Goal: Information Seeking & Learning: Learn about a topic

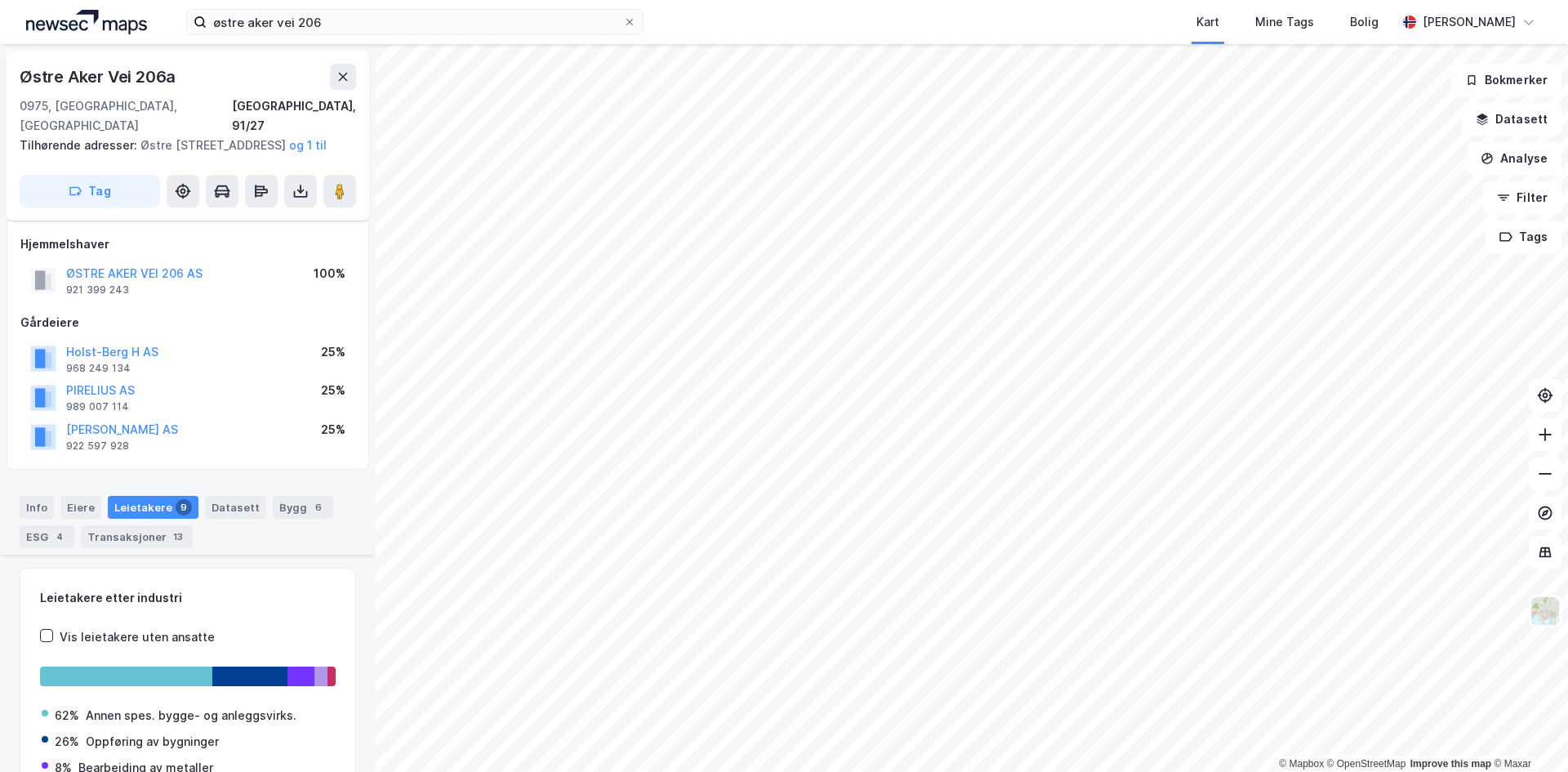
scroll to position [372, 0]
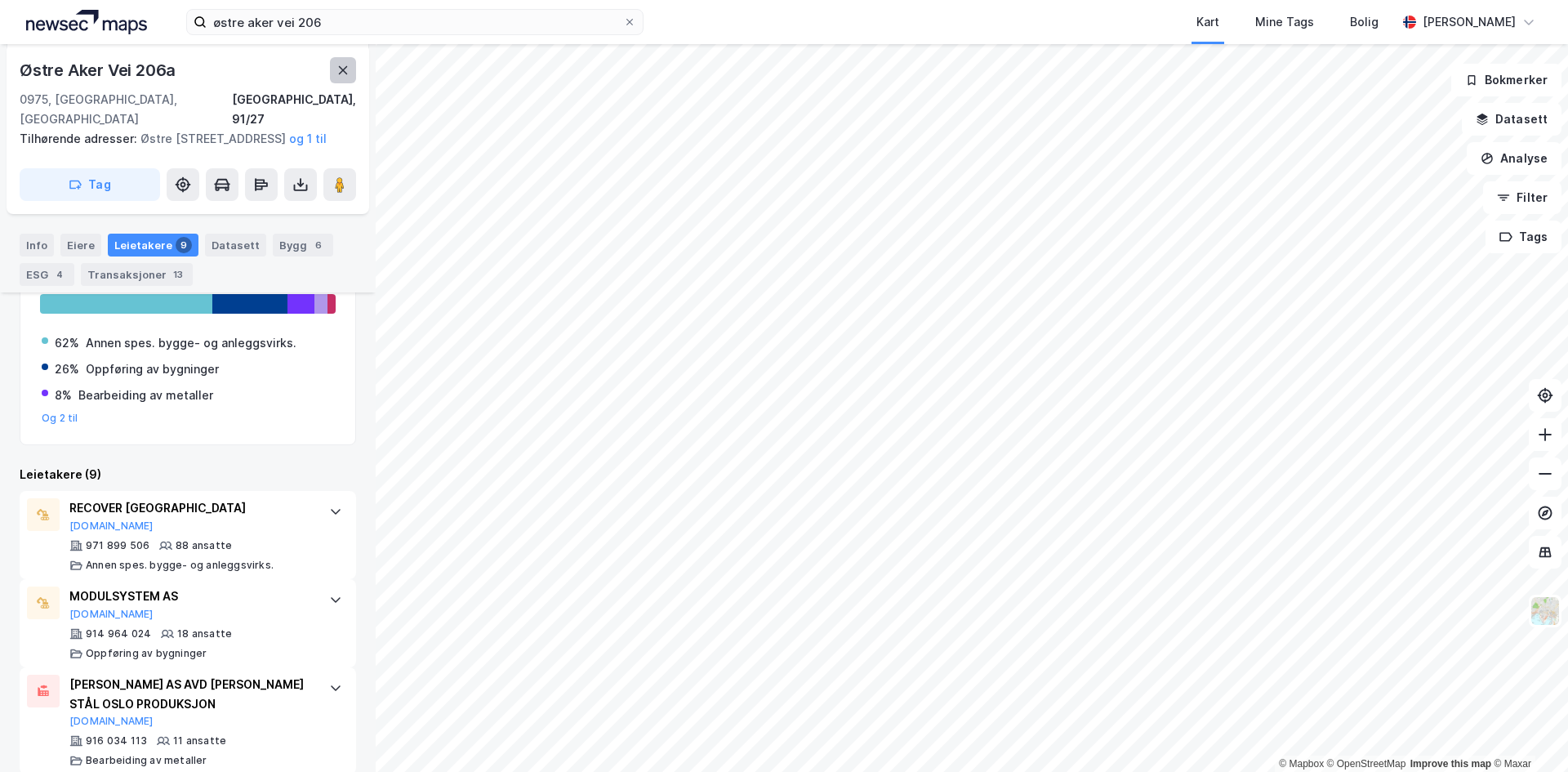
click at [335, 66] on button at bounding box center [343, 70] width 26 height 26
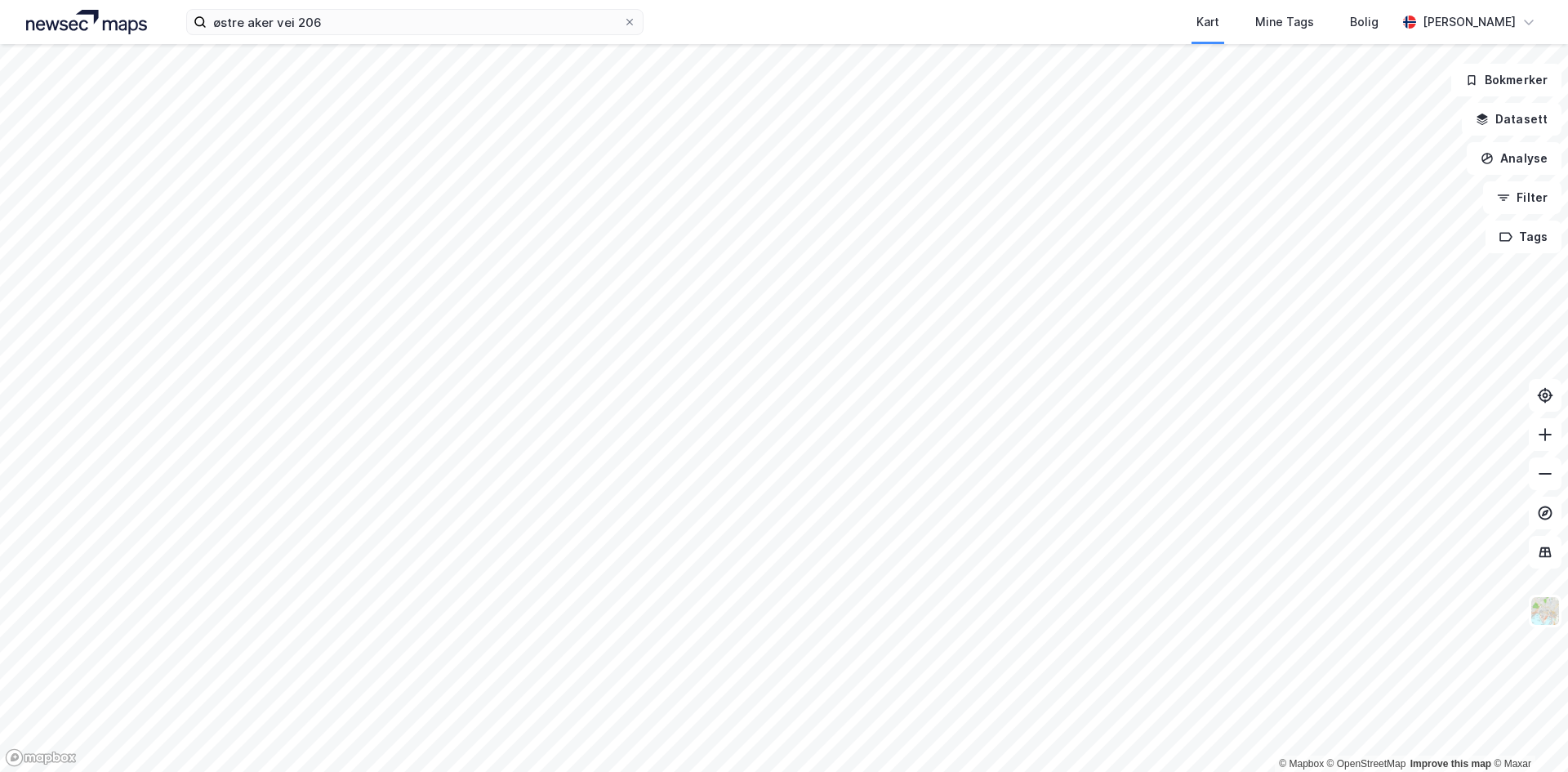
click at [227, 35] on div "østre aker vei 206 Kart Mine Tags Bolig Håvard Skaland © Mapbox © OpenStreetMap…" at bounding box center [784, 386] width 1568 height 772
click at [320, 30] on input "østre aker vei 206" at bounding box center [415, 22] width 416 height 25
click at [334, 26] on input "østre aker vei 206" at bounding box center [415, 22] width 416 height 25
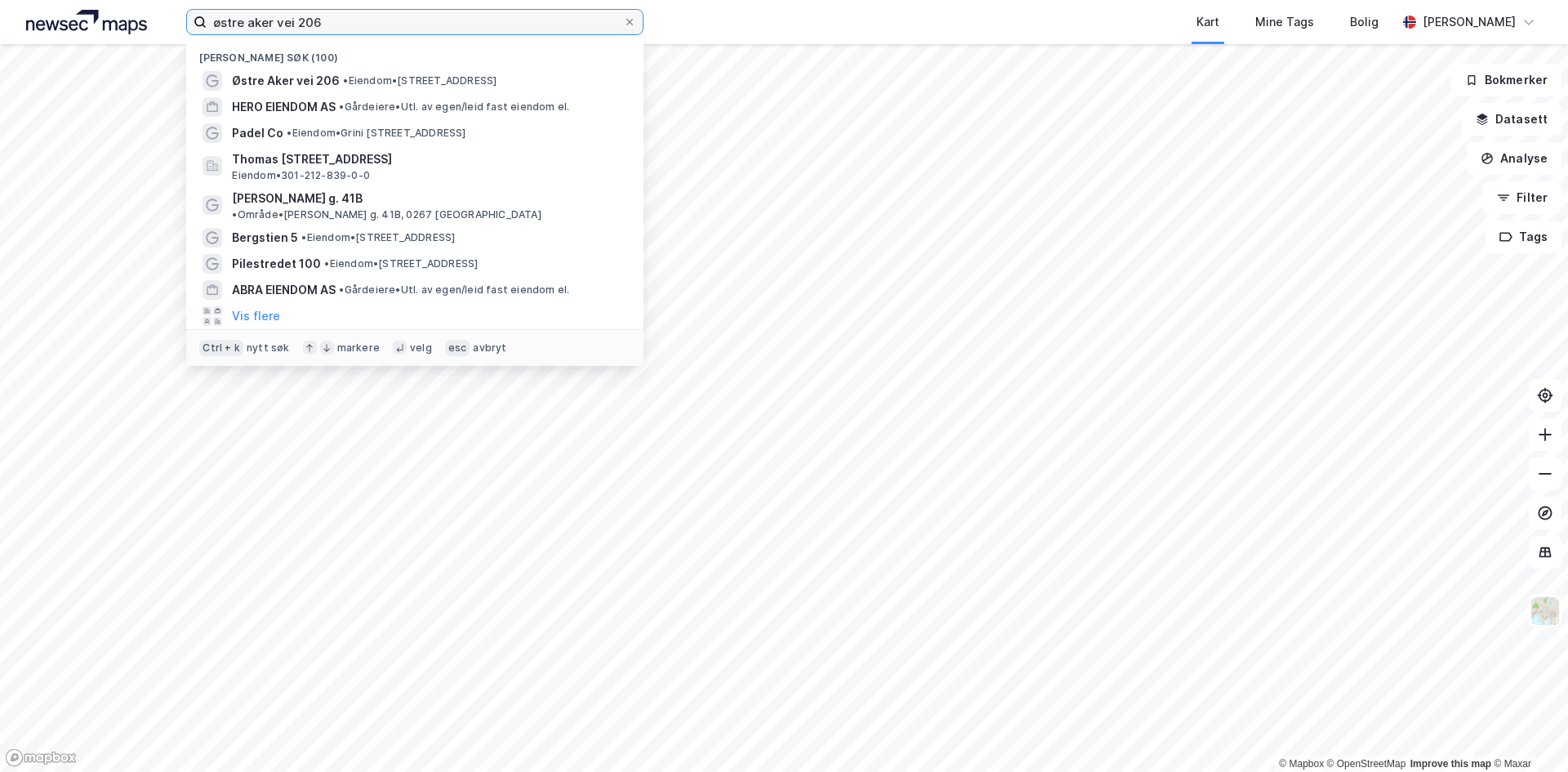
click at [334, 26] on input "østre aker vei 206" at bounding box center [415, 22] width 416 height 25
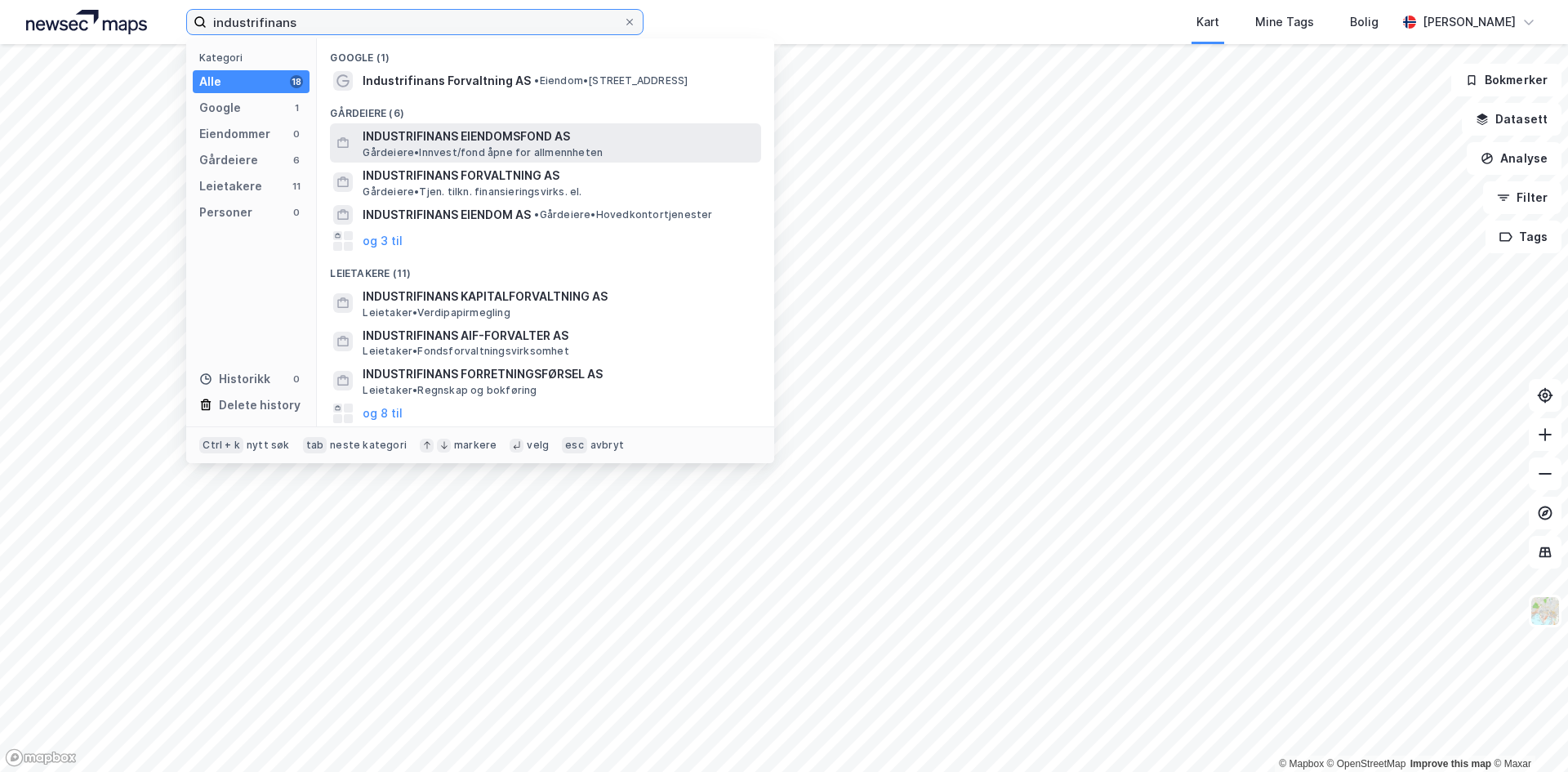
type input "industrifinans"
click at [421, 142] on span "INDUSTRIFINANS EIENDOMSFOND AS" at bounding box center [558, 137] width 392 height 20
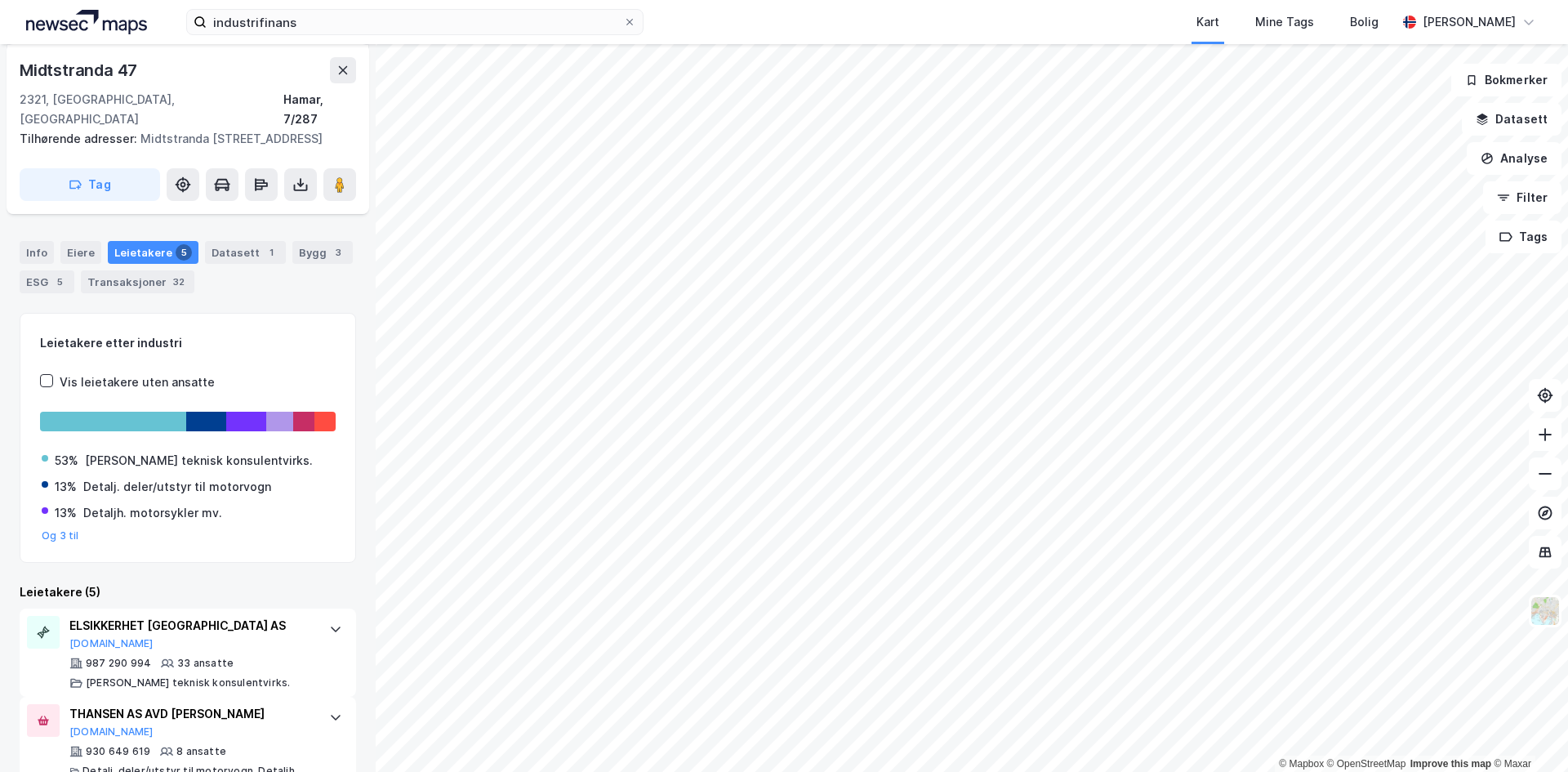
scroll to position [30, 0]
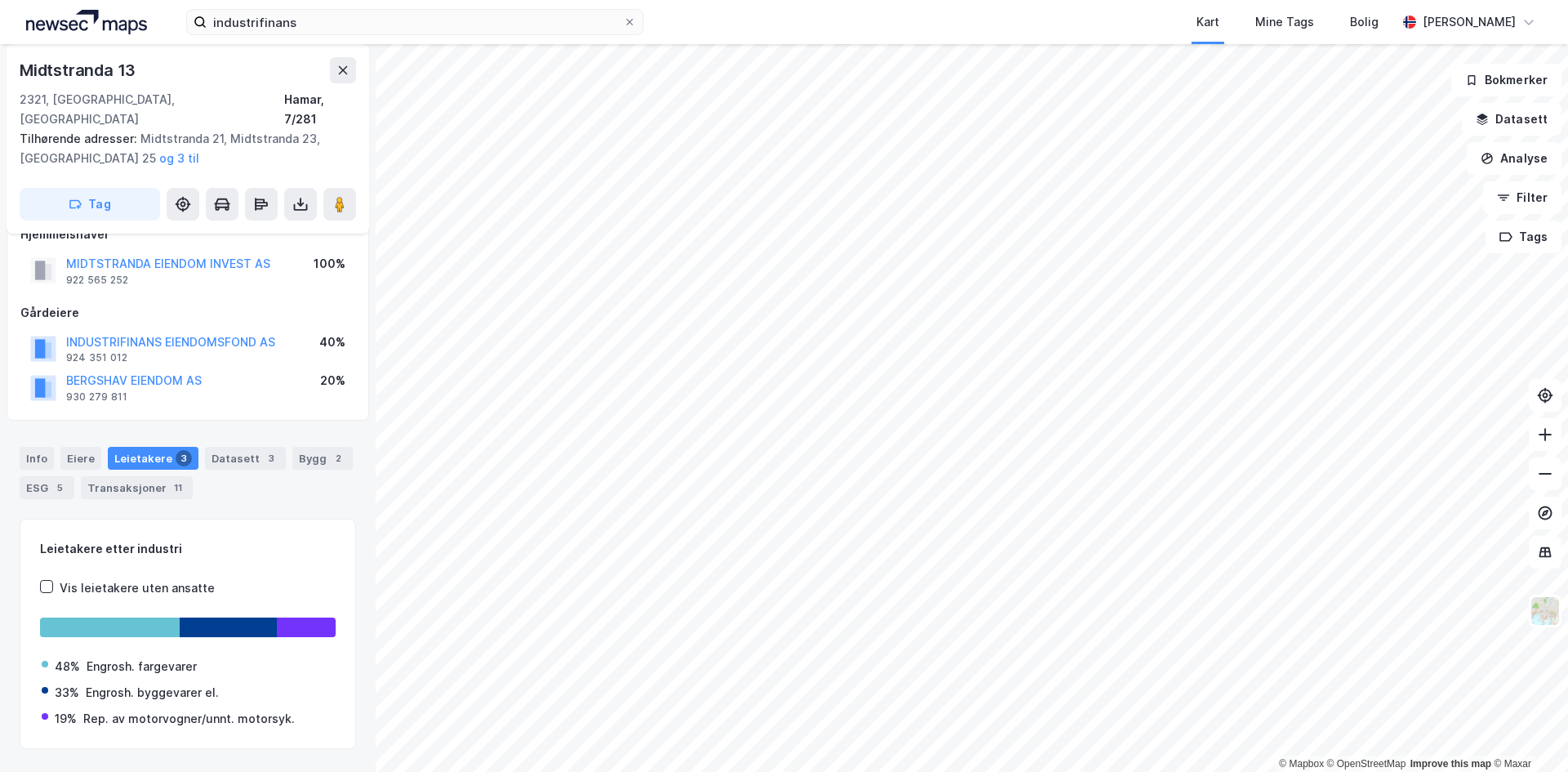
scroll to position [30, 0]
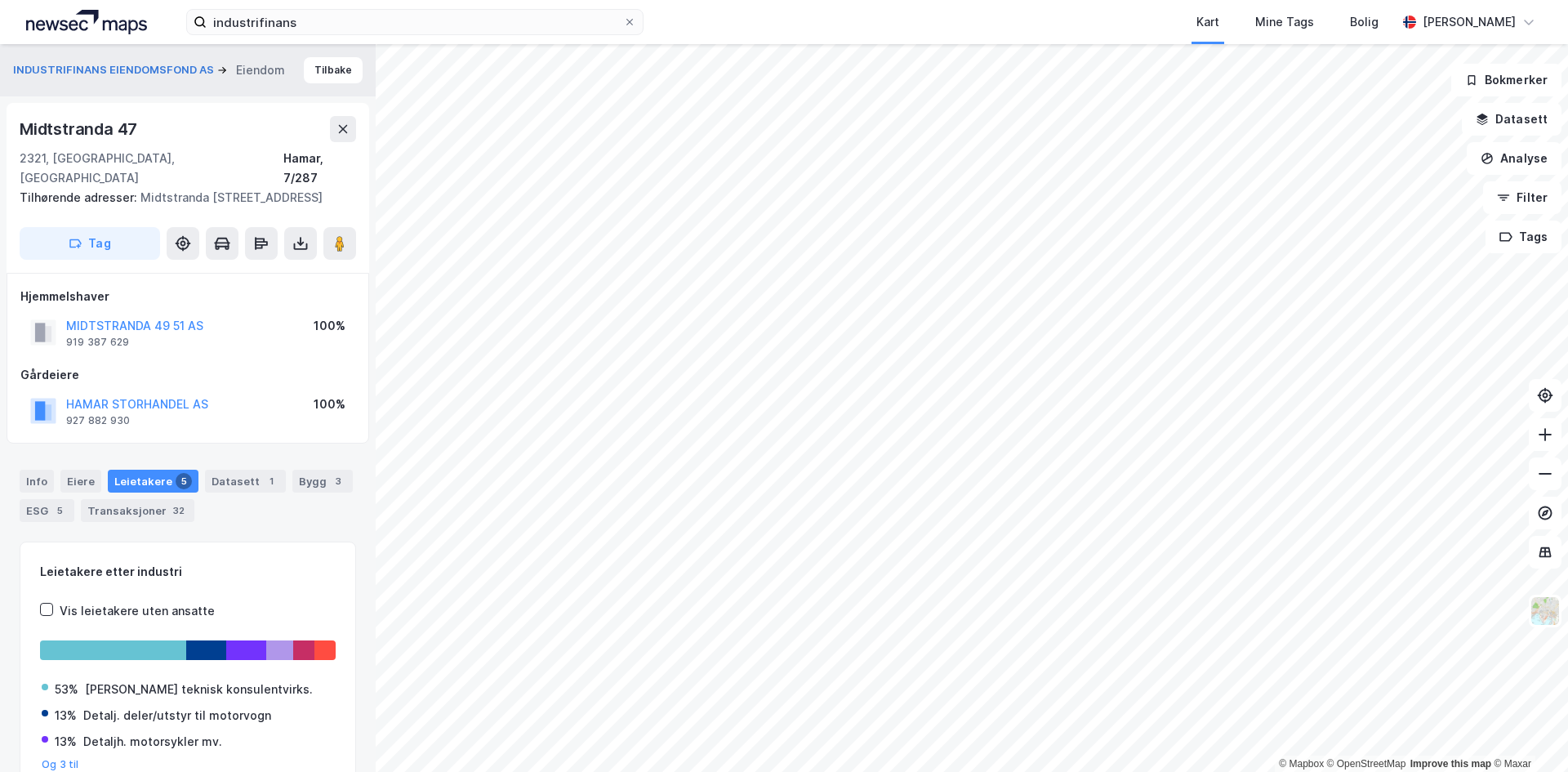
scroll to position [30, 0]
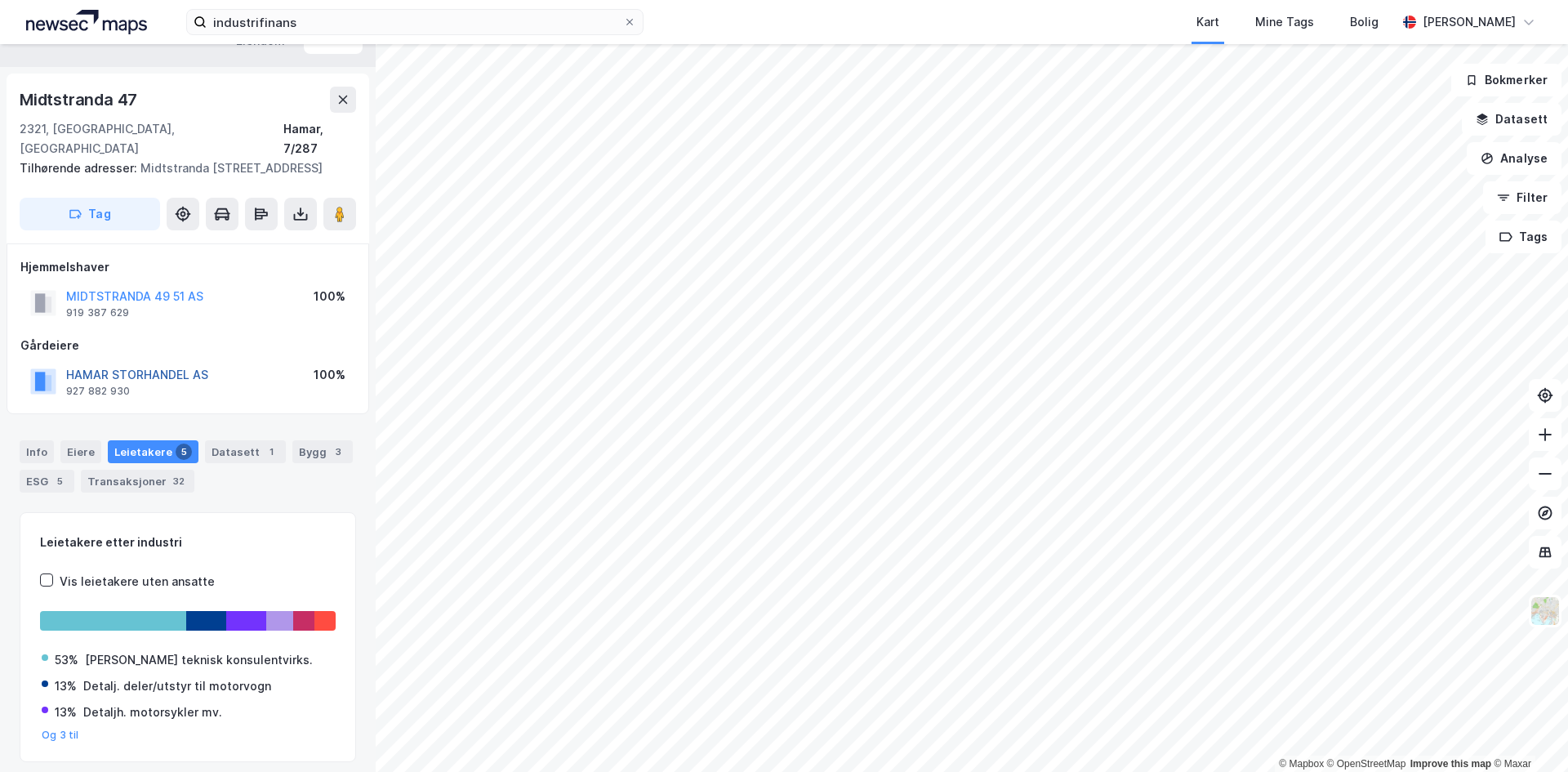
click at [0, 0] on button "HAMAR STORHANDEL AS" at bounding box center [0, 0] width 0 height 0
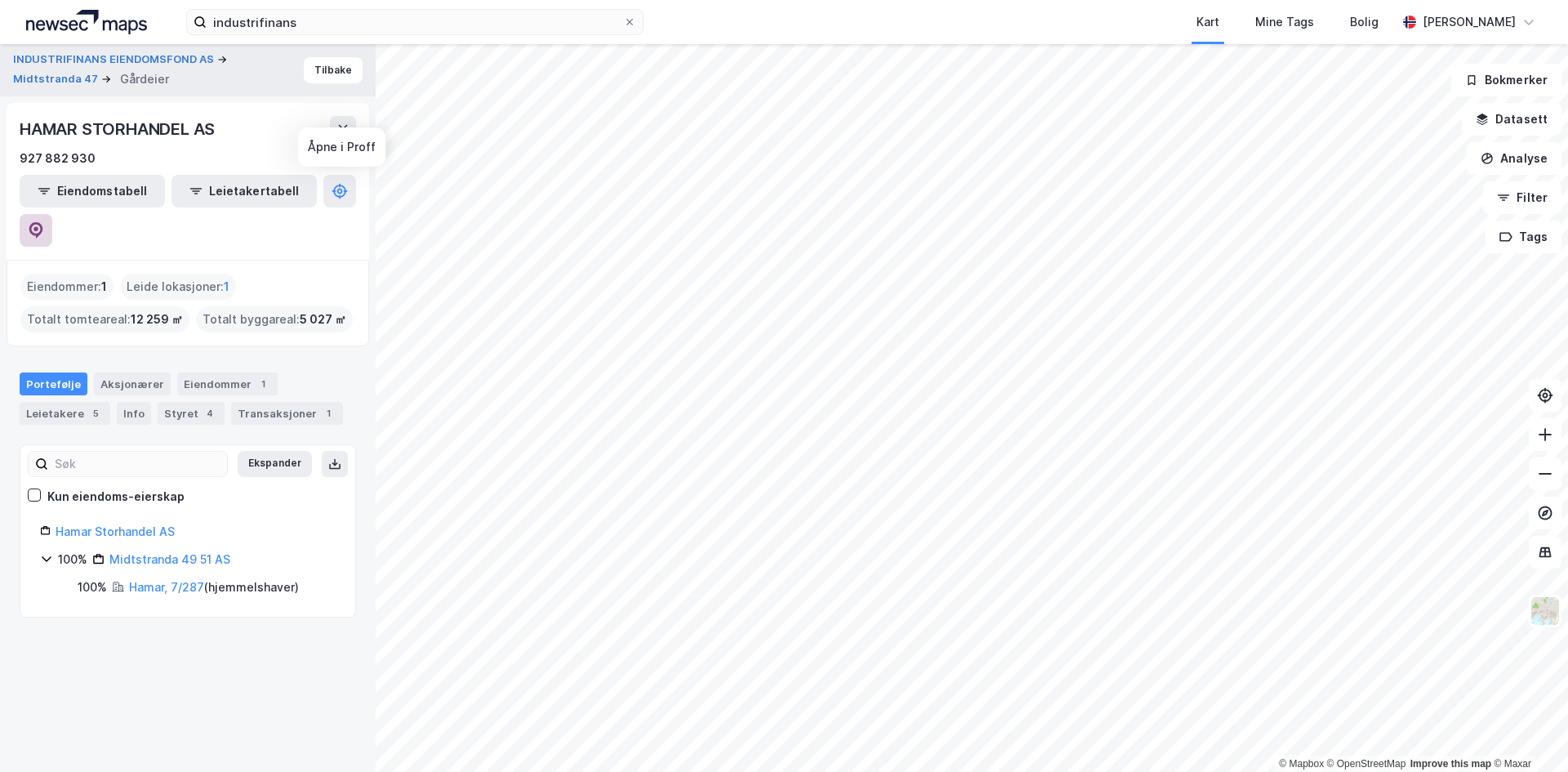
click at [44, 222] on icon at bounding box center [36, 230] width 14 height 16
click at [314, 74] on button "Tilbake" at bounding box center [333, 70] width 58 height 26
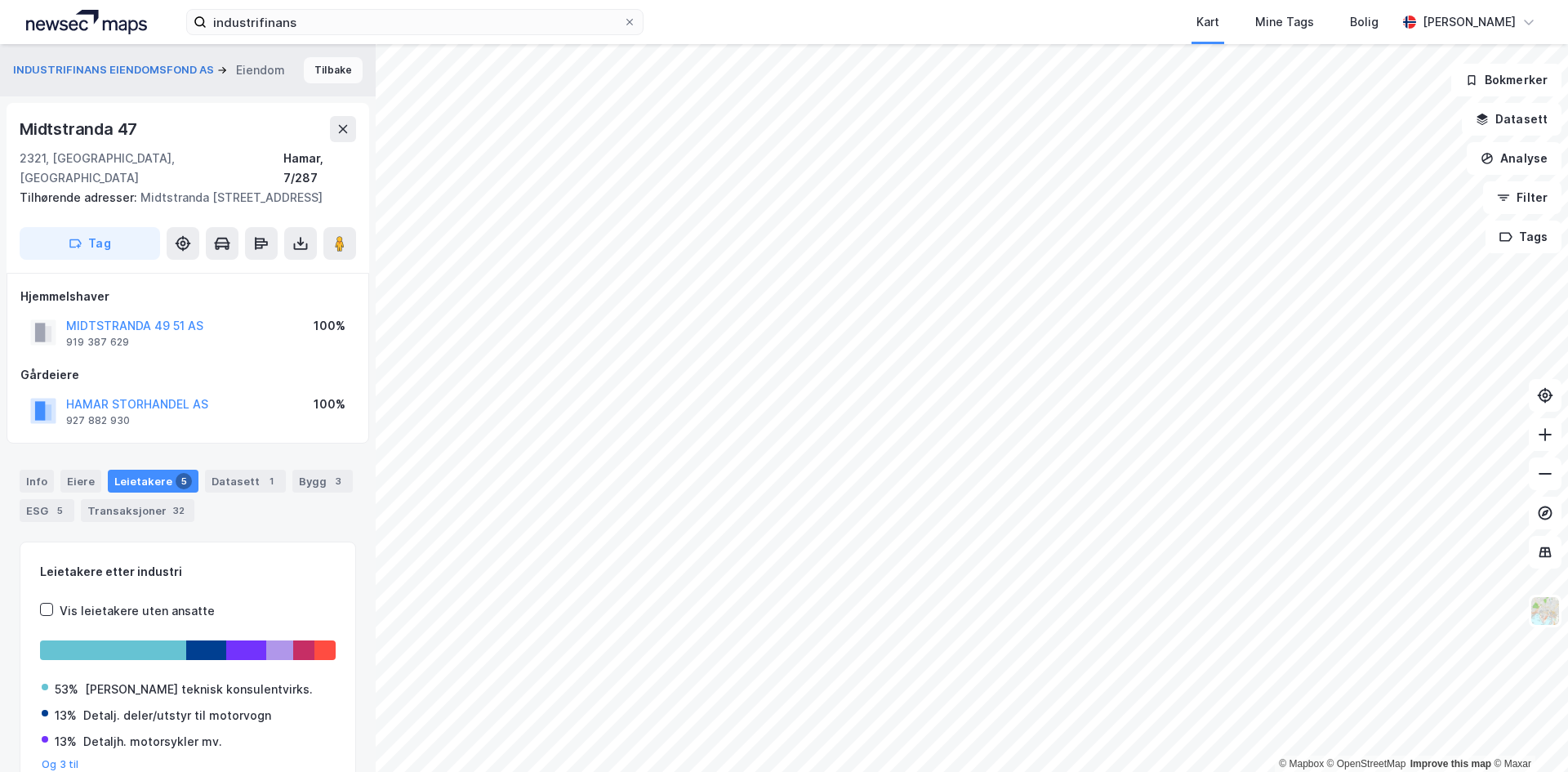
click at [314, 70] on button "Tilbake" at bounding box center [333, 70] width 58 height 26
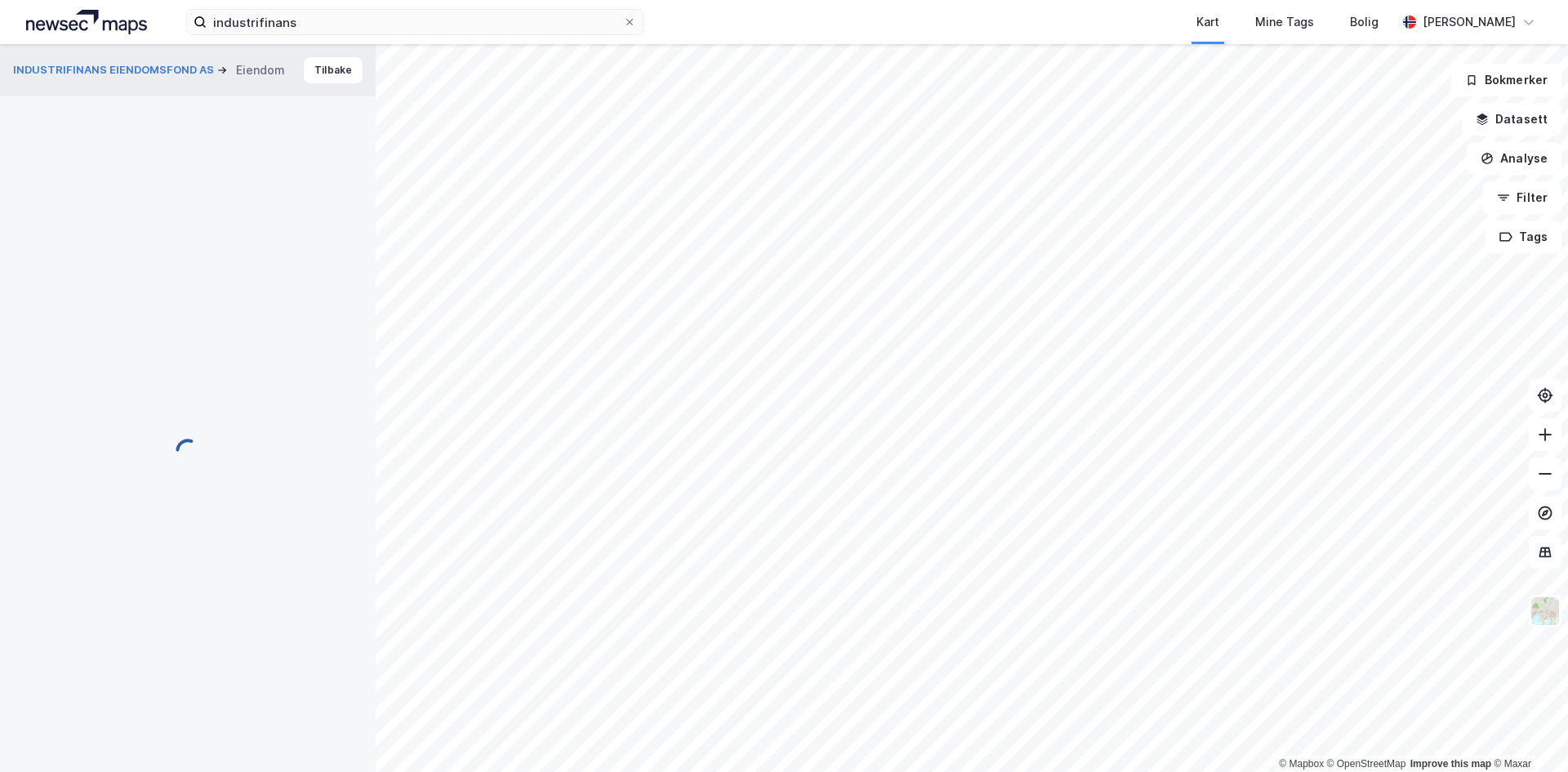
scroll to position [2, 0]
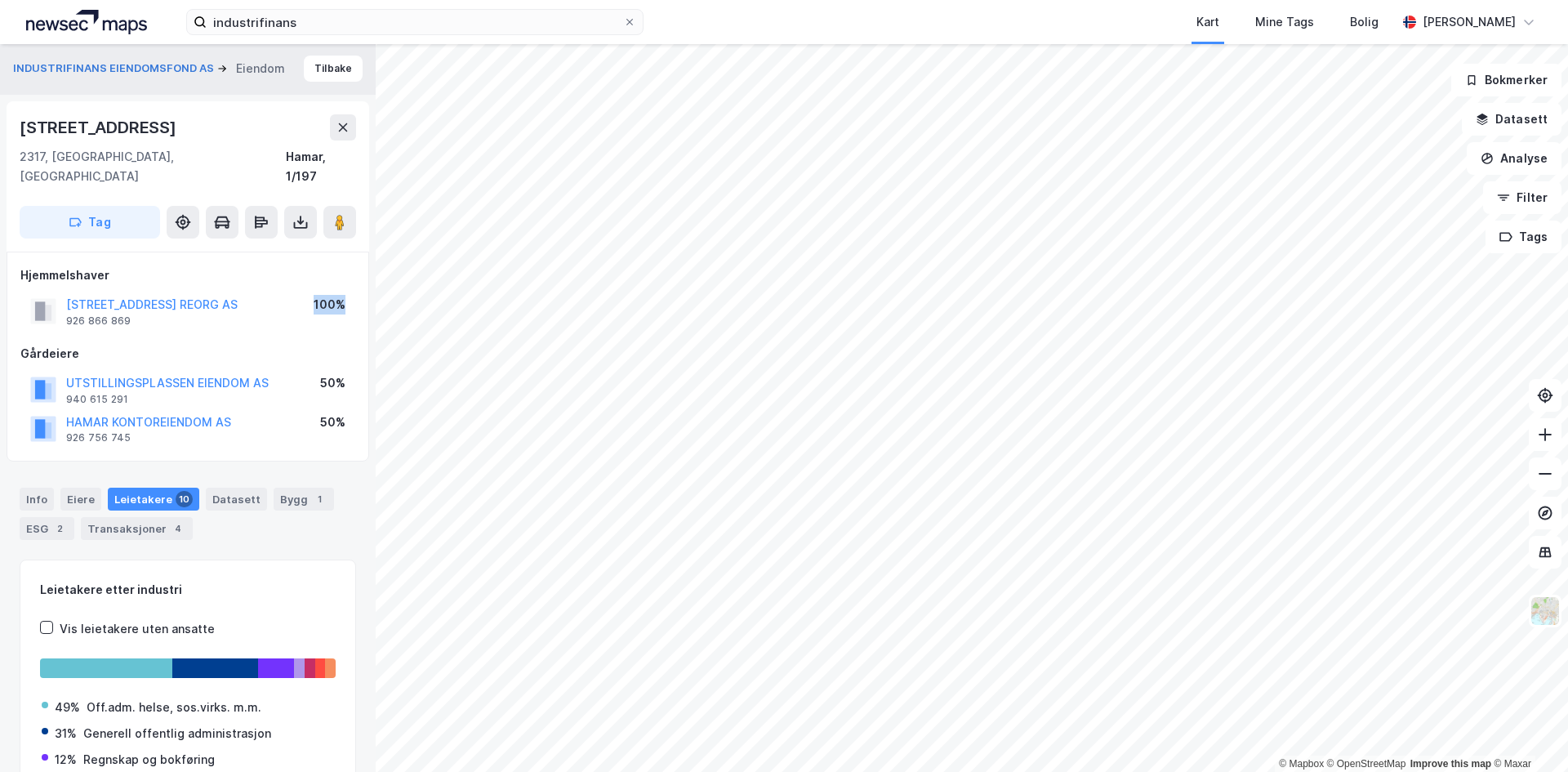
drag, startPoint x: 312, startPoint y: 285, endPoint x: 356, endPoint y: 285, distance: 44.0
click at [356, 285] on div "Hjemmelshaver PARKGATA 36 REORG AS 926 866 869 100% Gårdeiere UTSTILLINGSPLASSE…" at bounding box center [188, 357] width 362 height 211
click at [351, 286] on div "Hjemmelshaver PARKGATA 36 REORG AS 926 866 869 100% Gårdeiere UTSTILLINGSPLASSE…" at bounding box center [188, 357] width 362 height 211
click at [324, 208] on button at bounding box center [340, 222] width 33 height 33
click at [320, 61] on button "Tilbake" at bounding box center [333, 68] width 58 height 26
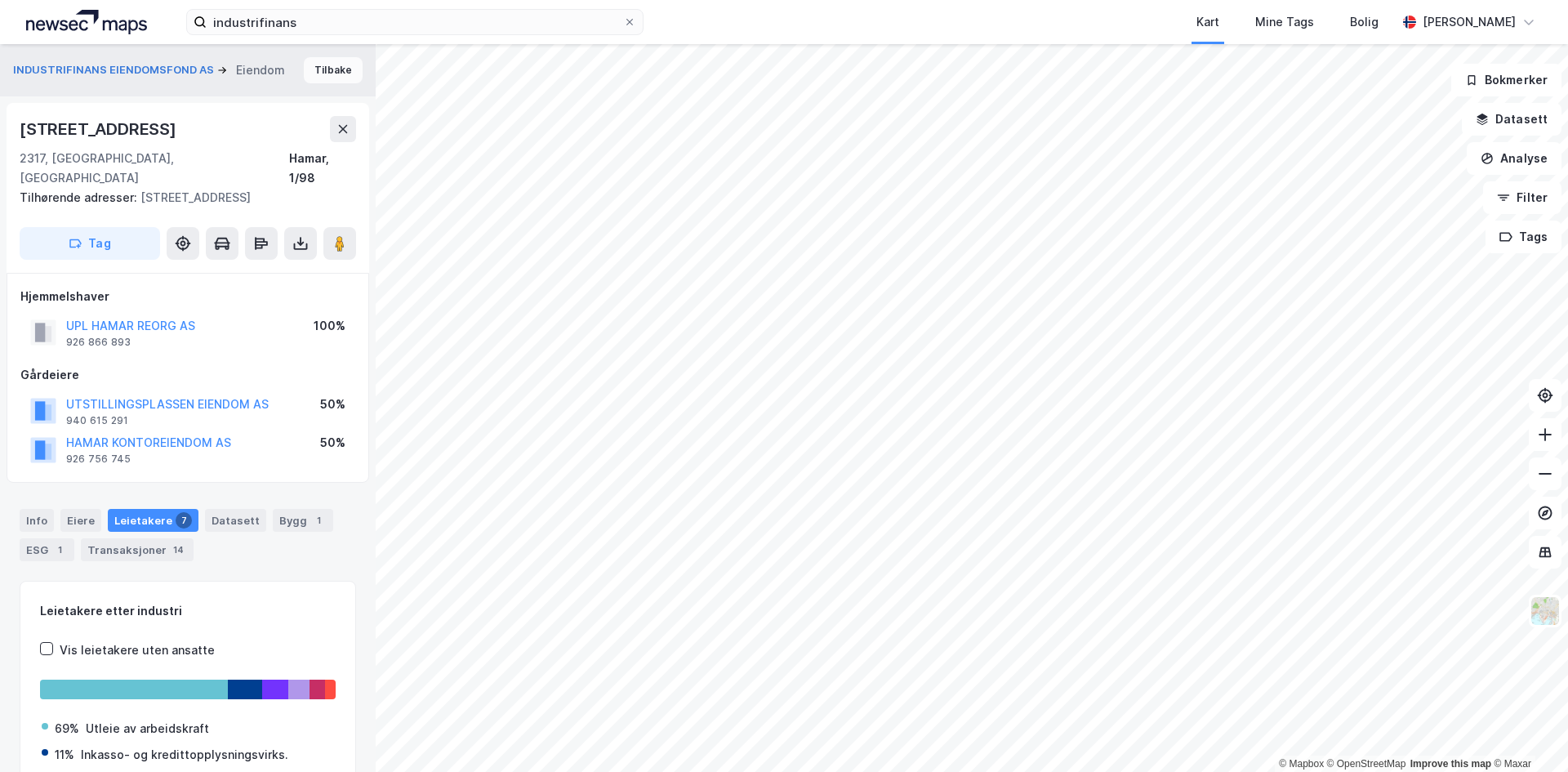
click at [304, 67] on button "Tilbake" at bounding box center [333, 70] width 58 height 26
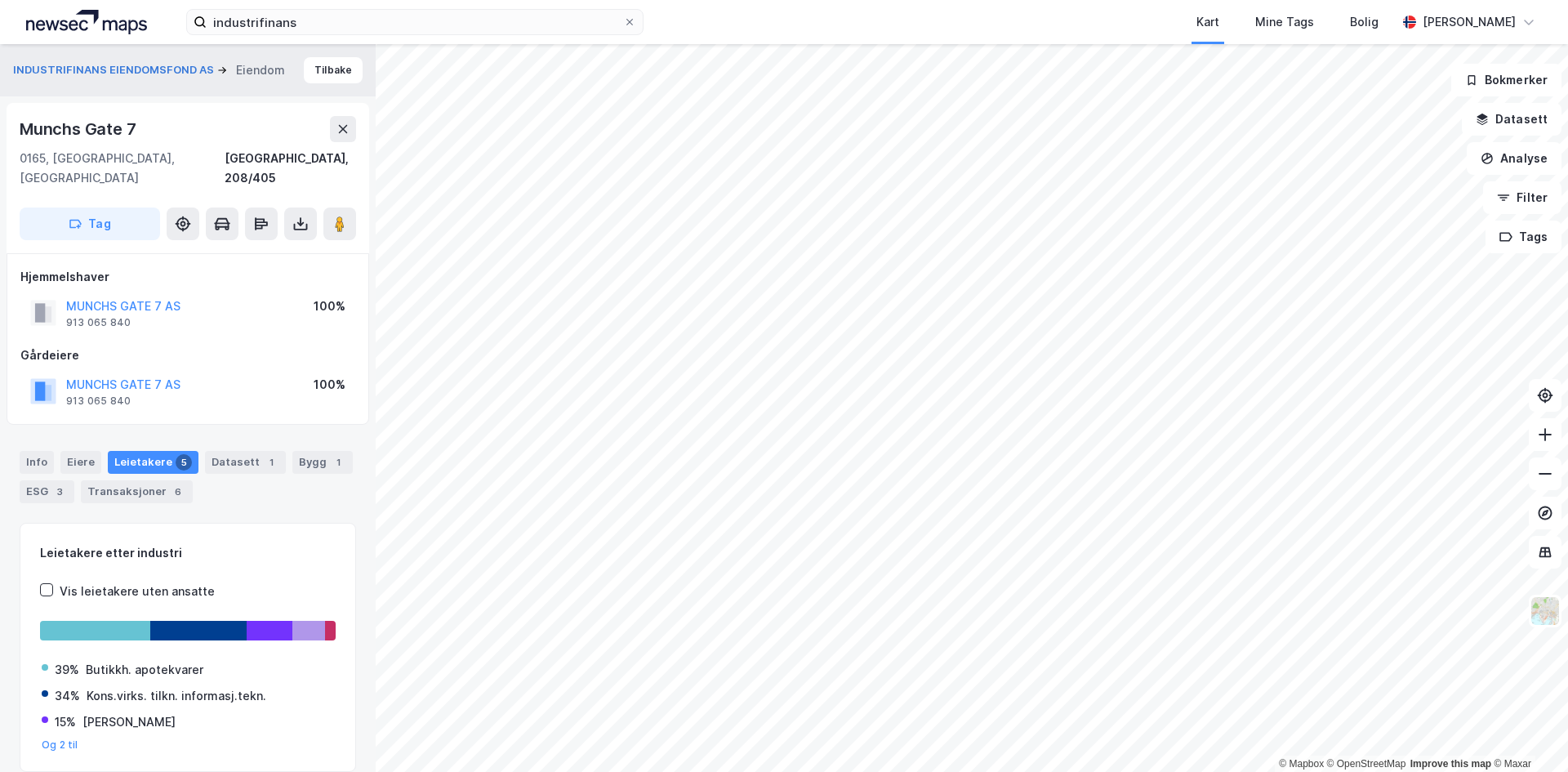
scroll to position [2, 0]
click at [235, 449] on div "Datasett 1" at bounding box center [245, 461] width 81 height 23
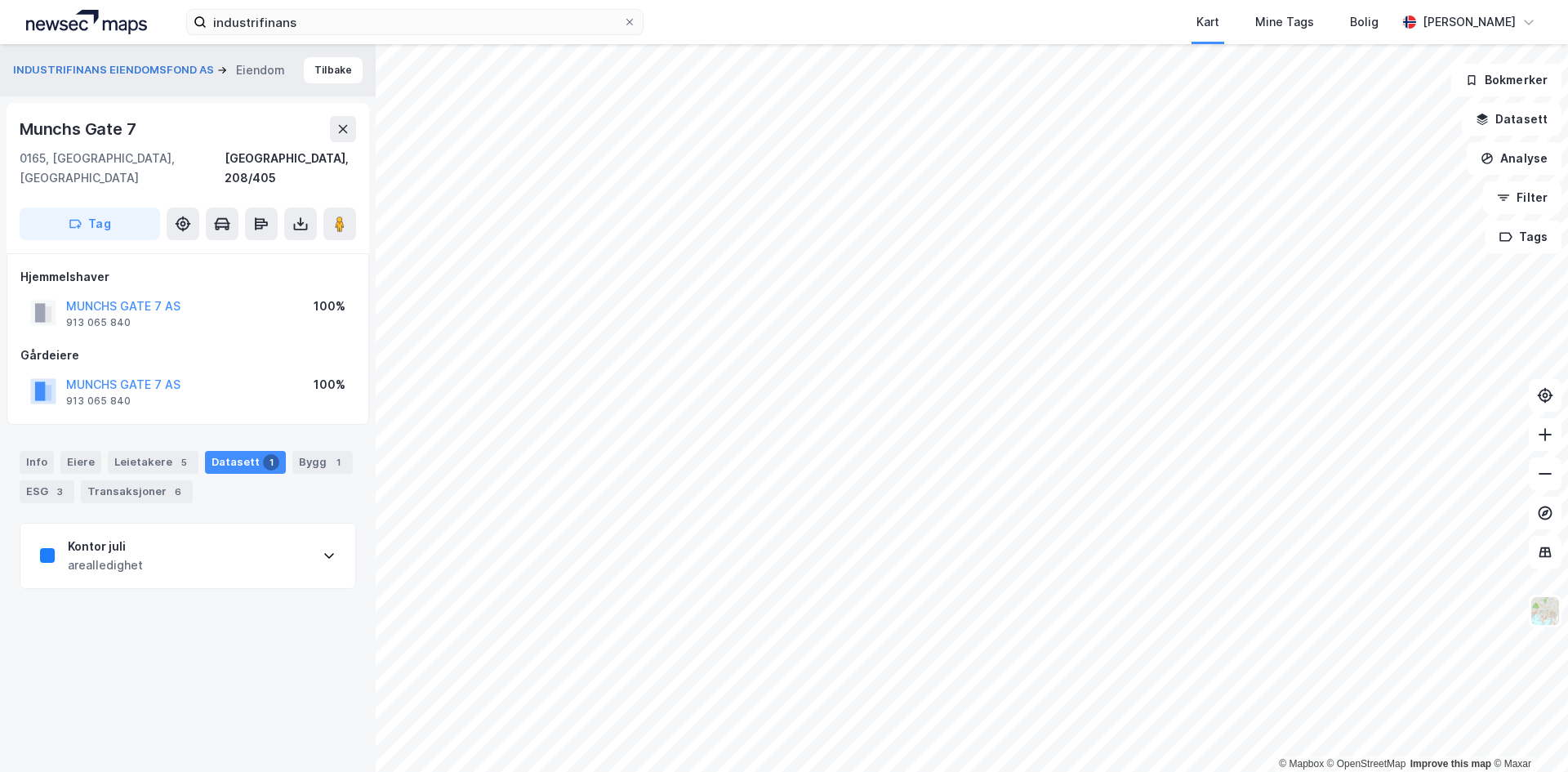
click at [156, 532] on div "Kontor juli arealledighet" at bounding box center [188, 556] width 335 height 65
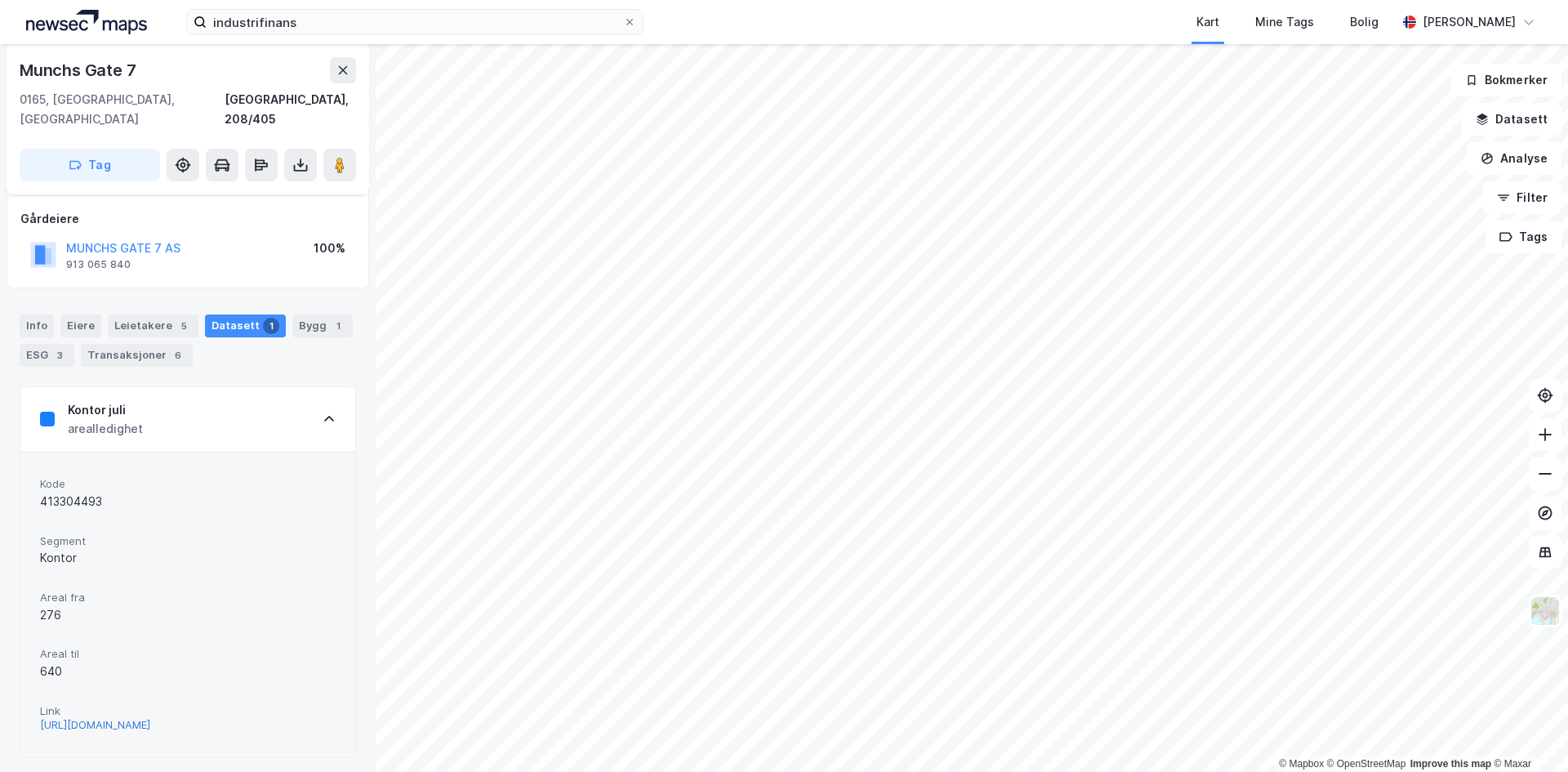
click at [151, 718] on div "https://www.finn.no/realestate/businessrent/ad.html?finnkode=413304493&fks=4133…" at bounding box center [95, 724] width 110 height 14
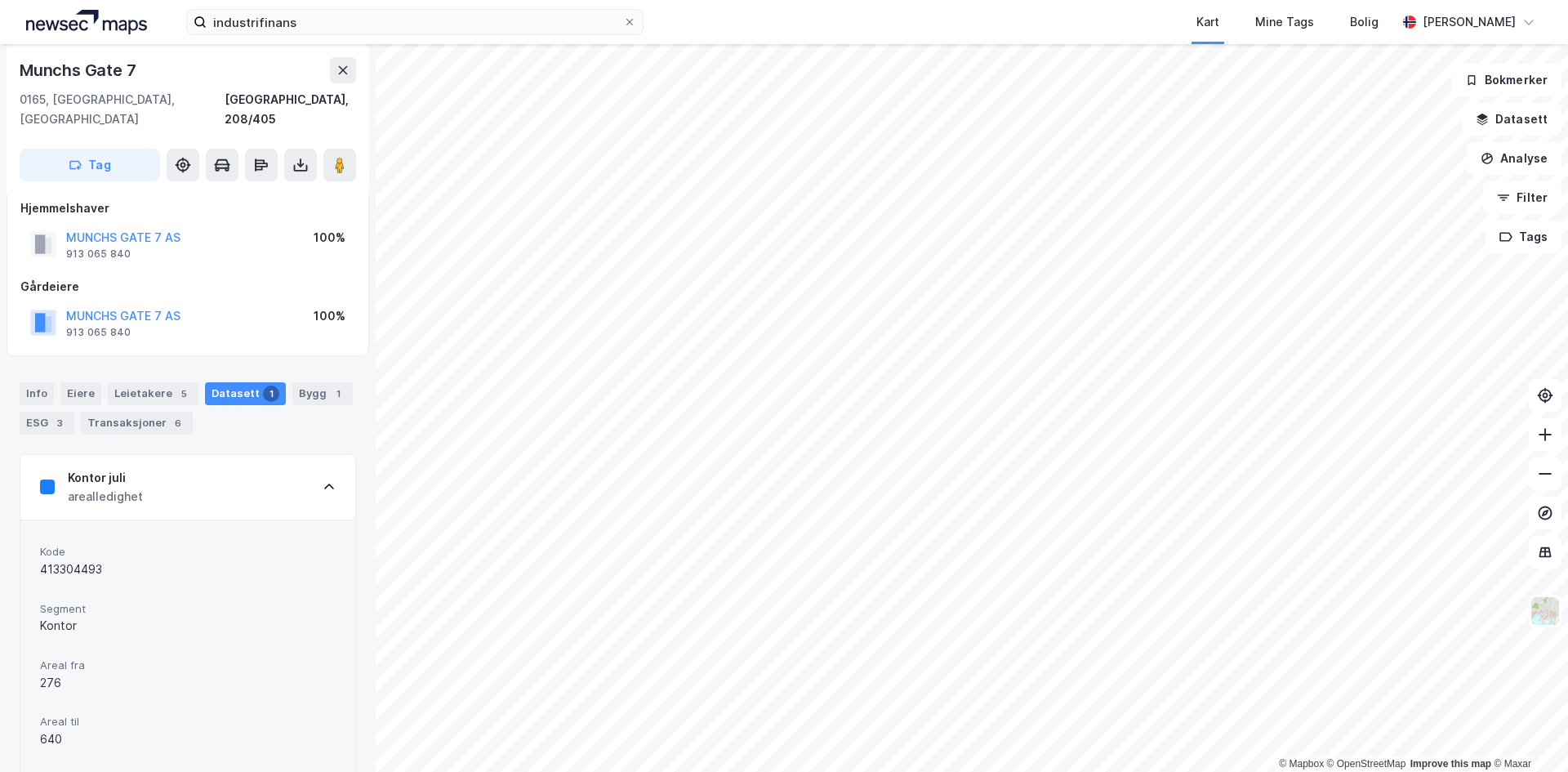
scroll to position [0, 0]
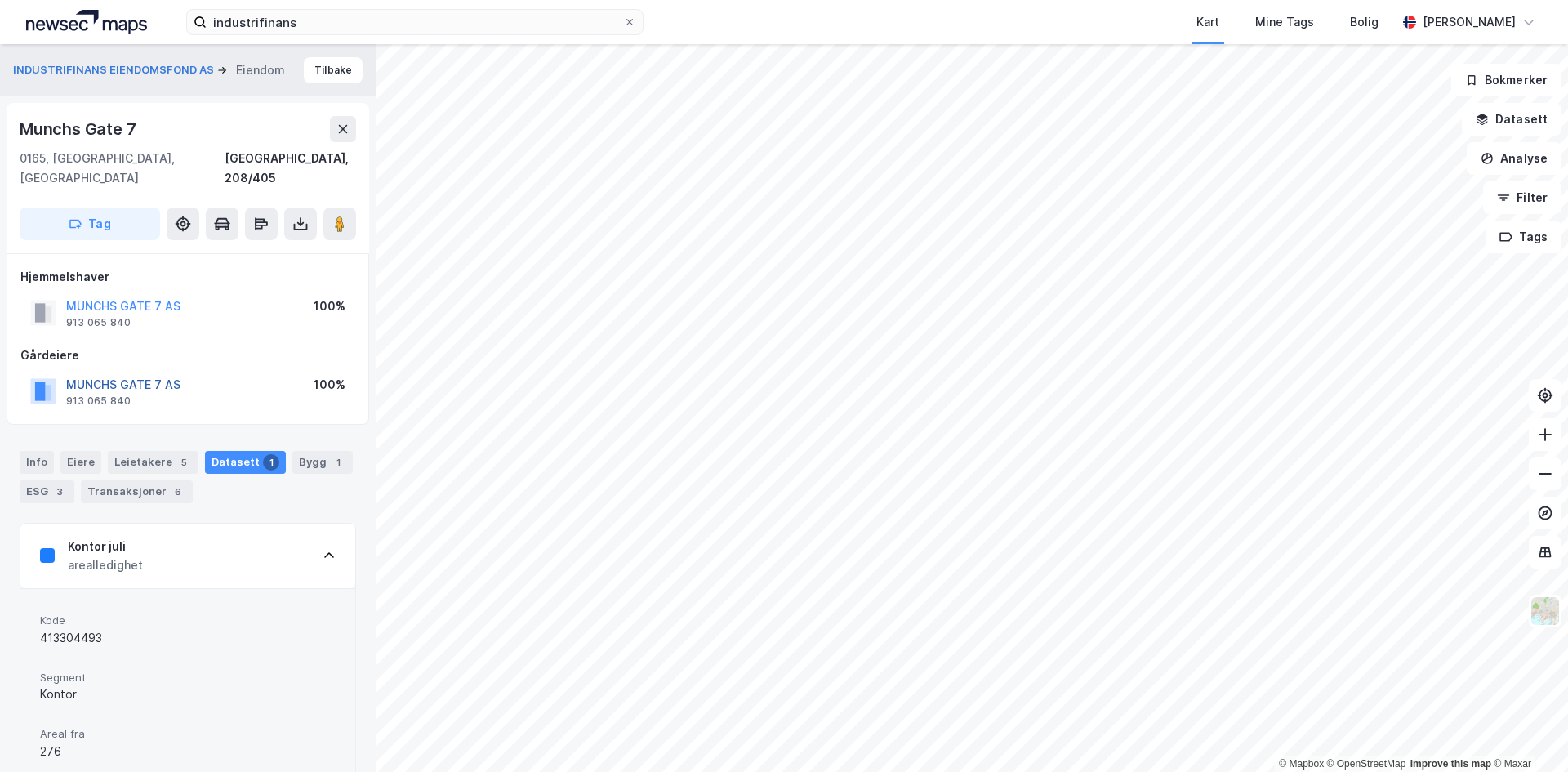
click at [0, 0] on button "MUNCHS GATE 7 AS" at bounding box center [0, 0] width 0 height 0
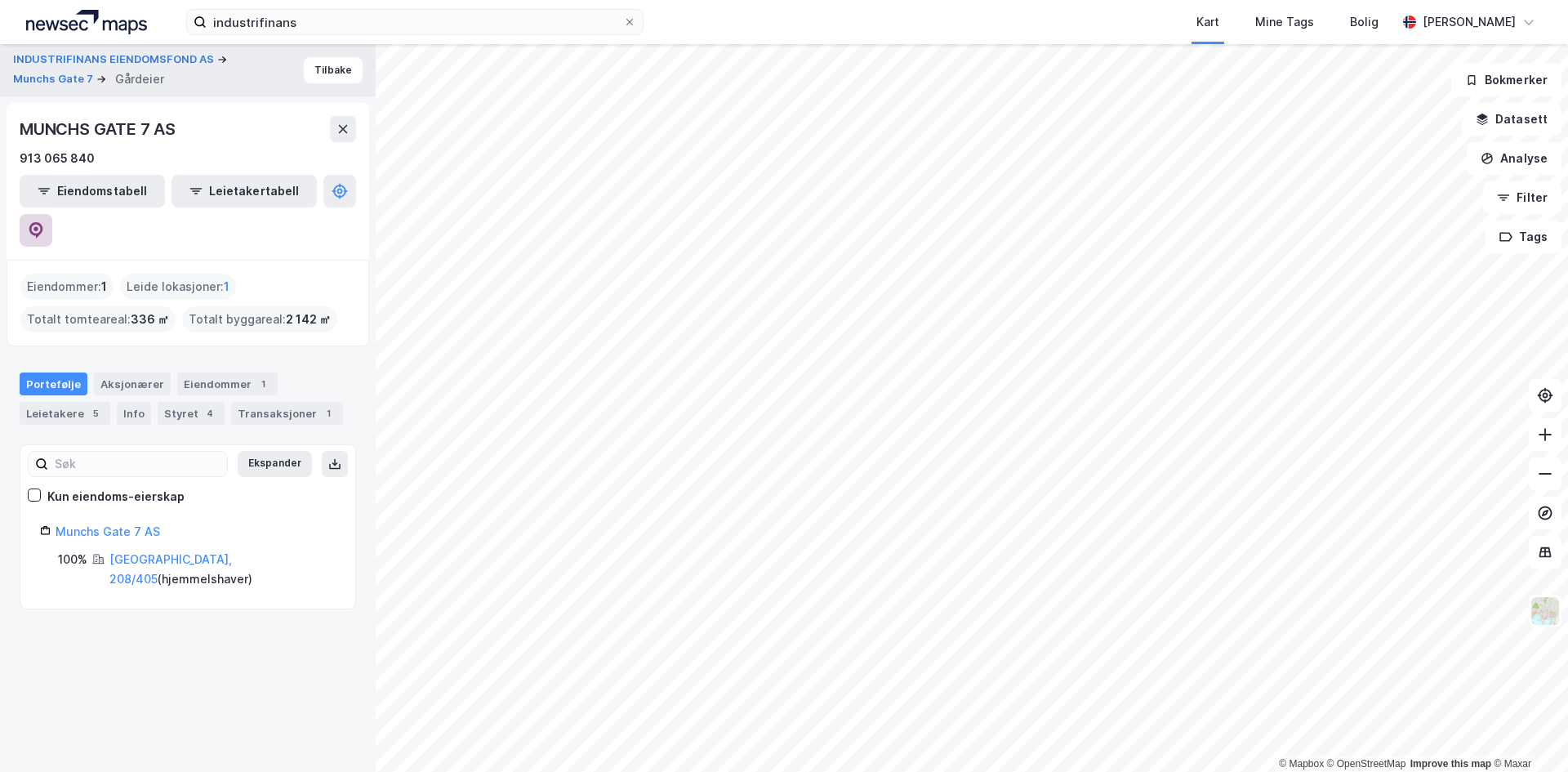
click at [44, 222] on icon at bounding box center [36, 230] width 16 height 16
click at [337, 68] on button "Tilbake" at bounding box center [333, 70] width 58 height 26
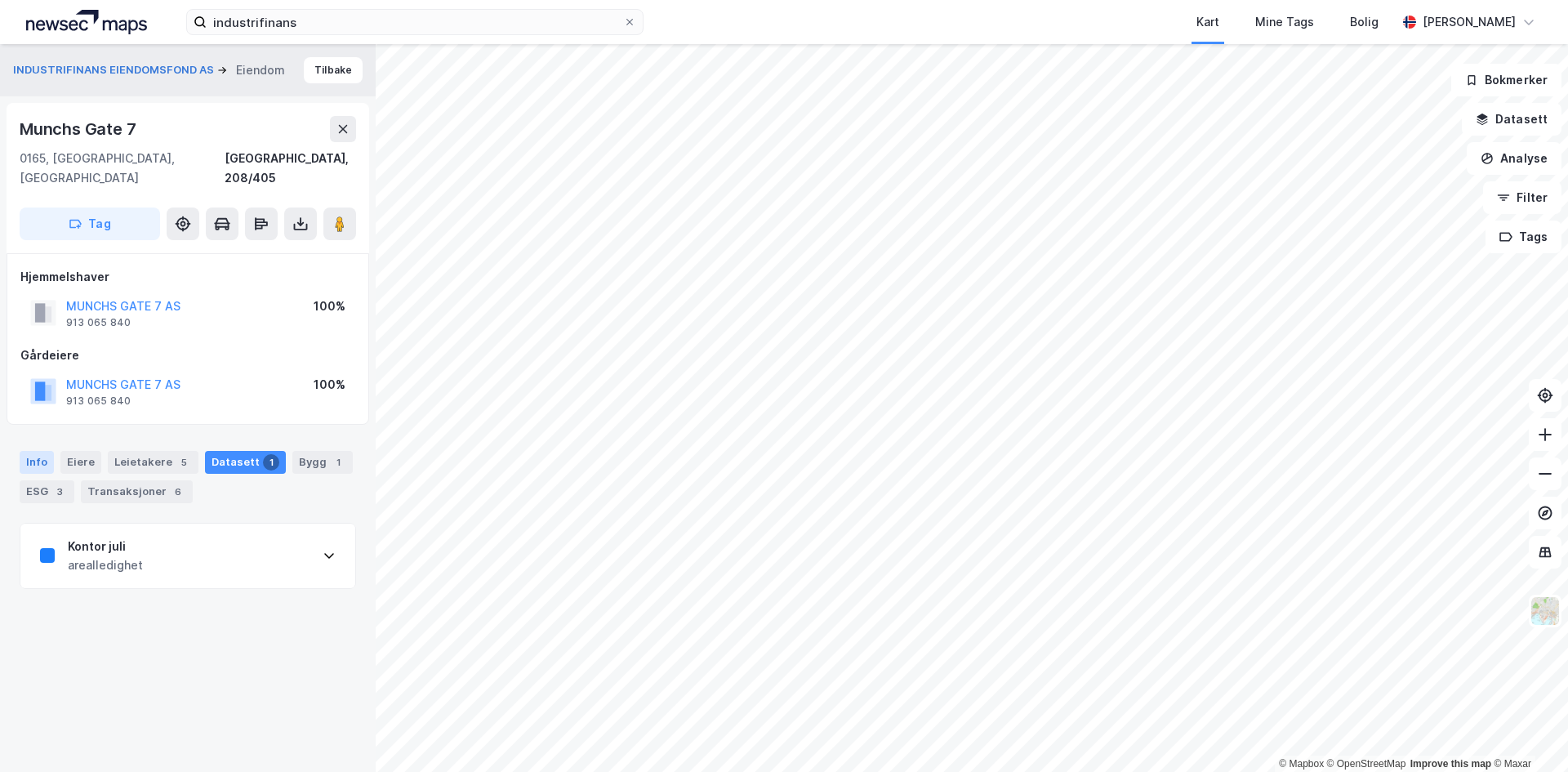
click at [38, 451] on div "Info" at bounding box center [37, 463] width 35 height 23
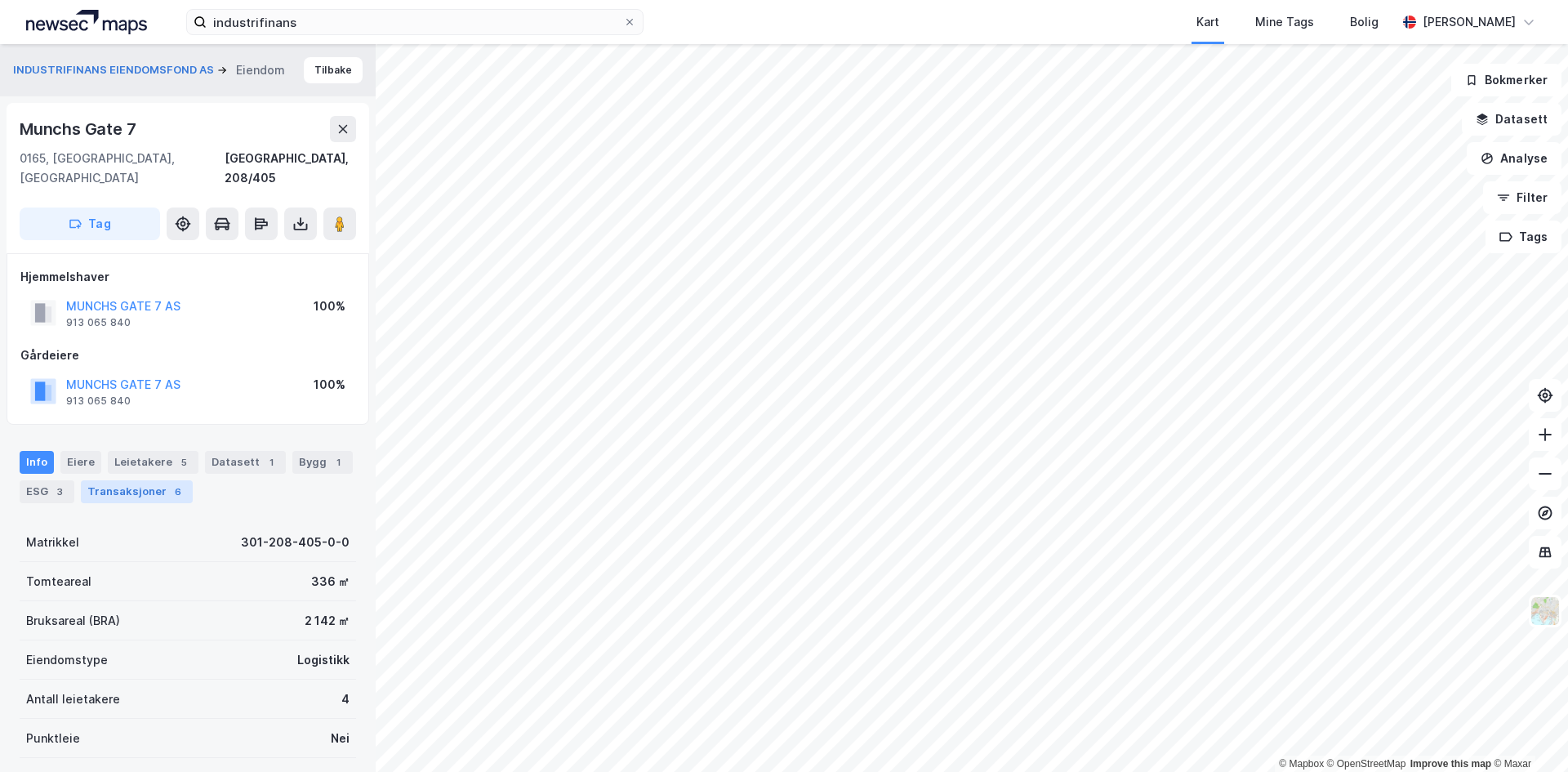
click at [137, 480] on div "Transaksjoner 6" at bounding box center [137, 491] width 112 height 23
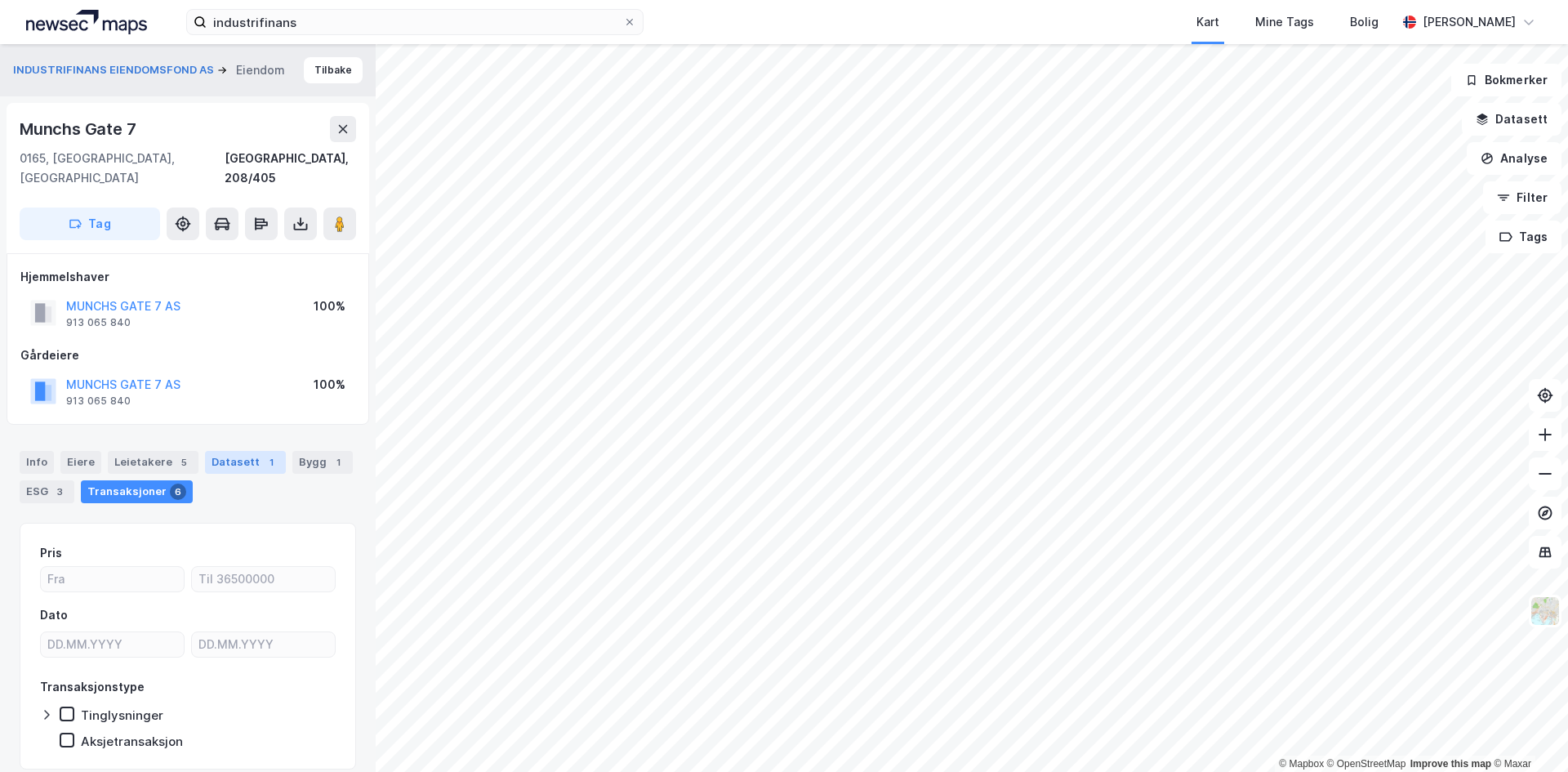
click at [218, 451] on div "Datasett 1" at bounding box center [245, 463] width 81 height 23
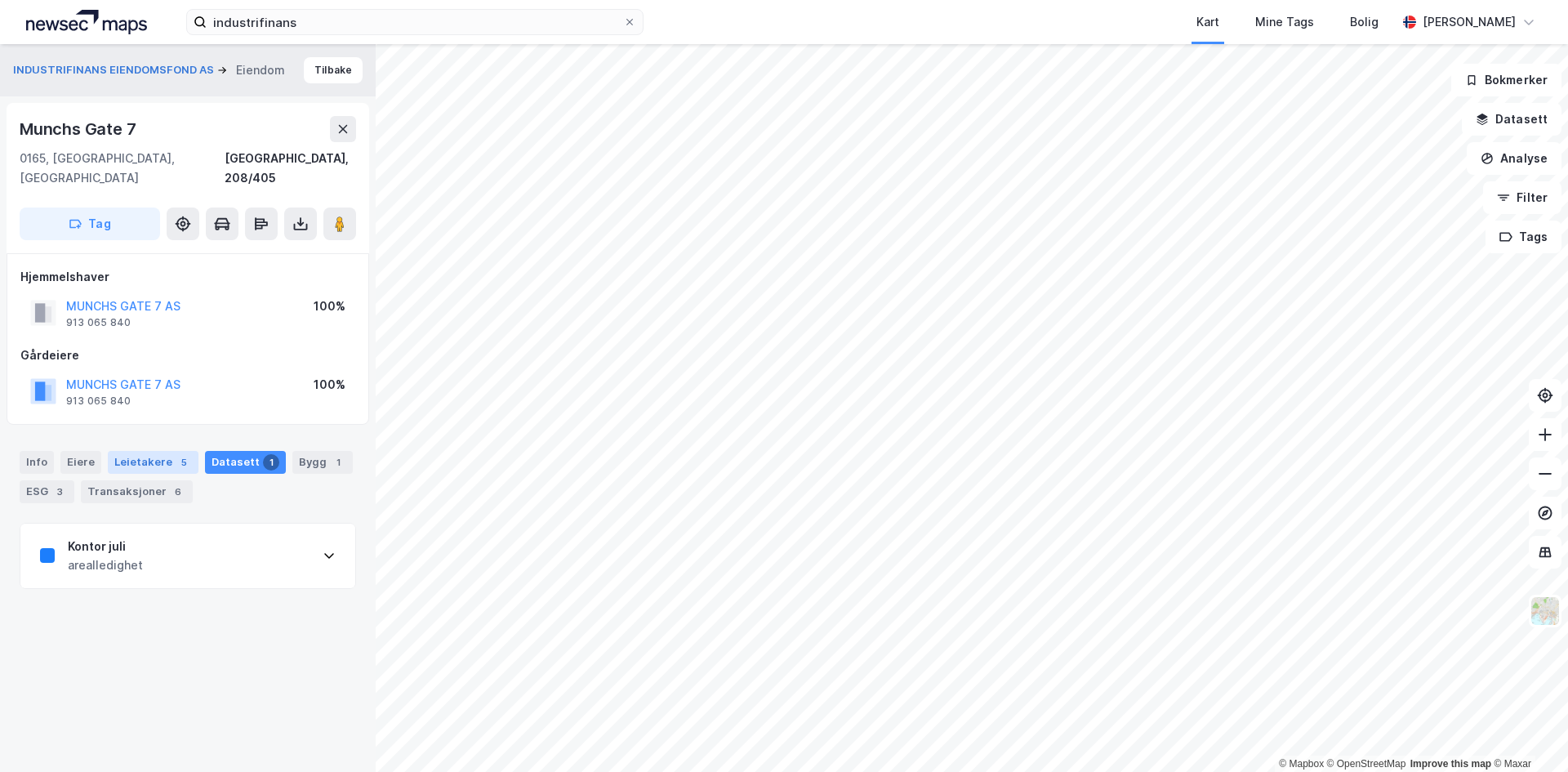
click at [136, 451] on div "Leietakere 5" at bounding box center [153, 463] width 91 height 23
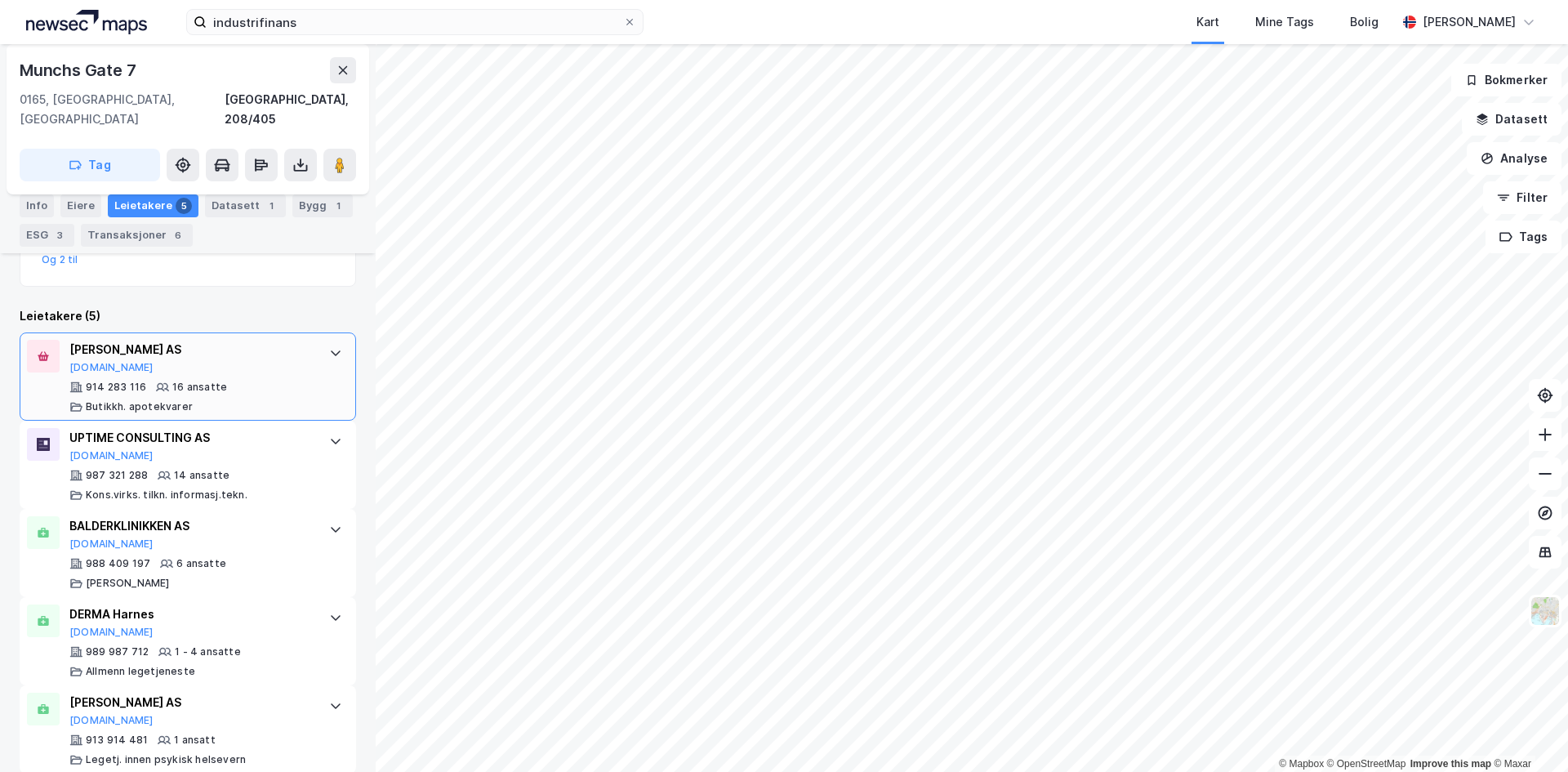
scroll to position [486, 0]
click at [230, 216] on div "Datasett 1" at bounding box center [245, 206] width 81 height 23
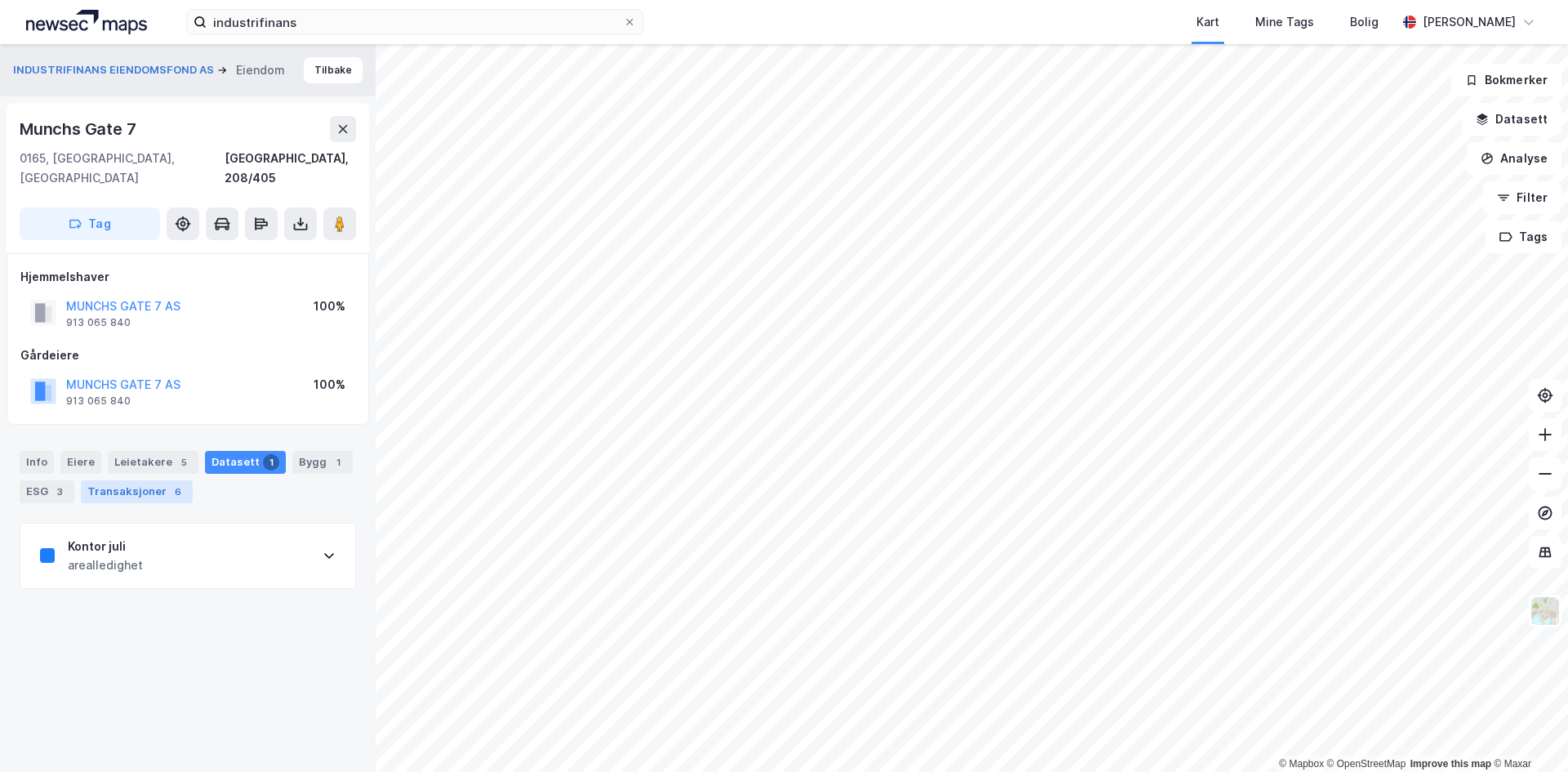
click at [157, 480] on div "Transaksjoner 6" at bounding box center [137, 491] width 112 height 23
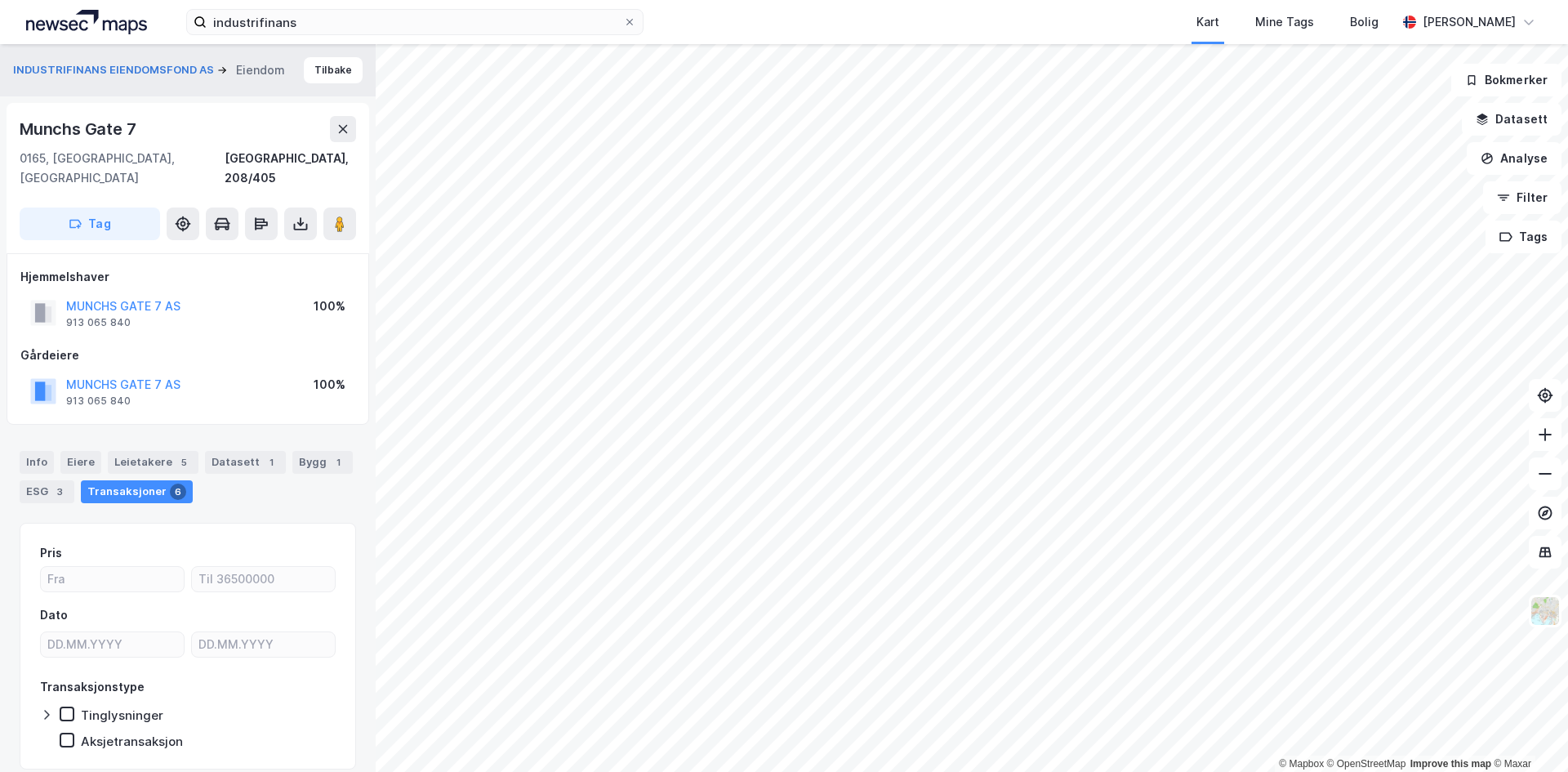
click at [30, 480] on div "ESG 3" at bounding box center [47, 491] width 54 height 23
click at [39, 480] on div "ESG 3" at bounding box center [47, 491] width 54 height 23
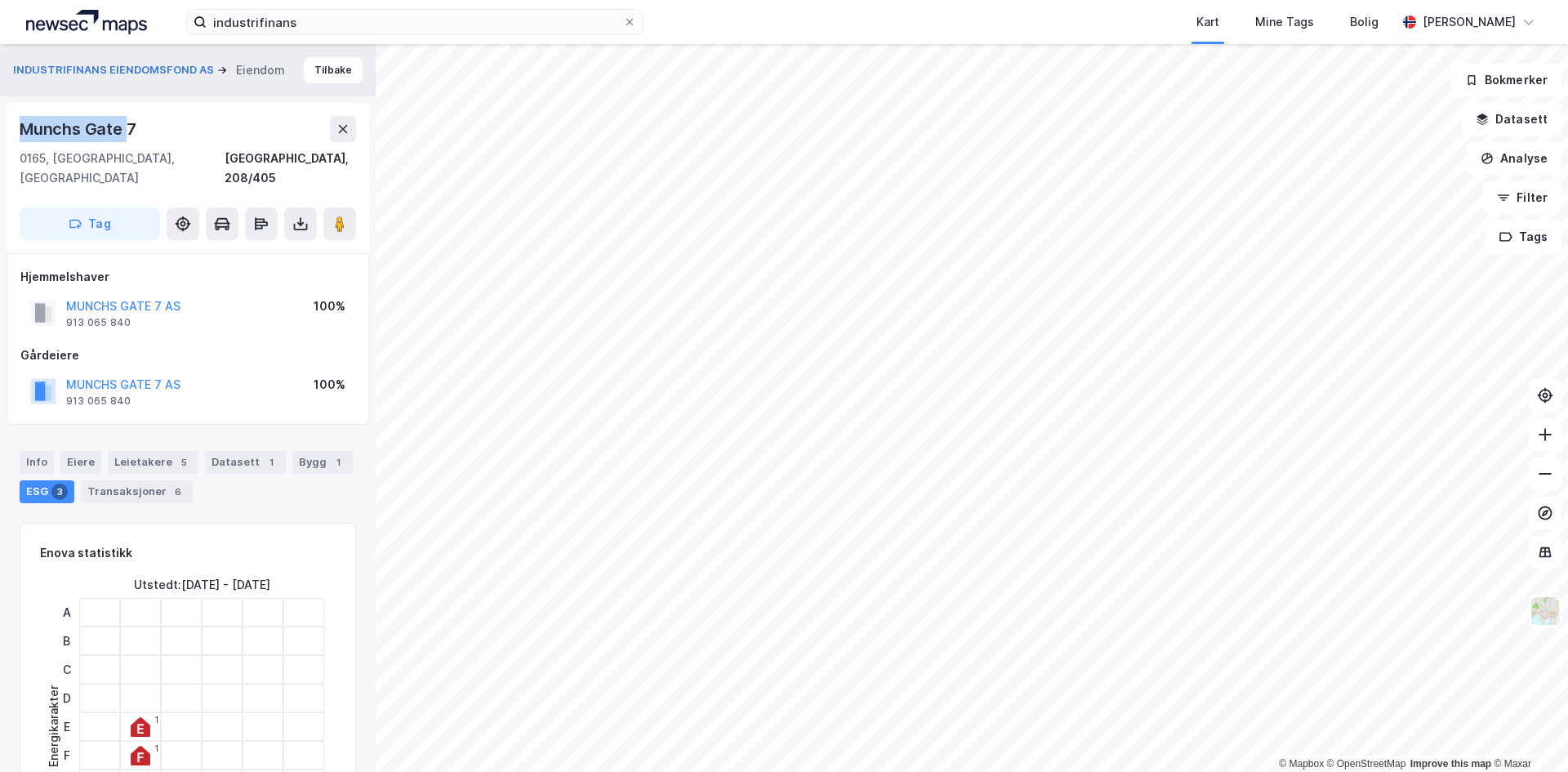
drag, startPoint x: 21, startPoint y: 137, endPoint x: 129, endPoint y: 128, distance: 108.4
click at [129, 128] on div "Munchs Gate 7" at bounding box center [79, 129] width 119 height 26
click at [165, 112] on div "Munchs Gate 7 0165, Oslo, Oslo Oslo, 208/405 Tag" at bounding box center [188, 178] width 362 height 151
drag, startPoint x: 131, startPoint y: 128, endPoint x: 22, endPoint y: 125, distance: 109.0
click at [22, 125] on div "Munchs Gate 7" at bounding box center [79, 129] width 119 height 26
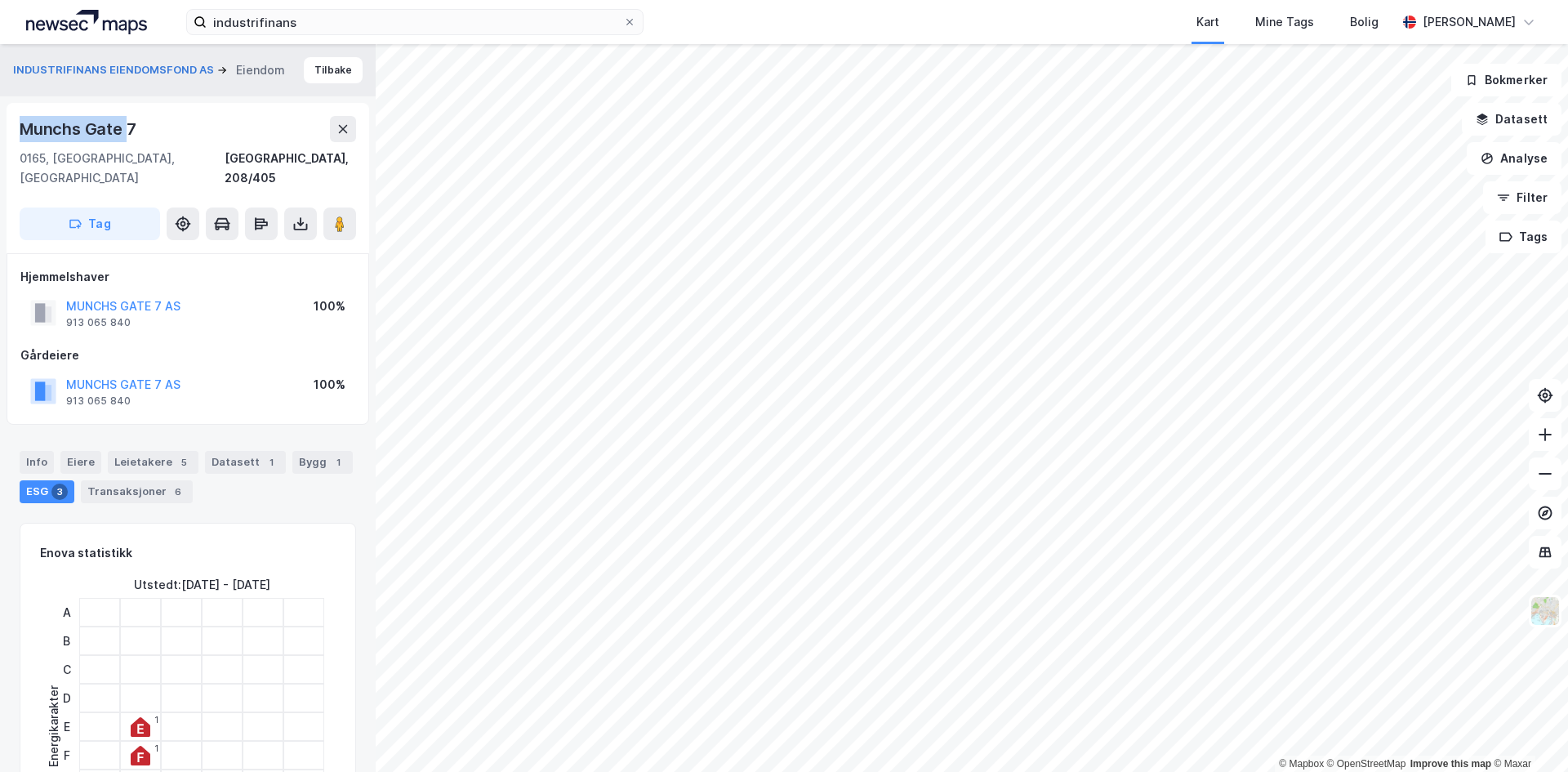
click at [22, 125] on div "Munchs Gate 7" at bounding box center [79, 129] width 119 height 26
drag, startPoint x: 22, startPoint y: 125, endPoint x: 125, endPoint y: 129, distance: 103.1
click at [125, 129] on div "Munchs Gate 7" at bounding box center [79, 129] width 119 height 26
click at [126, 129] on div "Munchs Gate 7" at bounding box center [79, 129] width 119 height 26
click at [52, 451] on div "Info" at bounding box center [37, 463] width 35 height 23
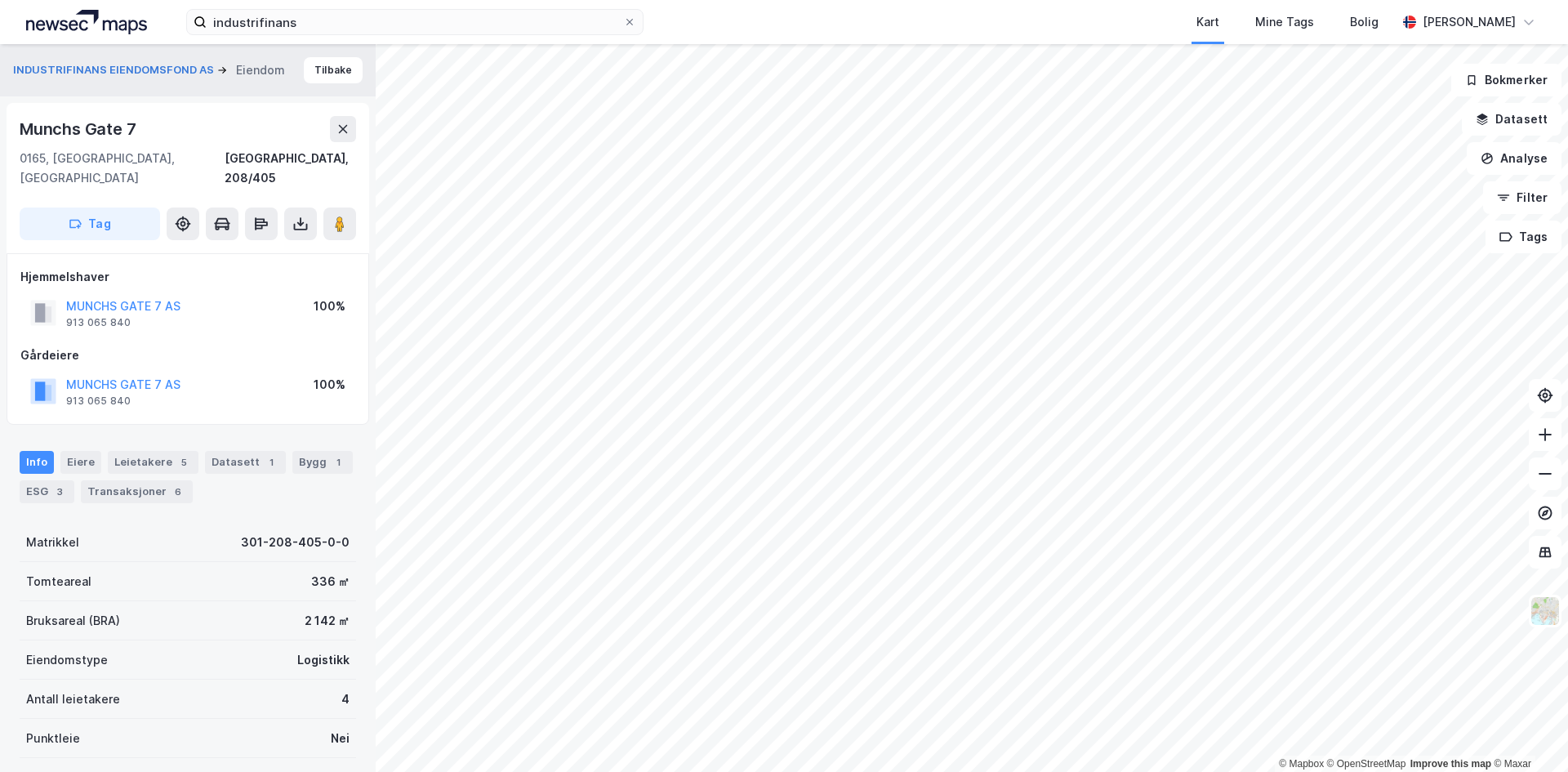
click at [323, 212] on div "Tag" at bounding box center [188, 224] width 337 height 33
click at [333, 216] on icon at bounding box center [340, 224] width 16 height 16
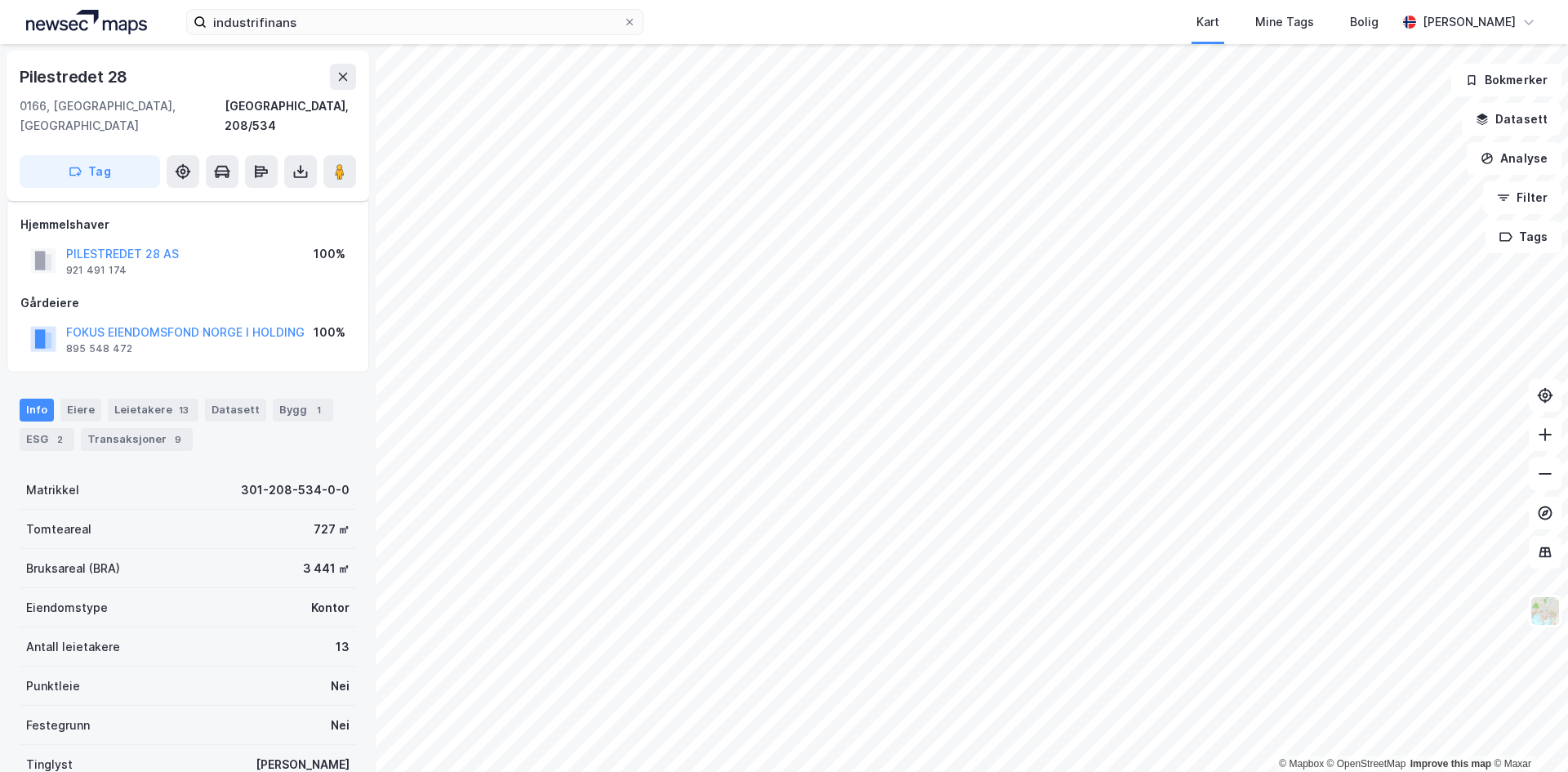
scroll to position [12, 0]
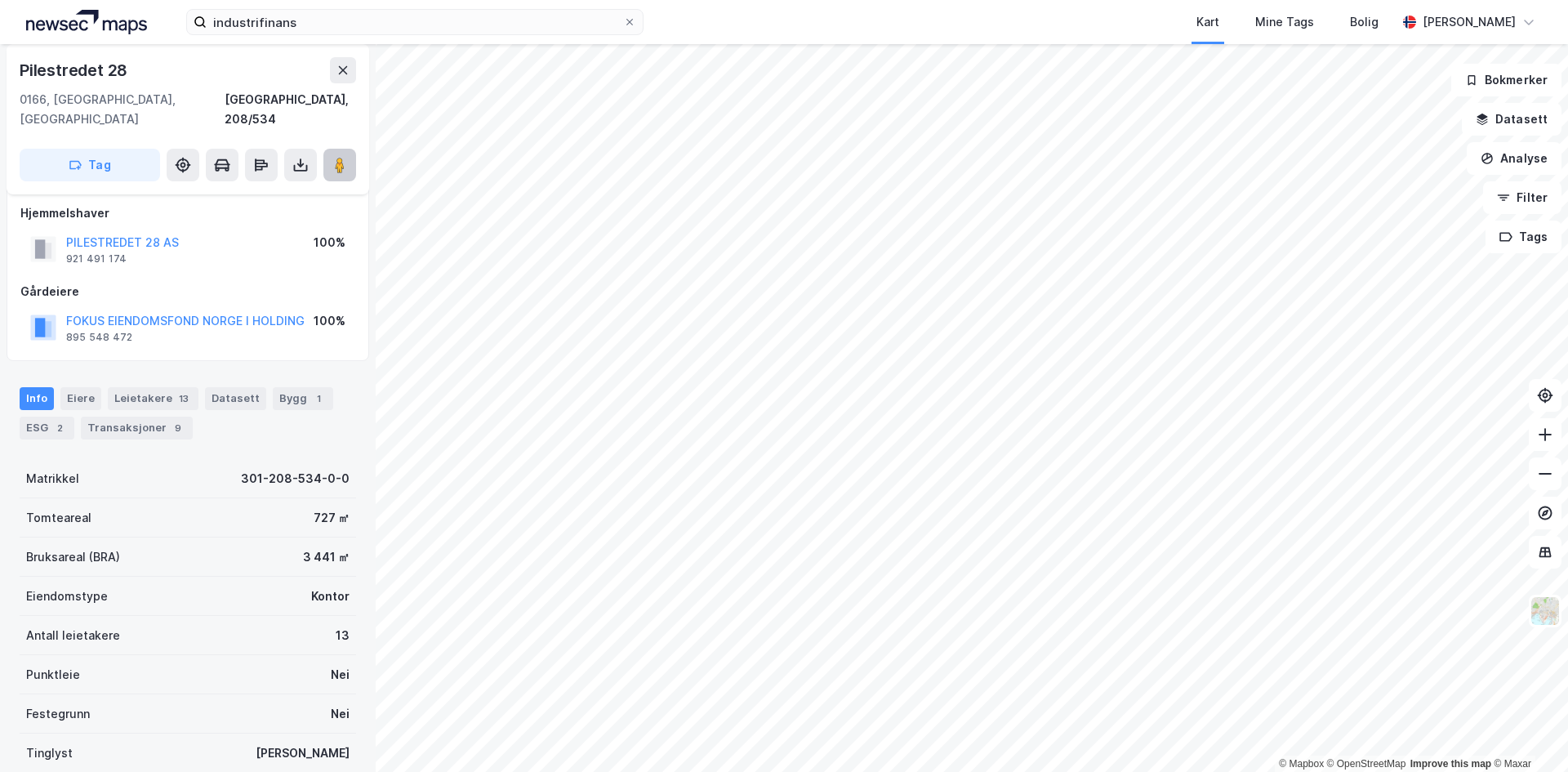
click at [352, 152] on button at bounding box center [340, 165] width 33 height 33
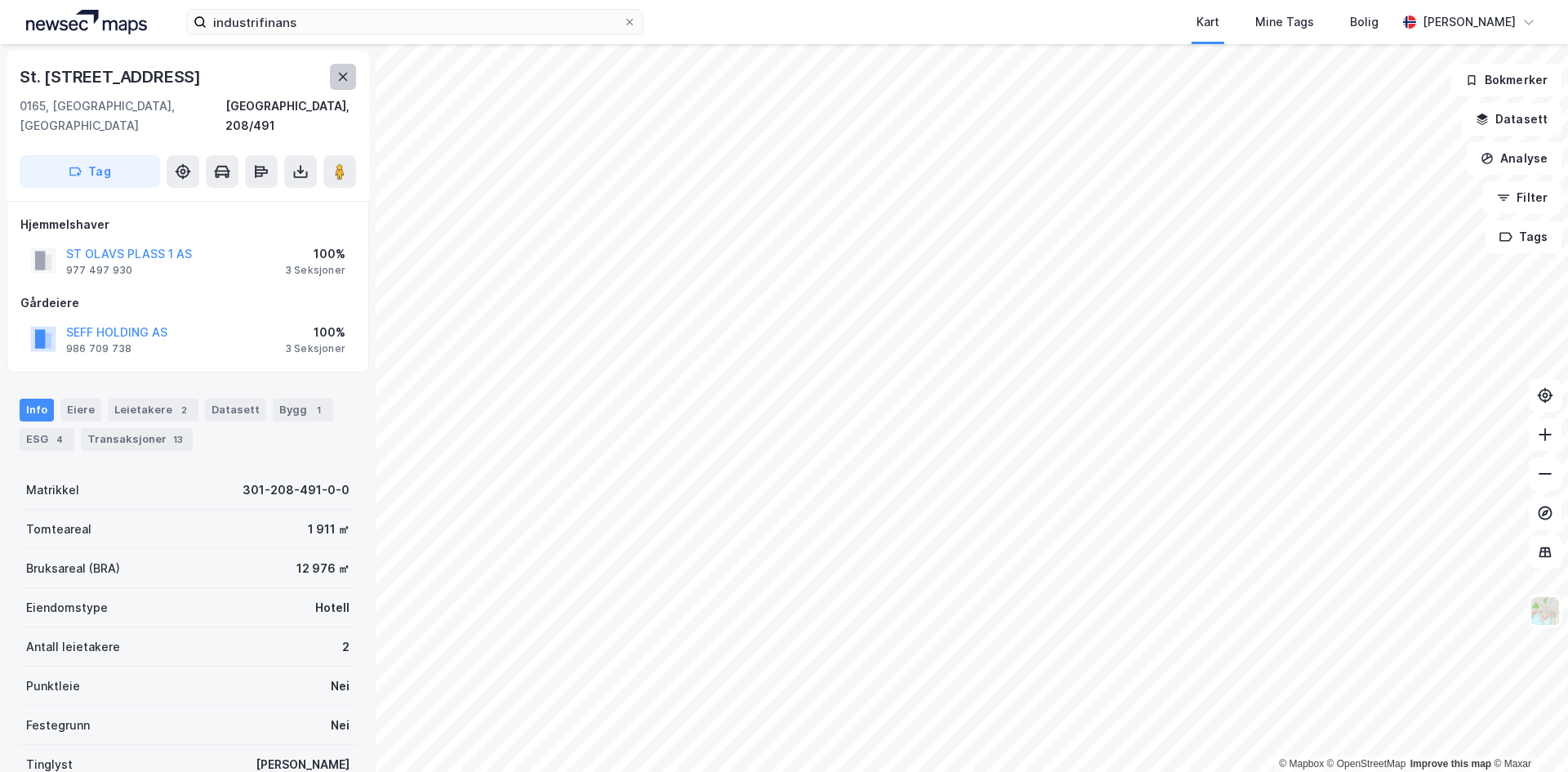
scroll to position [12, 0]
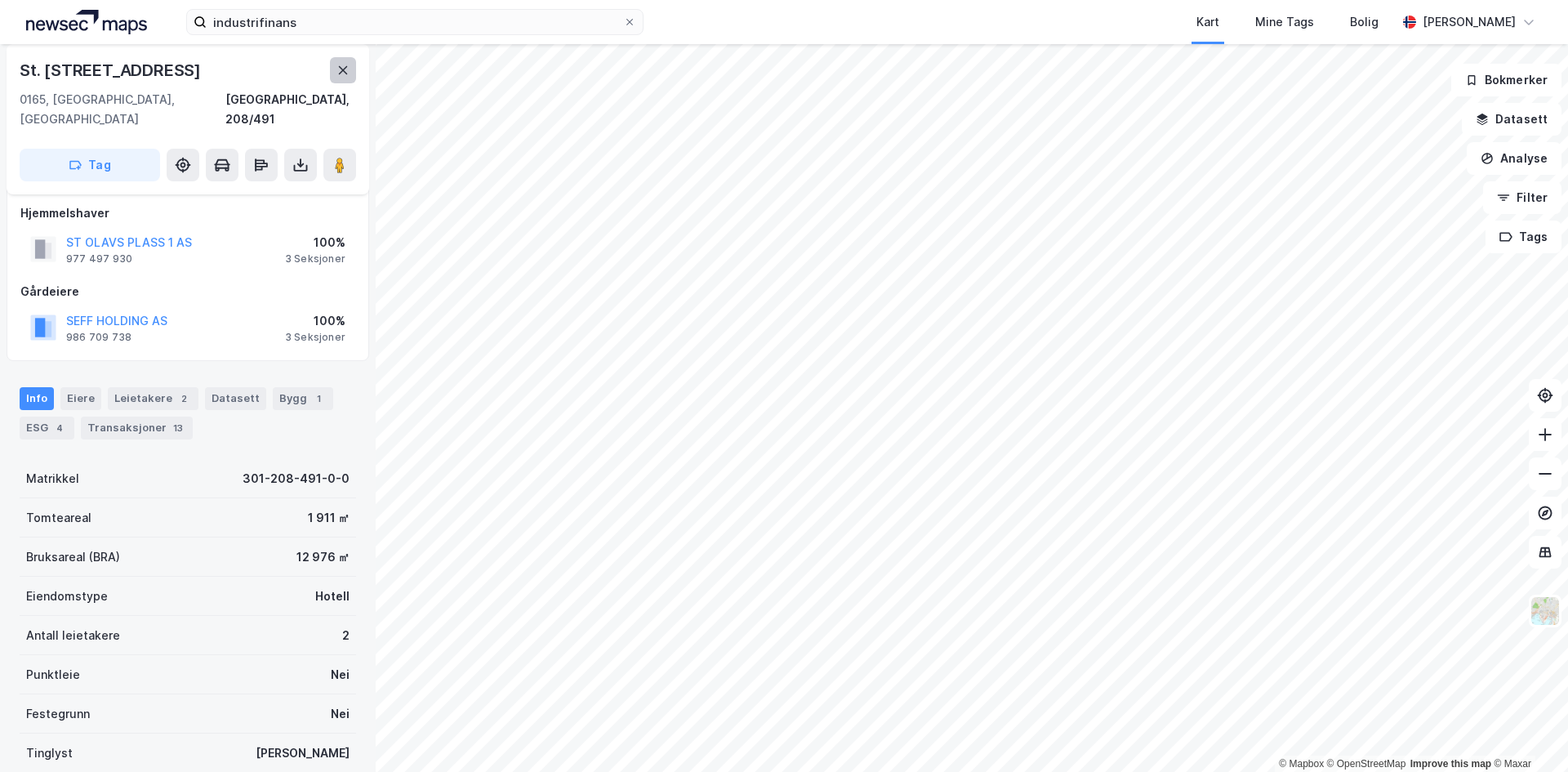
click at [344, 66] on icon at bounding box center [343, 70] width 13 height 13
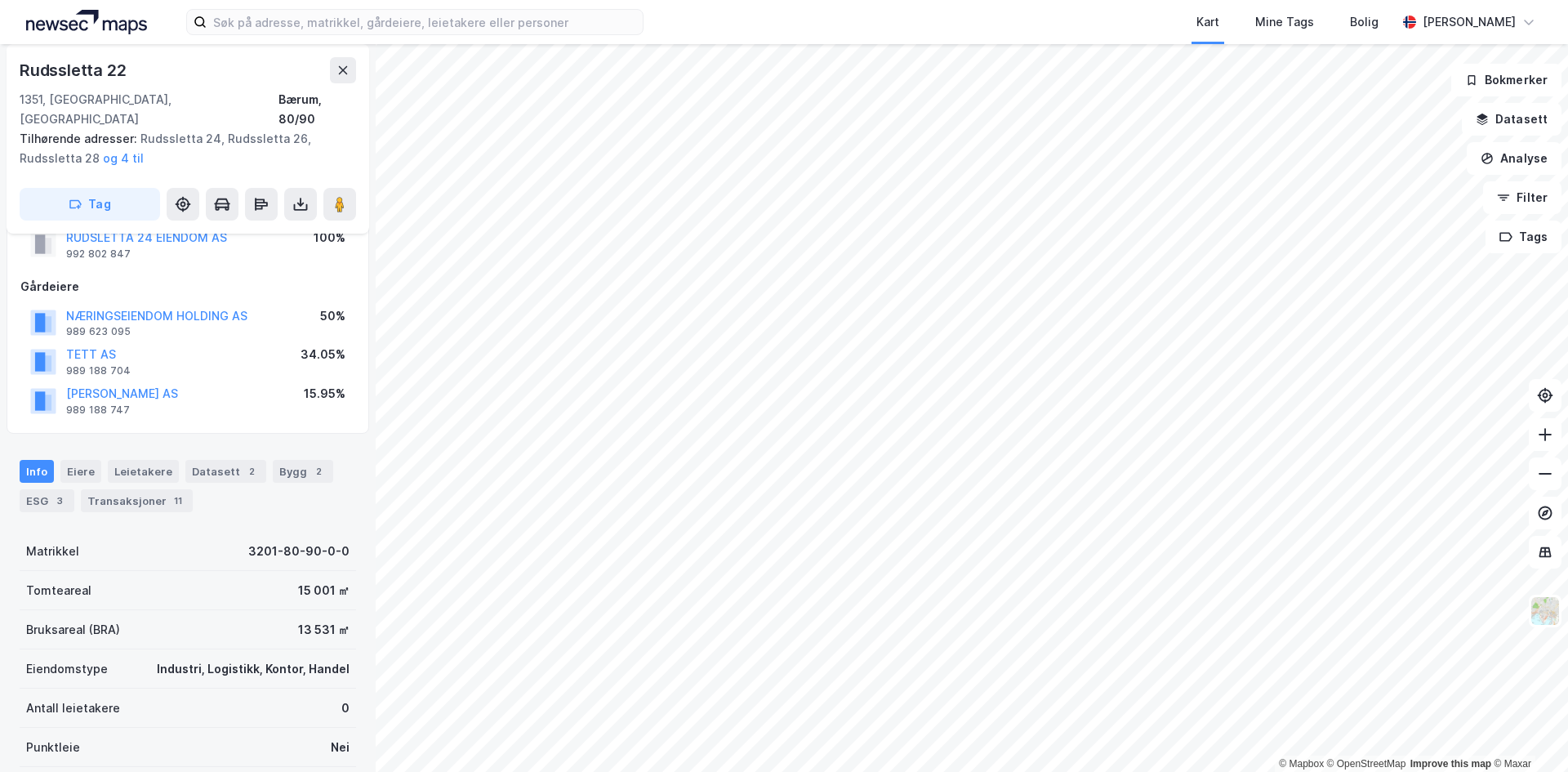
scroll to position [81, 0]
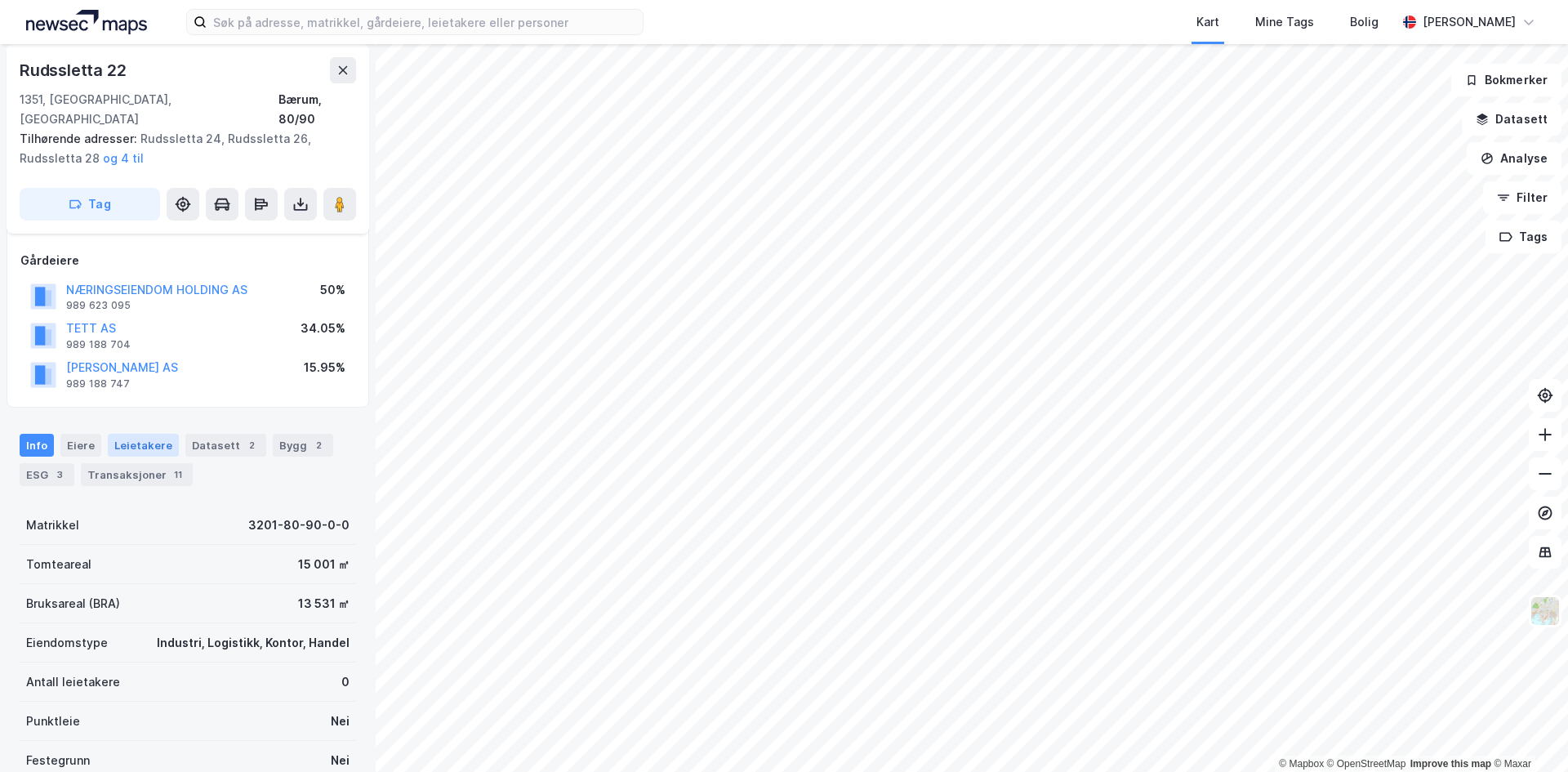
click at [133, 434] on div "Leietakere" at bounding box center [143, 445] width 71 height 23
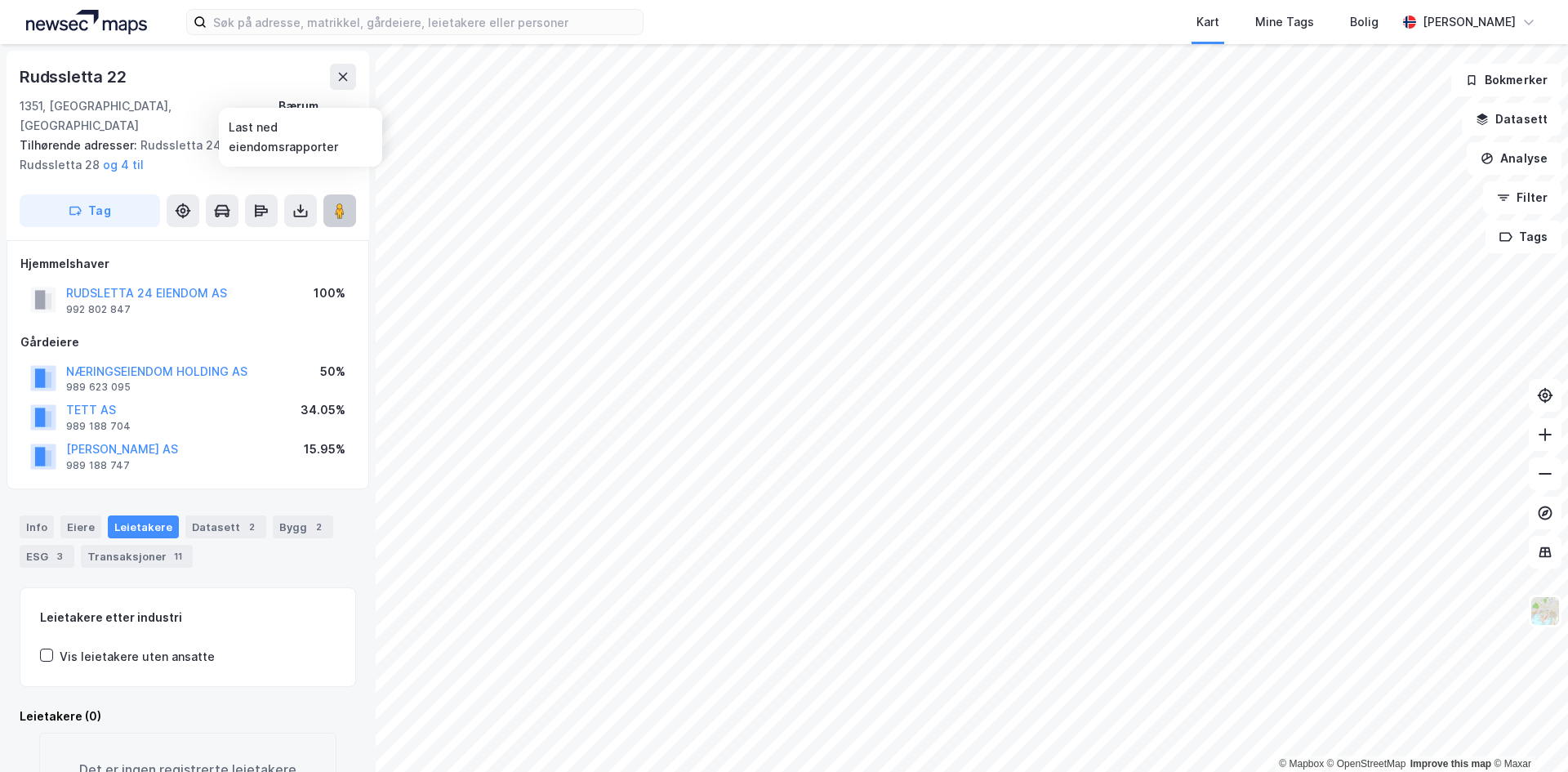
click at [337, 202] on image at bounding box center [340, 211] width 10 height 16
click at [333, 202] on icon at bounding box center [340, 211] width 16 height 16
click at [333, 79] on button at bounding box center [343, 77] width 26 height 26
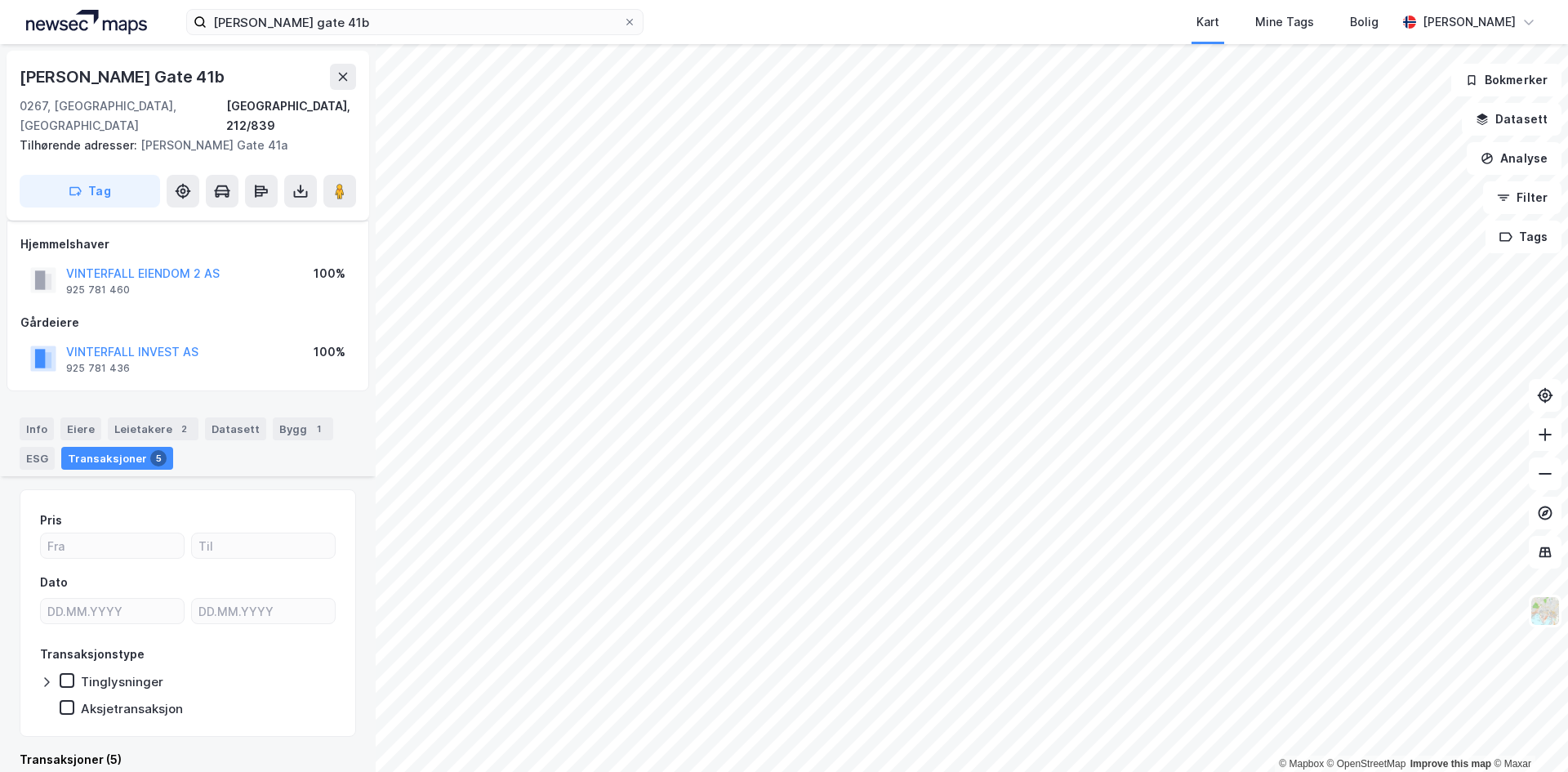
scroll to position [246, 0]
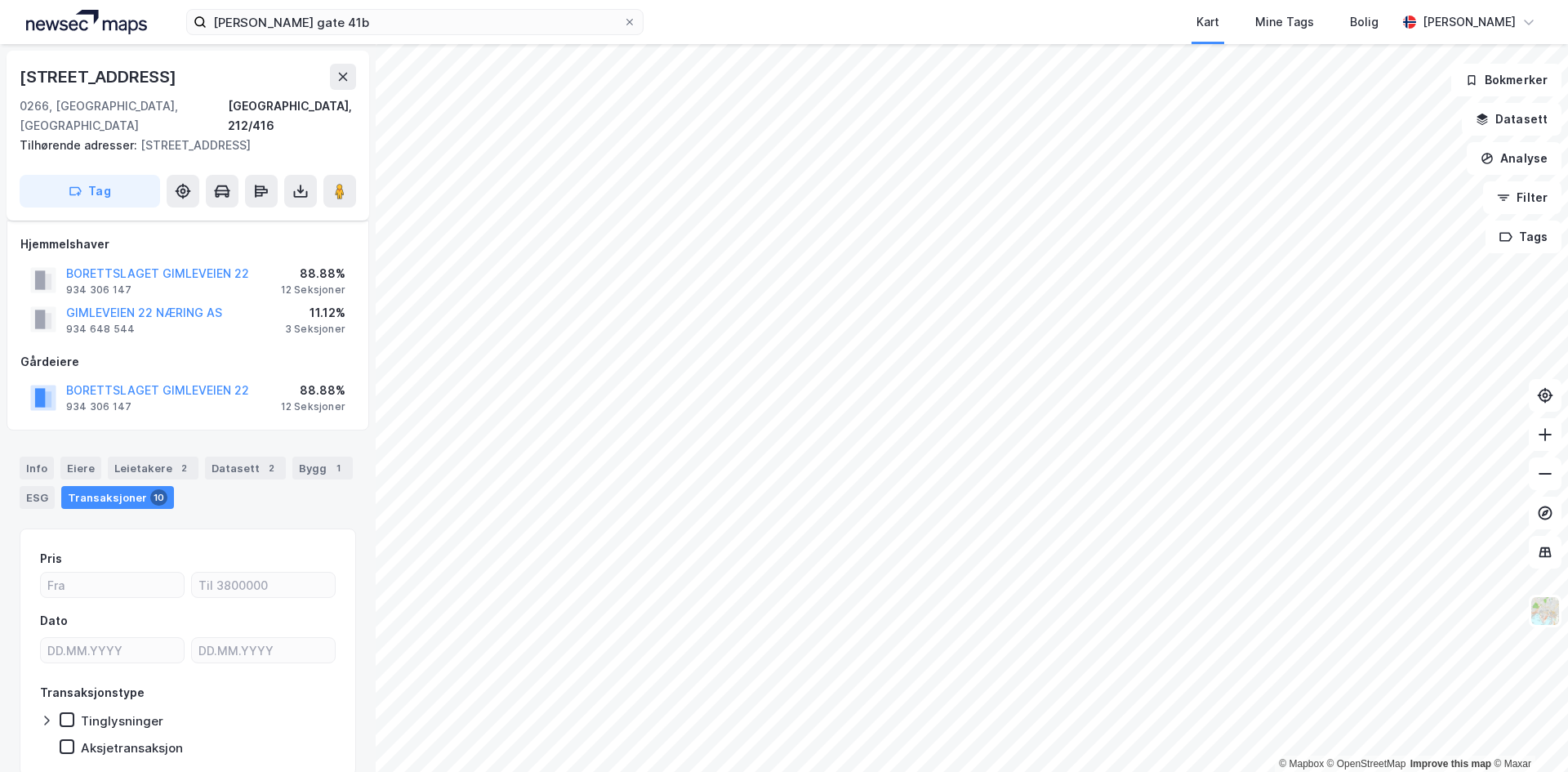
scroll to position [44, 0]
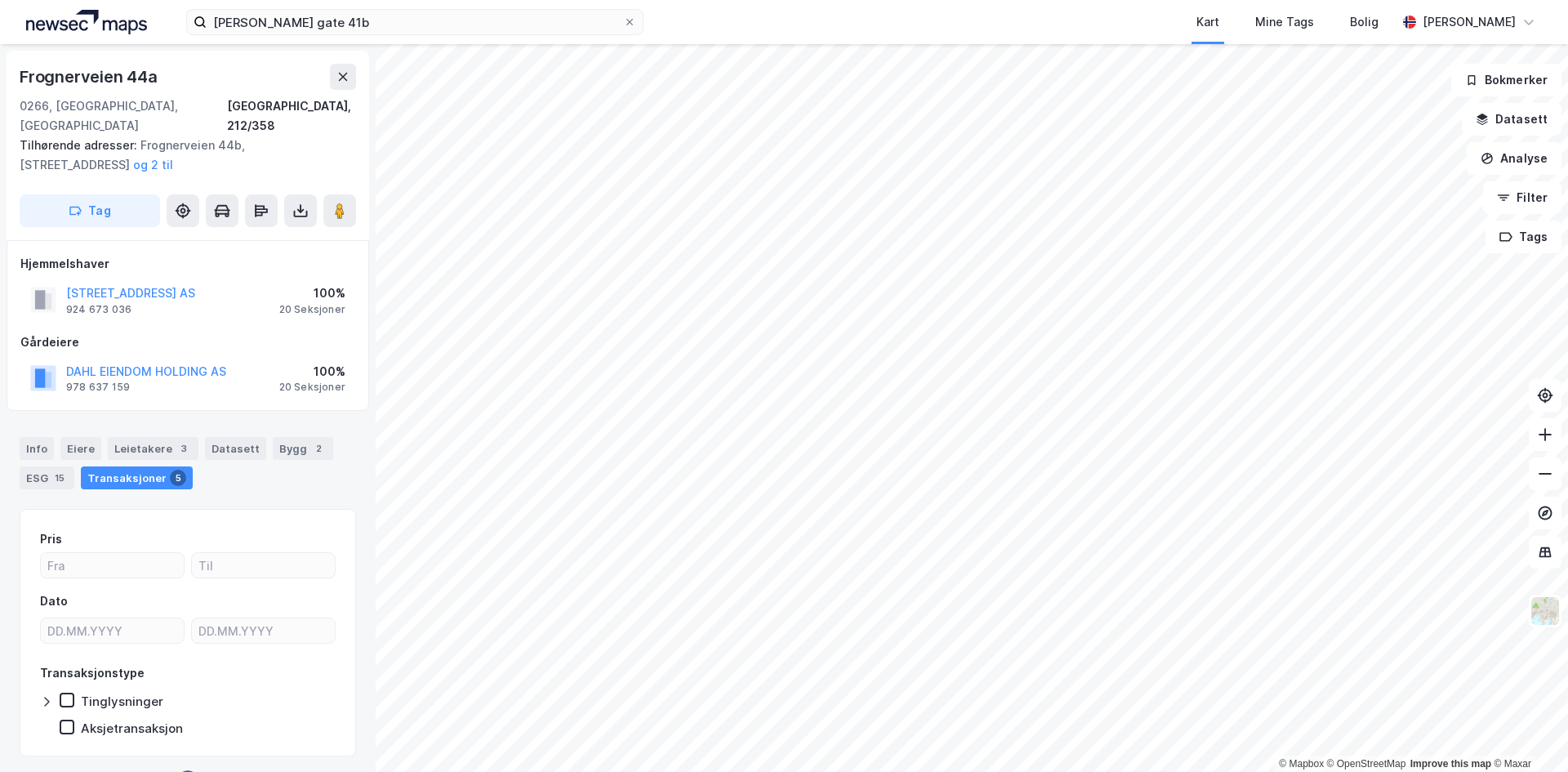
scroll to position [24, 0]
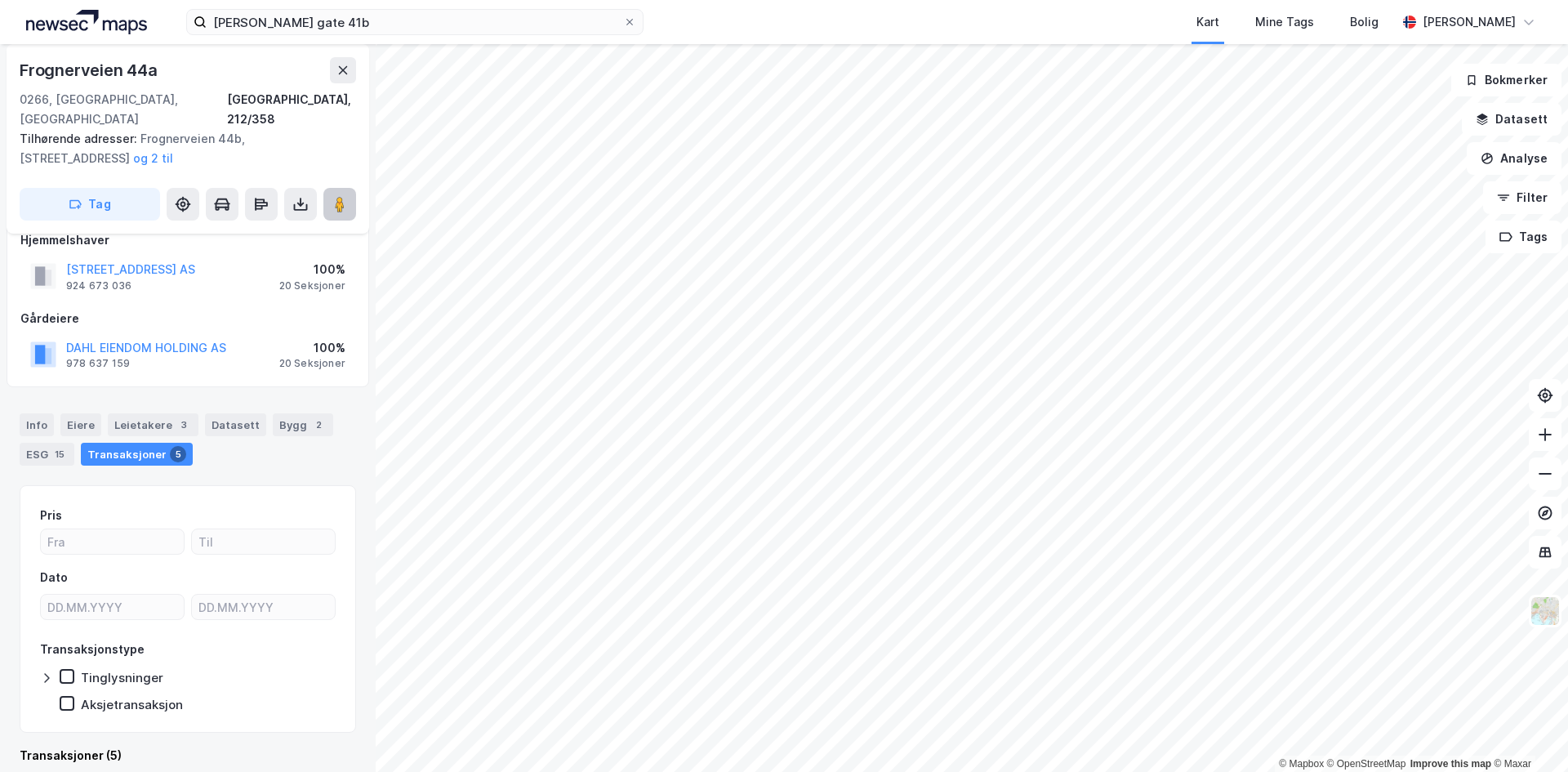
click at [345, 196] on image at bounding box center [340, 204] width 10 height 16
drag, startPoint x: 74, startPoint y: 412, endPoint x: 148, endPoint y: 421, distance: 74.5
click at [74, 413] on div "Eiere" at bounding box center [81, 425] width 41 height 23
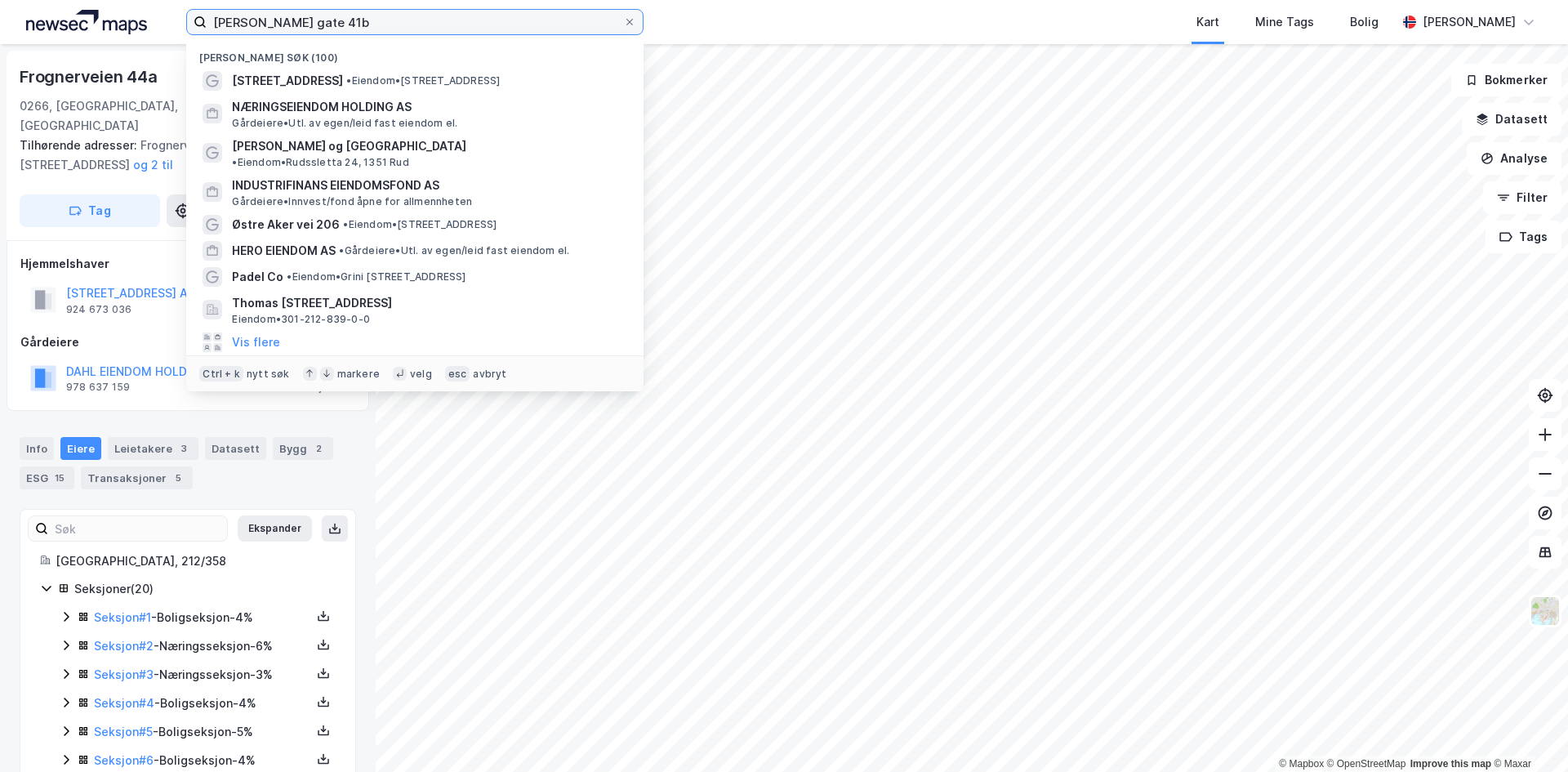
drag, startPoint x: 379, startPoint y: 22, endPoint x: 220, endPoint y: 17, distance: 159.1
click at [220, 17] on input "[PERSON_NAME] gate 41b" at bounding box center [415, 22] width 416 height 25
drag, startPoint x: 401, startPoint y: 21, endPoint x: 172, endPoint y: 12, distance: 229.2
click at [172, 12] on div "thomas heftyes gate 41b Nylige søk (100) Munchs gate 7 • Eiendom • Munchs gate …" at bounding box center [784, 22] width 1568 height 44
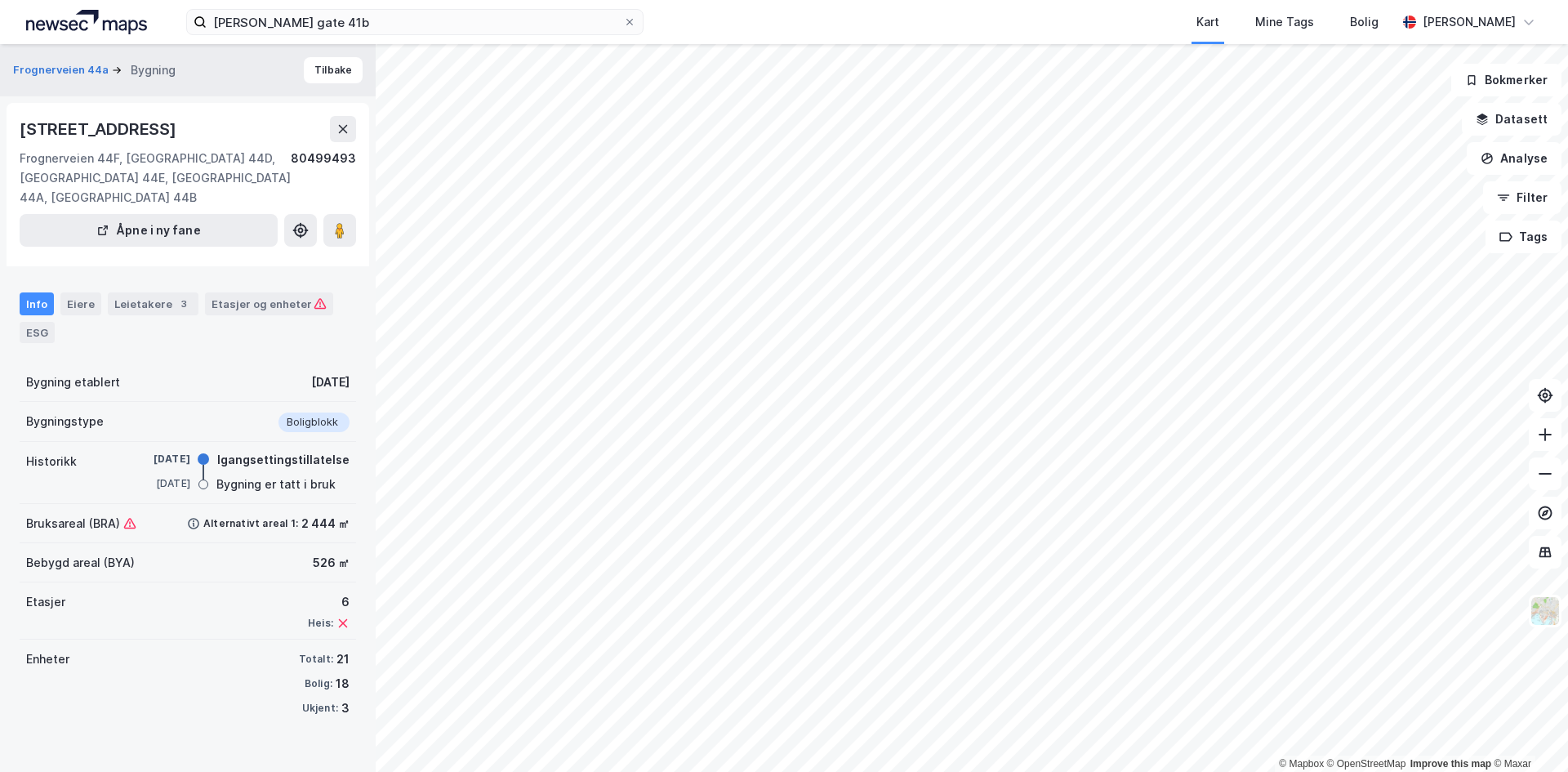
drag, startPoint x: 20, startPoint y: 125, endPoint x: 263, endPoint y: 132, distance: 243.1
click at [179, 132] on div "Frognerveien 44C, 0266, OSLO" at bounding box center [100, 129] width 160 height 26
copy div "Frognerveien 44C, 0266, OSLO"
click at [171, 189] on div "Frognerveien 44F, Frognerveien 44D, Frognerveien 44E, Frognerveien 44A, Frogner…" at bounding box center [155, 178] width 271 height 58
click at [320, 67] on button "Tilbake" at bounding box center [333, 70] width 58 height 26
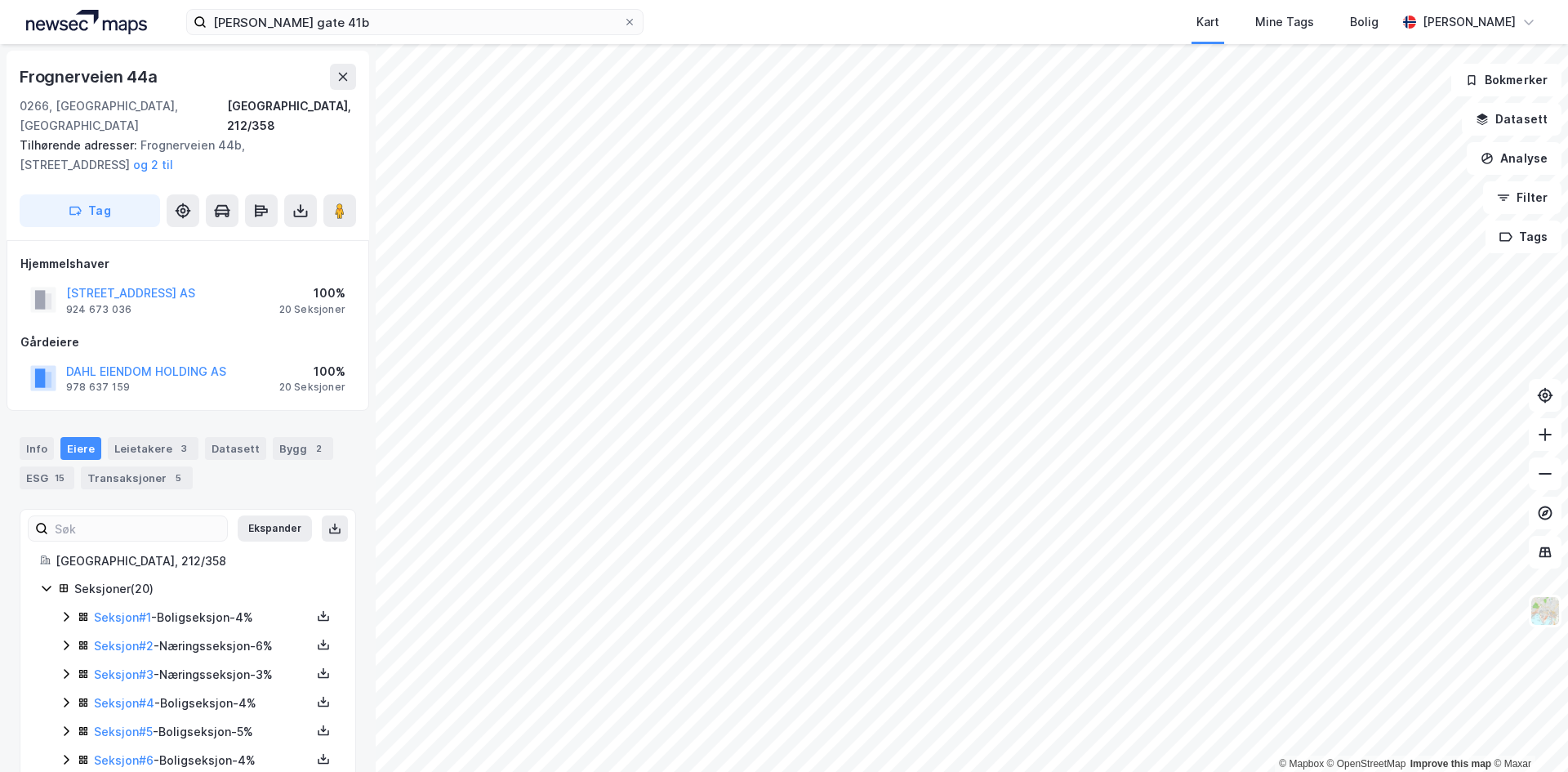
scroll to position [2, 0]
click at [152, 435] on div "Leietakere 3" at bounding box center [153, 447] width 91 height 23
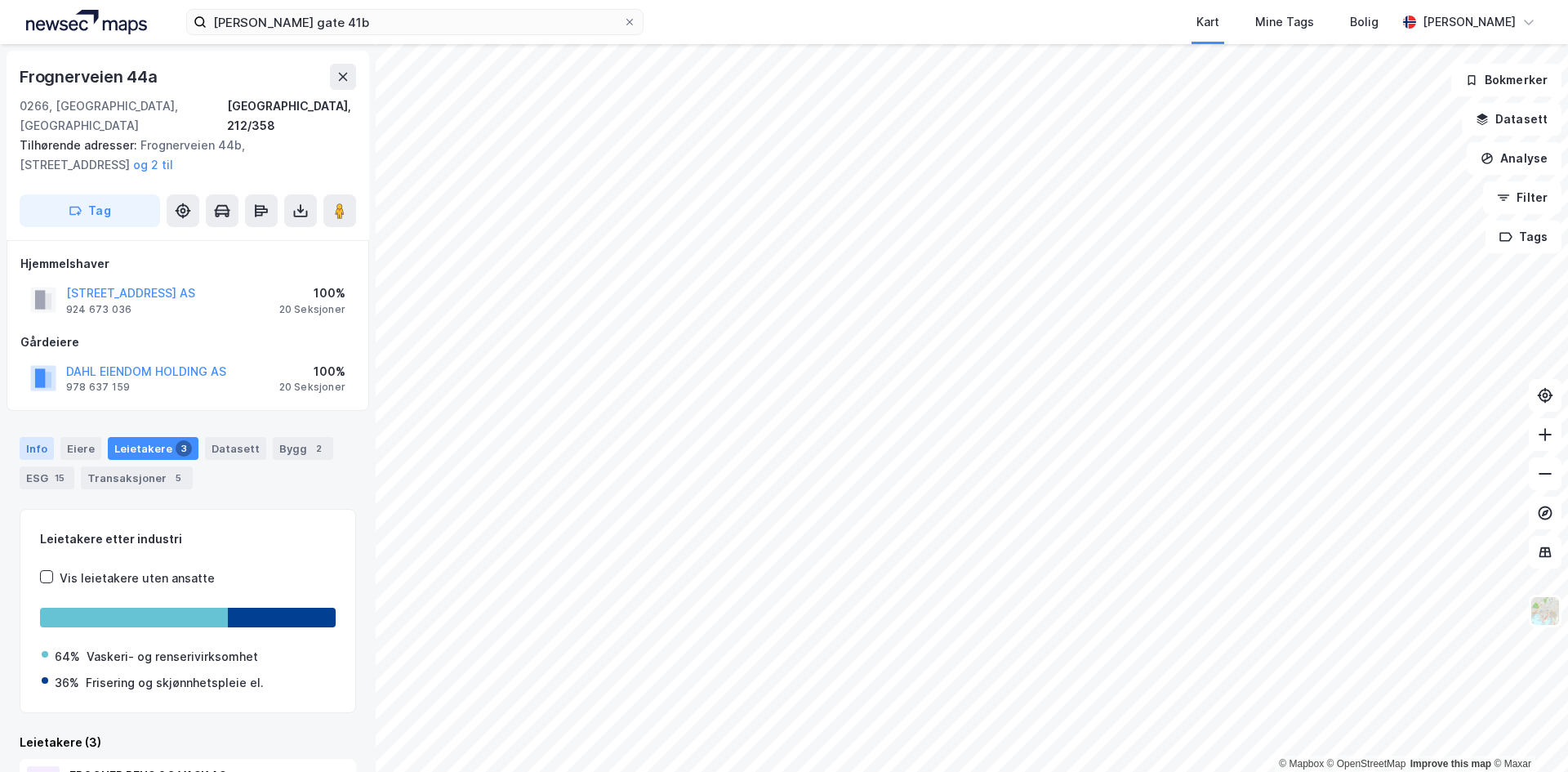
click at [35, 437] on div "Info" at bounding box center [37, 449] width 35 height 23
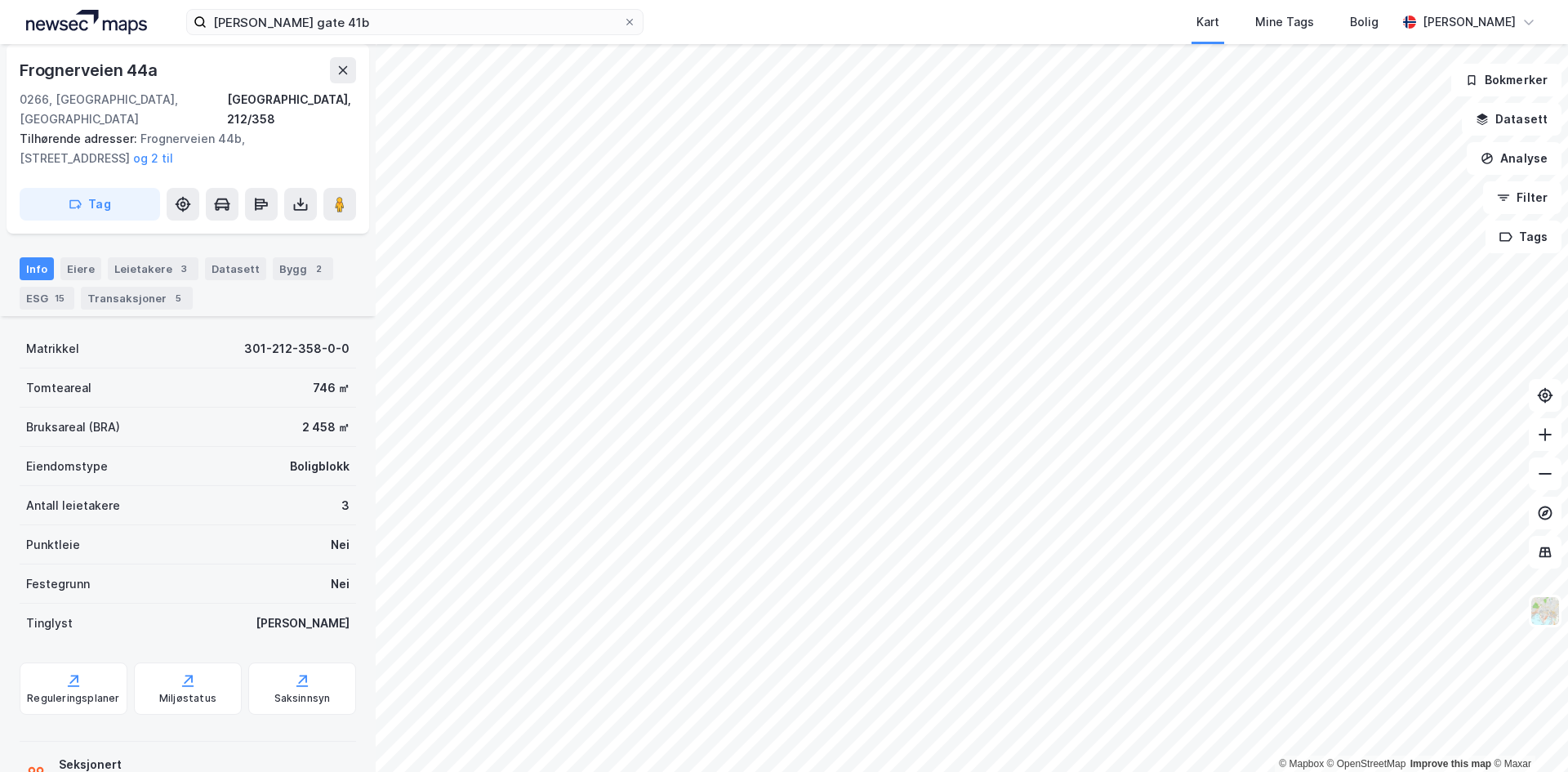
scroll to position [222, 0]
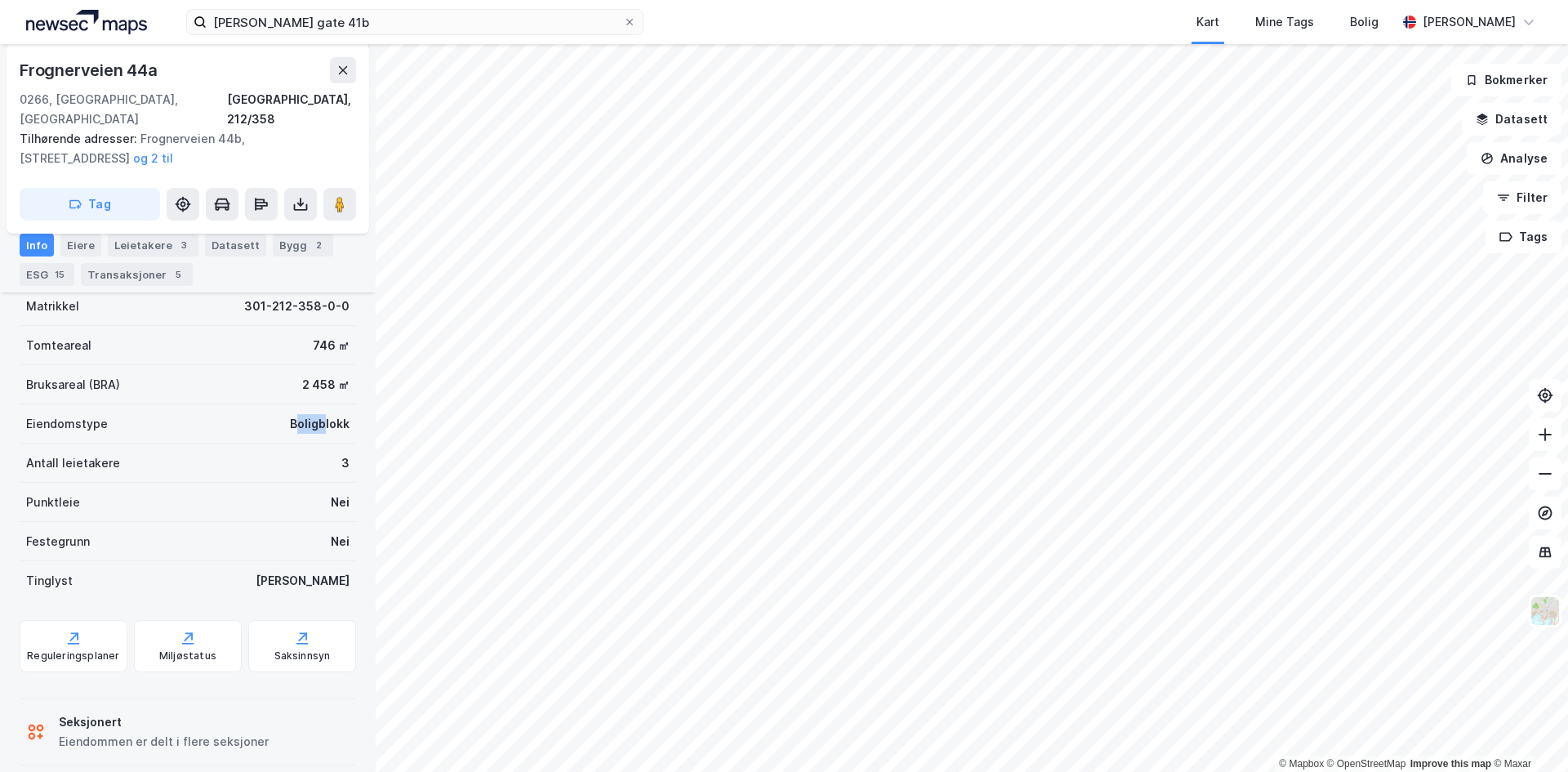
drag, startPoint x: 283, startPoint y: 407, endPoint x: 319, endPoint y: 407, distance: 36.0
click at [319, 414] on div "Boligblokk" at bounding box center [319, 424] width 59 height 20
click at [332, 447] on div "Antall leietakere 3" at bounding box center [188, 463] width 337 height 40
click at [342, 453] on div "3" at bounding box center [346, 463] width 8 height 20
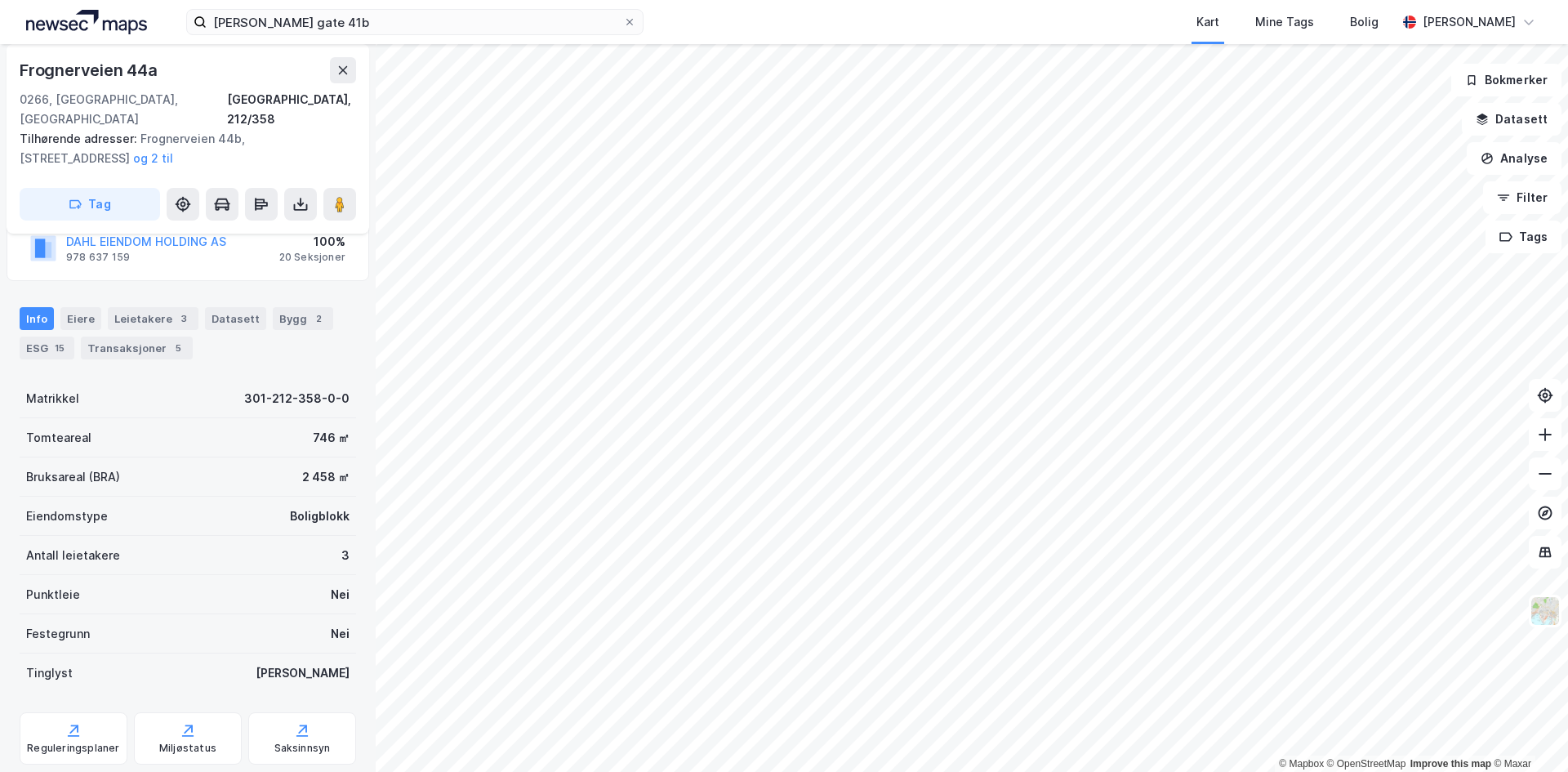
scroll to position [0, 0]
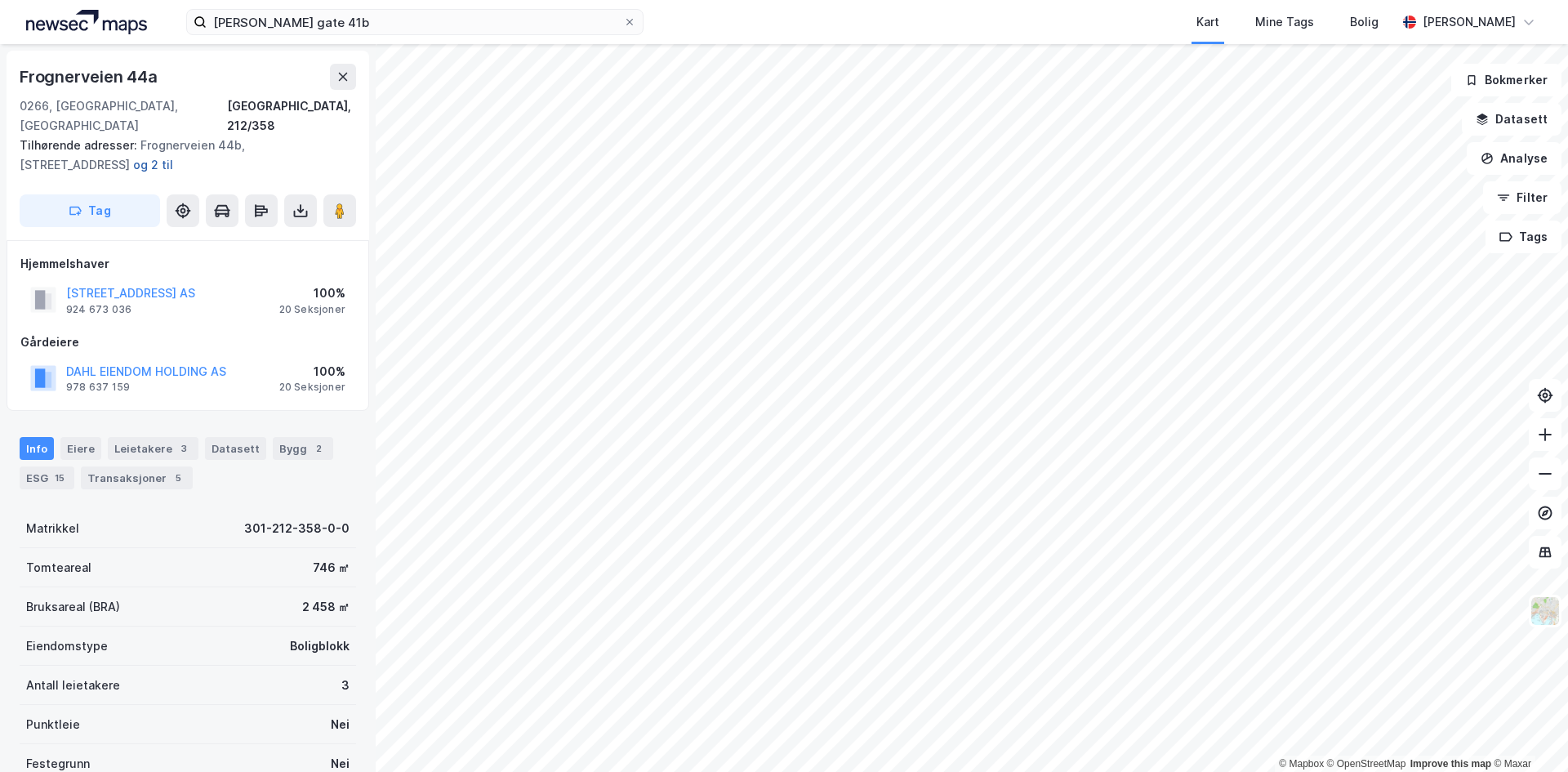
click at [0, 0] on button "og 2 til" at bounding box center [0, 0] width 0 height 0
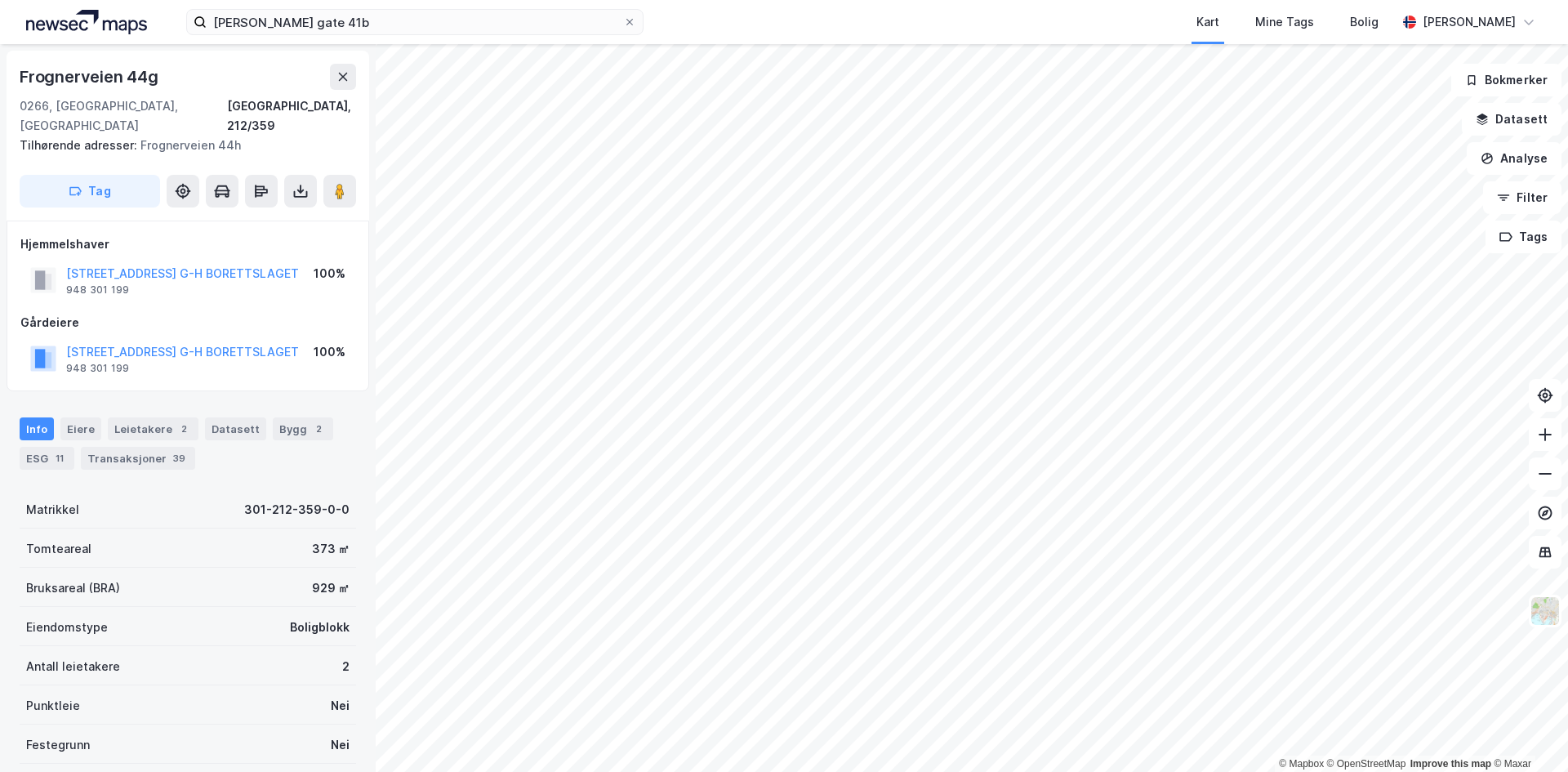
scroll to position [2, 0]
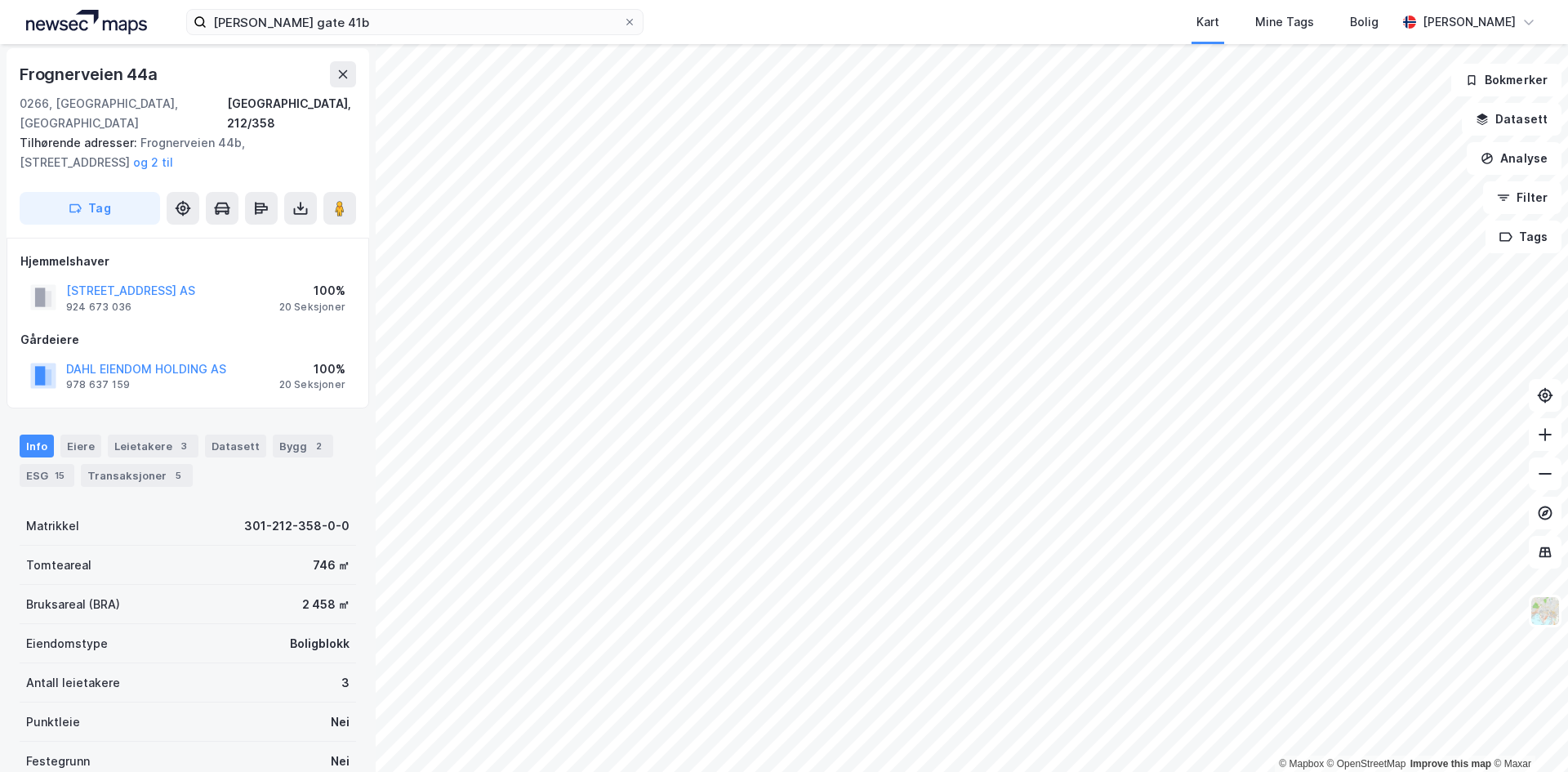
scroll to position [2, 0]
click at [0, 0] on button "og 2 til" at bounding box center [0, 0] width 0 height 0
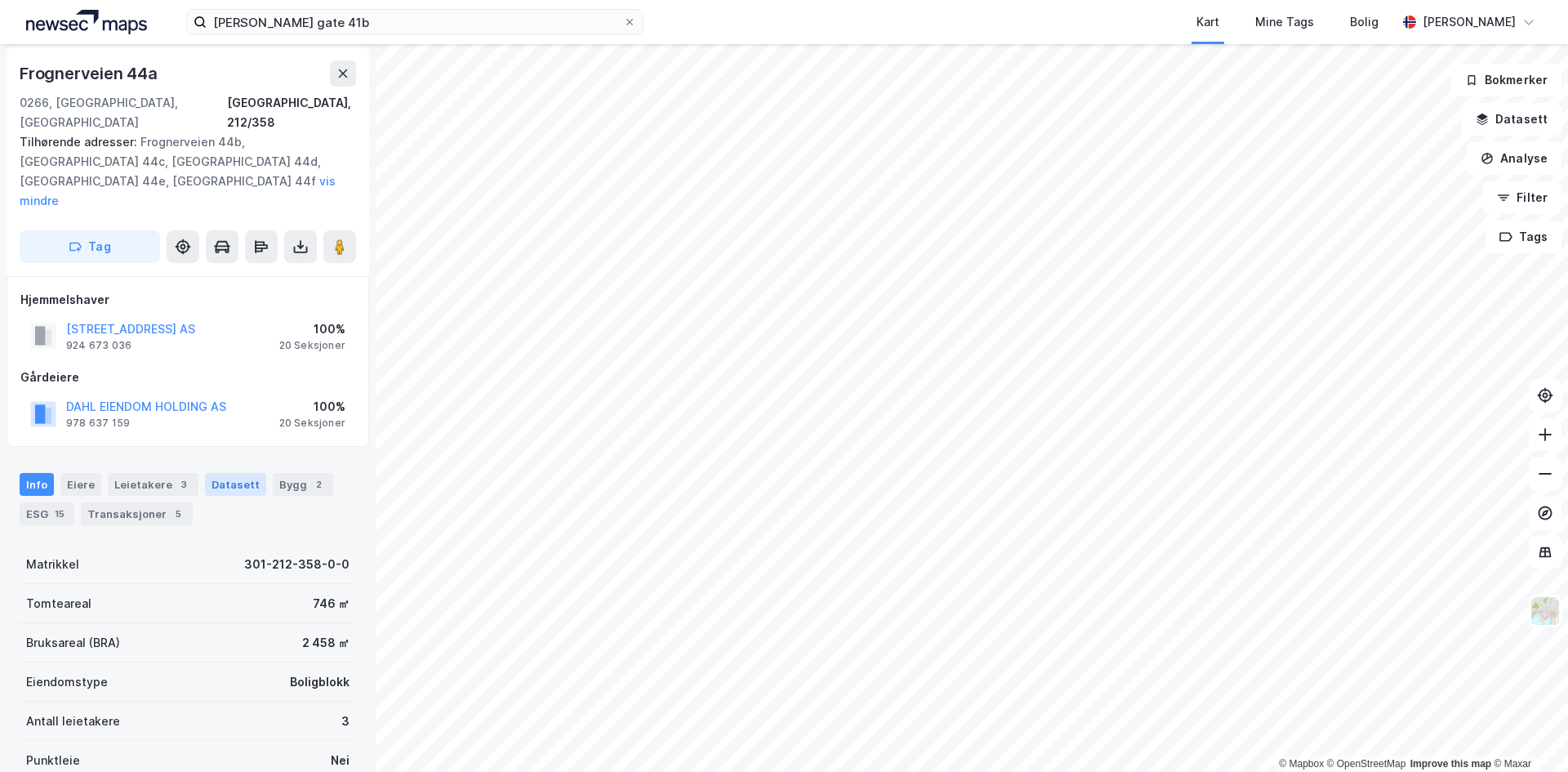
scroll to position [0, 0]
click at [0, 0] on button "DAHL EIENDOM HOLDING AS" at bounding box center [0, 0] width 0 height 0
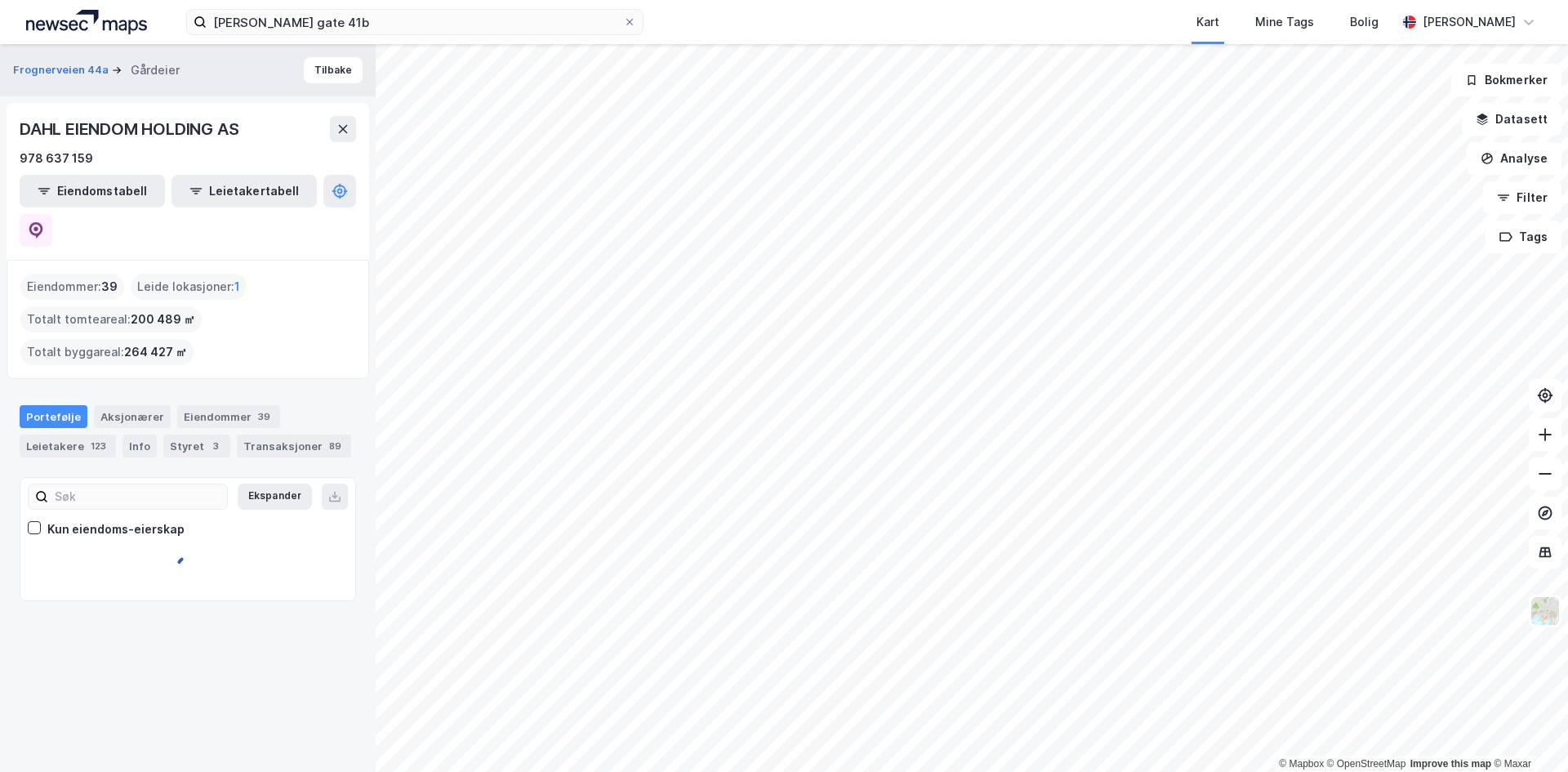
click at [52, 214] on button at bounding box center [36, 230] width 33 height 33
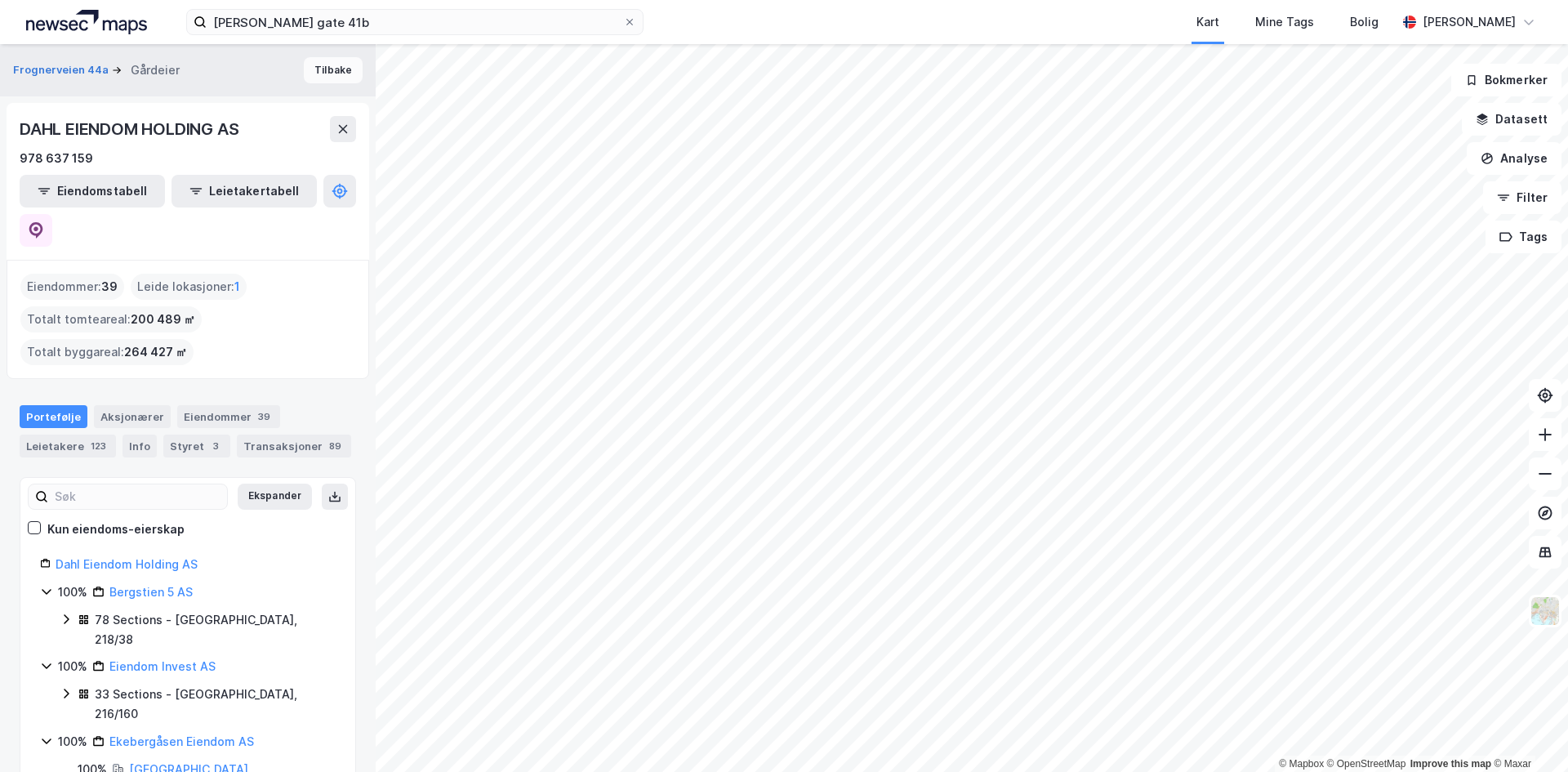
click at [326, 72] on button "Tilbake" at bounding box center [333, 70] width 58 height 26
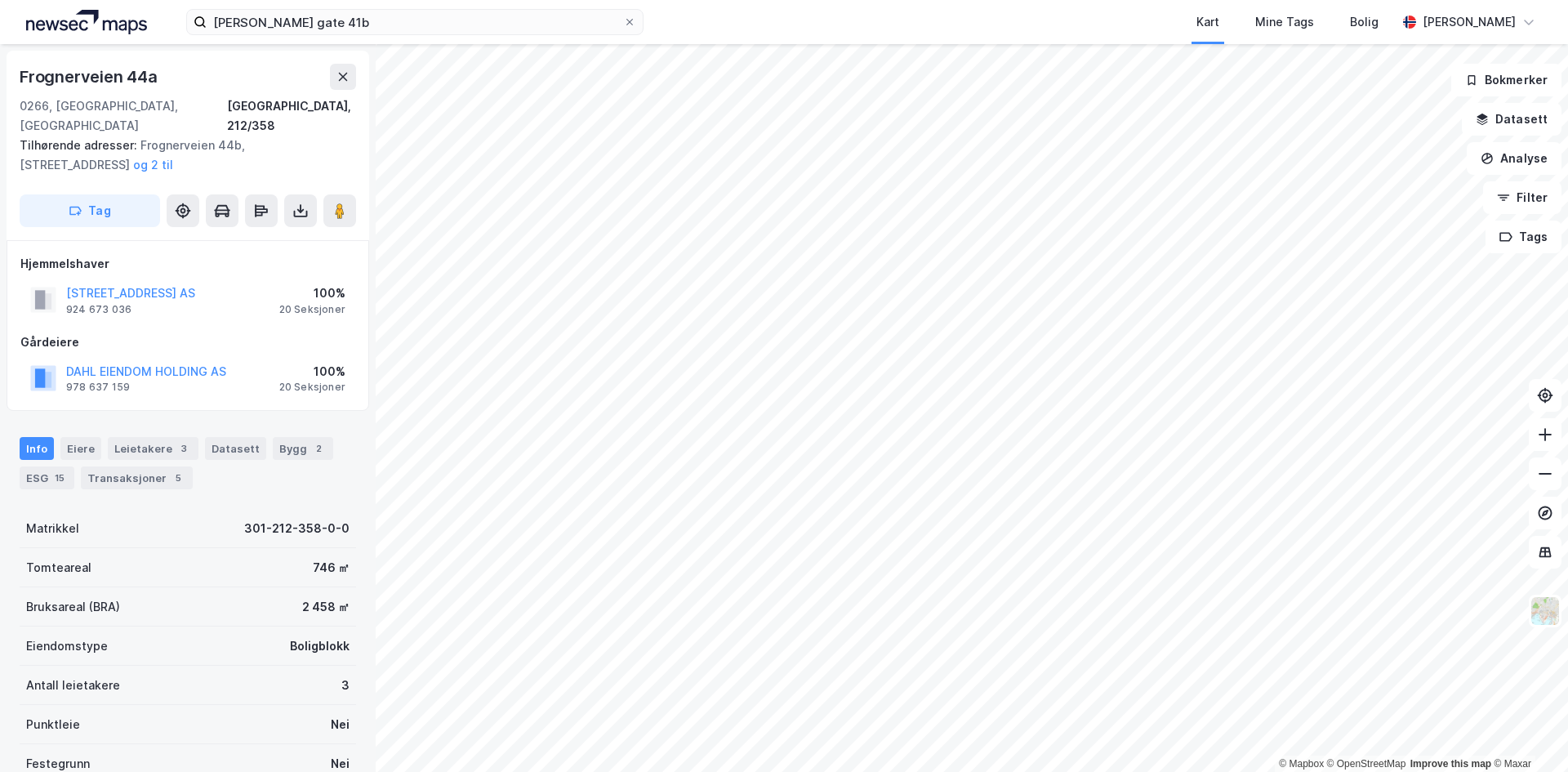
scroll to position [2, 0]
click at [83, 435] on div "Eiere" at bounding box center [81, 447] width 41 height 23
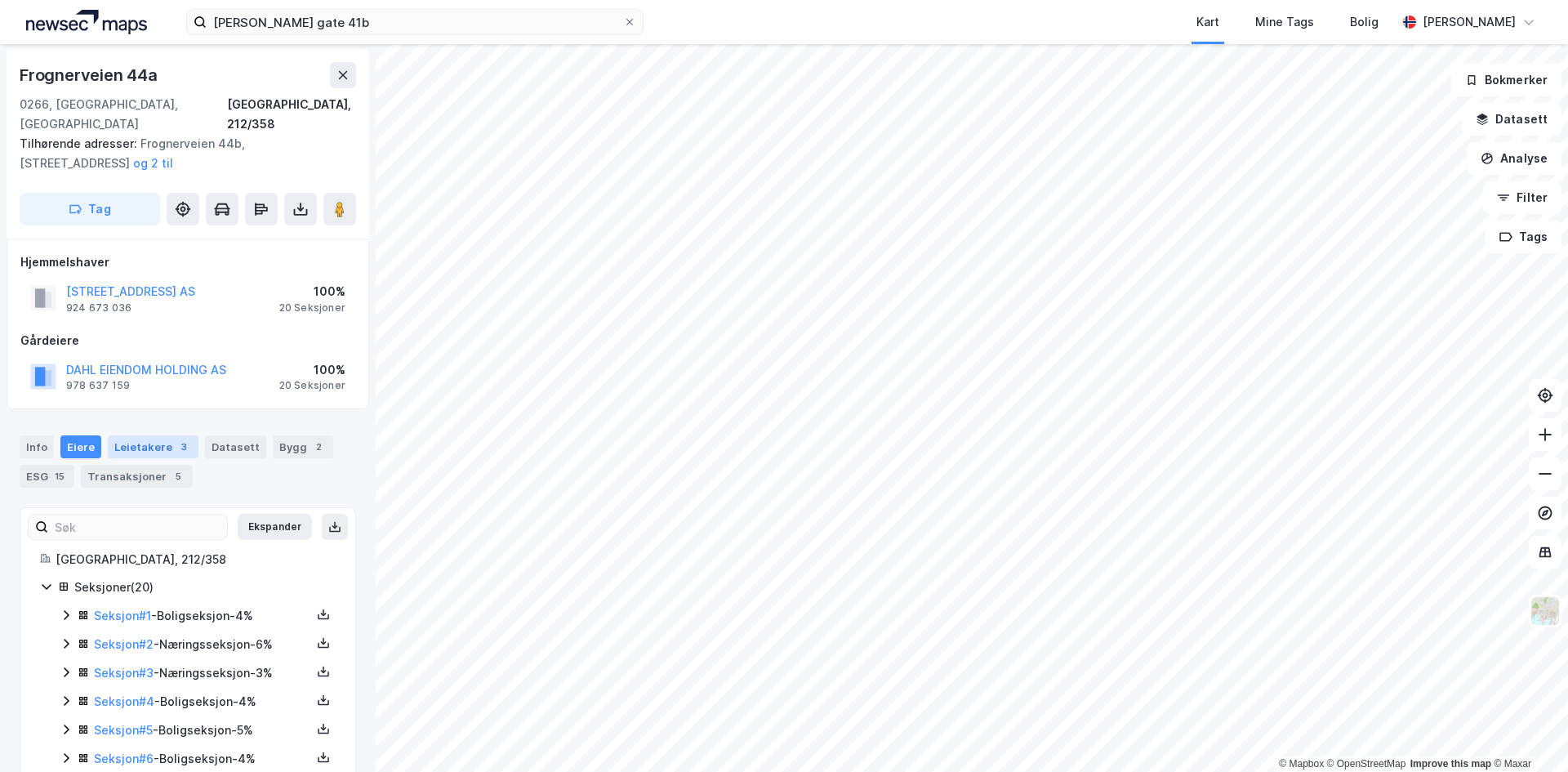
click at [111, 435] on div "Leietakere 3" at bounding box center [153, 447] width 91 height 23
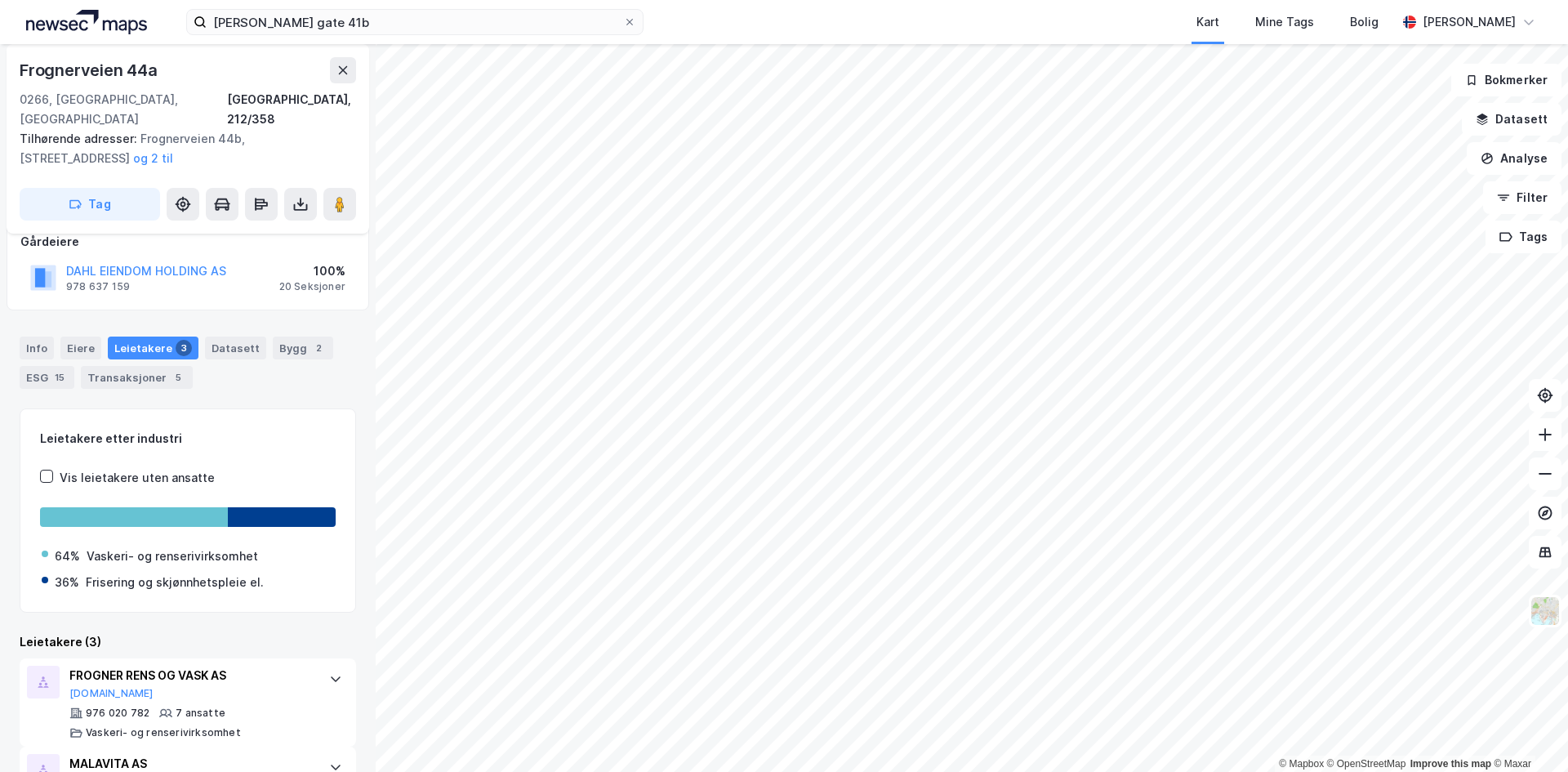
scroll to position [163, 0]
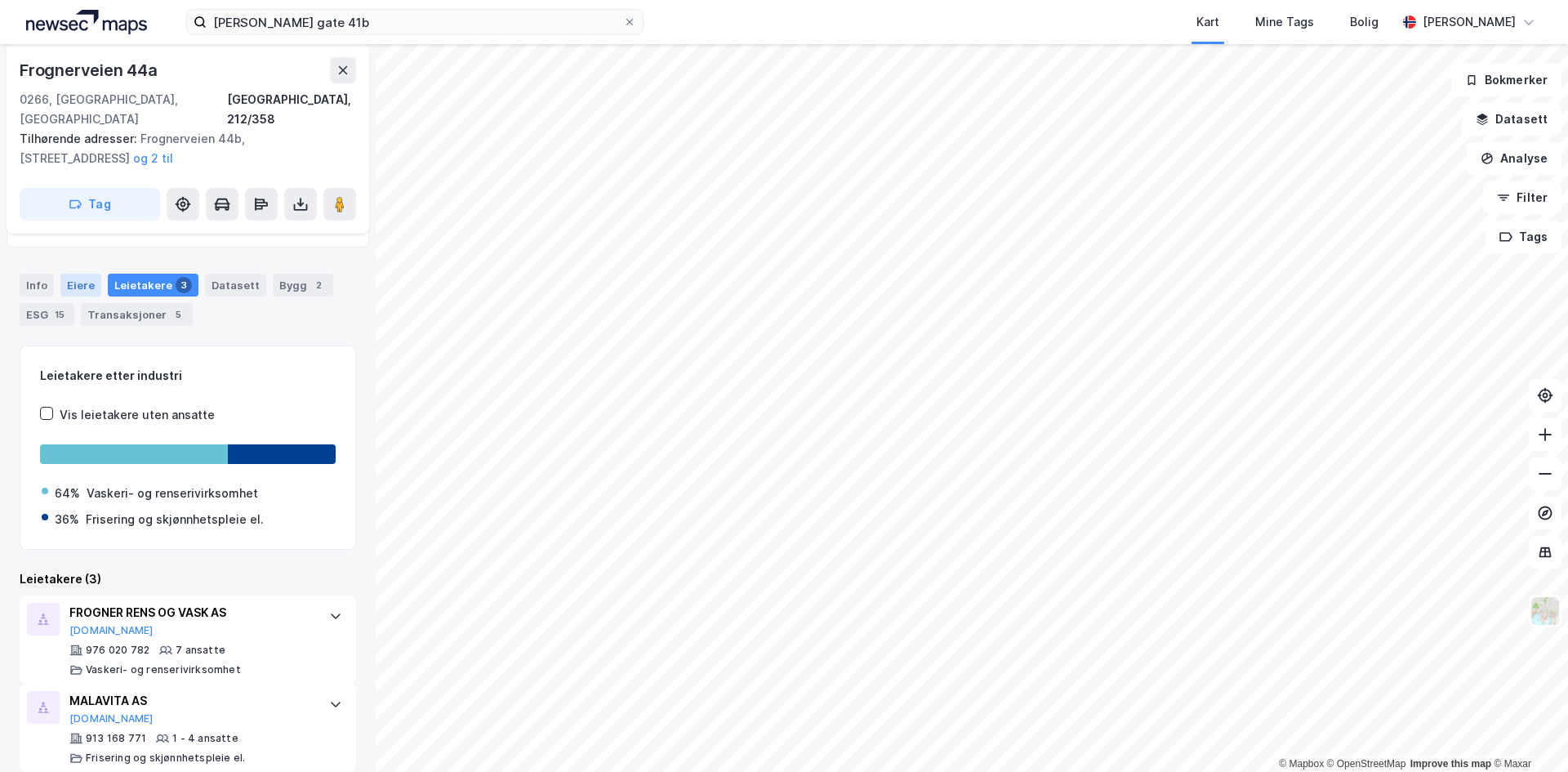
click at [66, 273] on div "Eiere" at bounding box center [81, 285] width 41 height 23
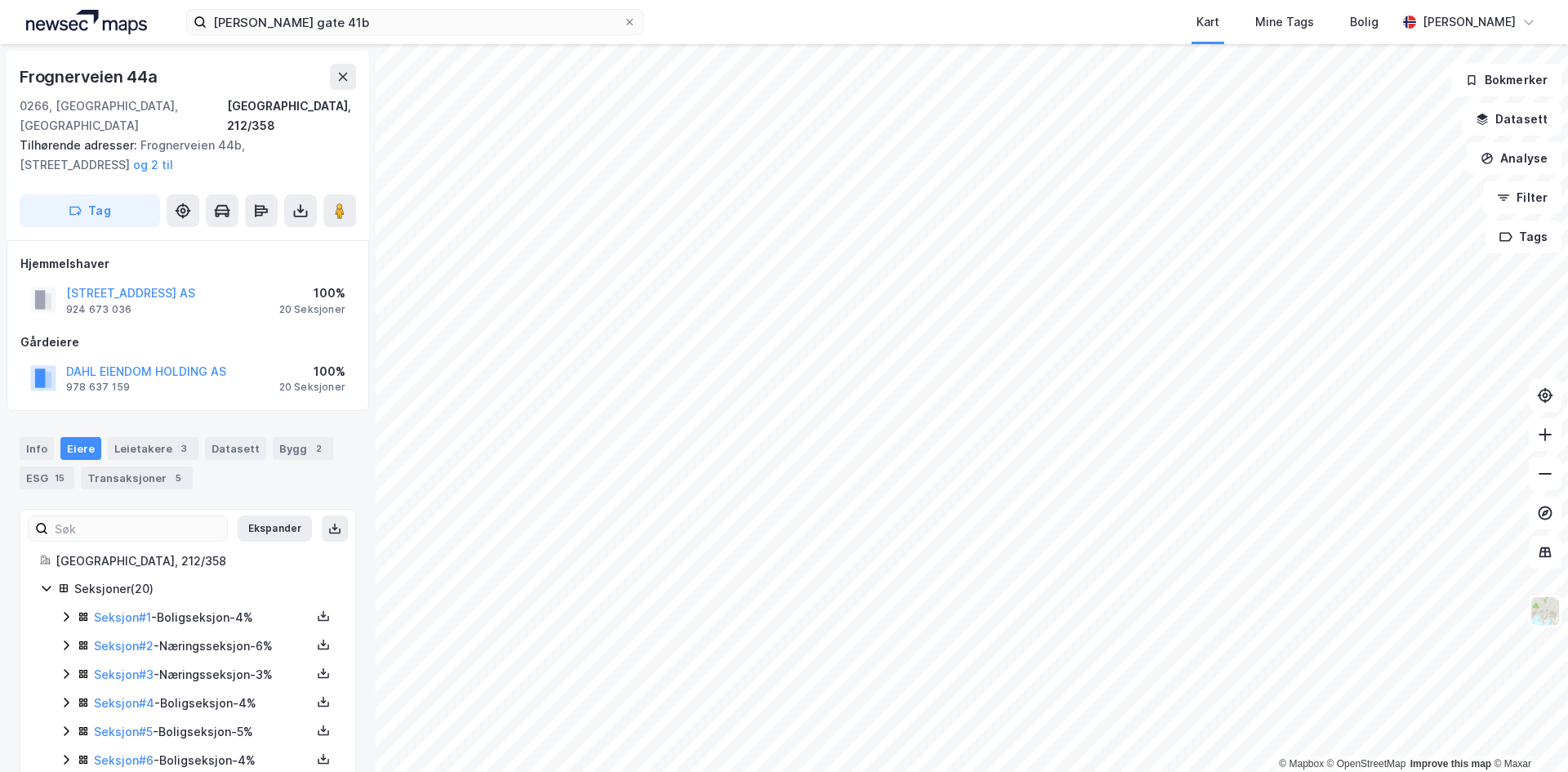
drag, startPoint x: 349, startPoint y: 191, endPoint x: 357, endPoint y: 205, distance: 16.1
click at [349, 194] on button at bounding box center [340, 211] width 33 height 33
drag, startPoint x: 161, startPoint y: 430, endPoint x: 174, endPoint y: 430, distance: 13.0
click at [161, 437] on div "Leietakere 3" at bounding box center [153, 449] width 91 height 23
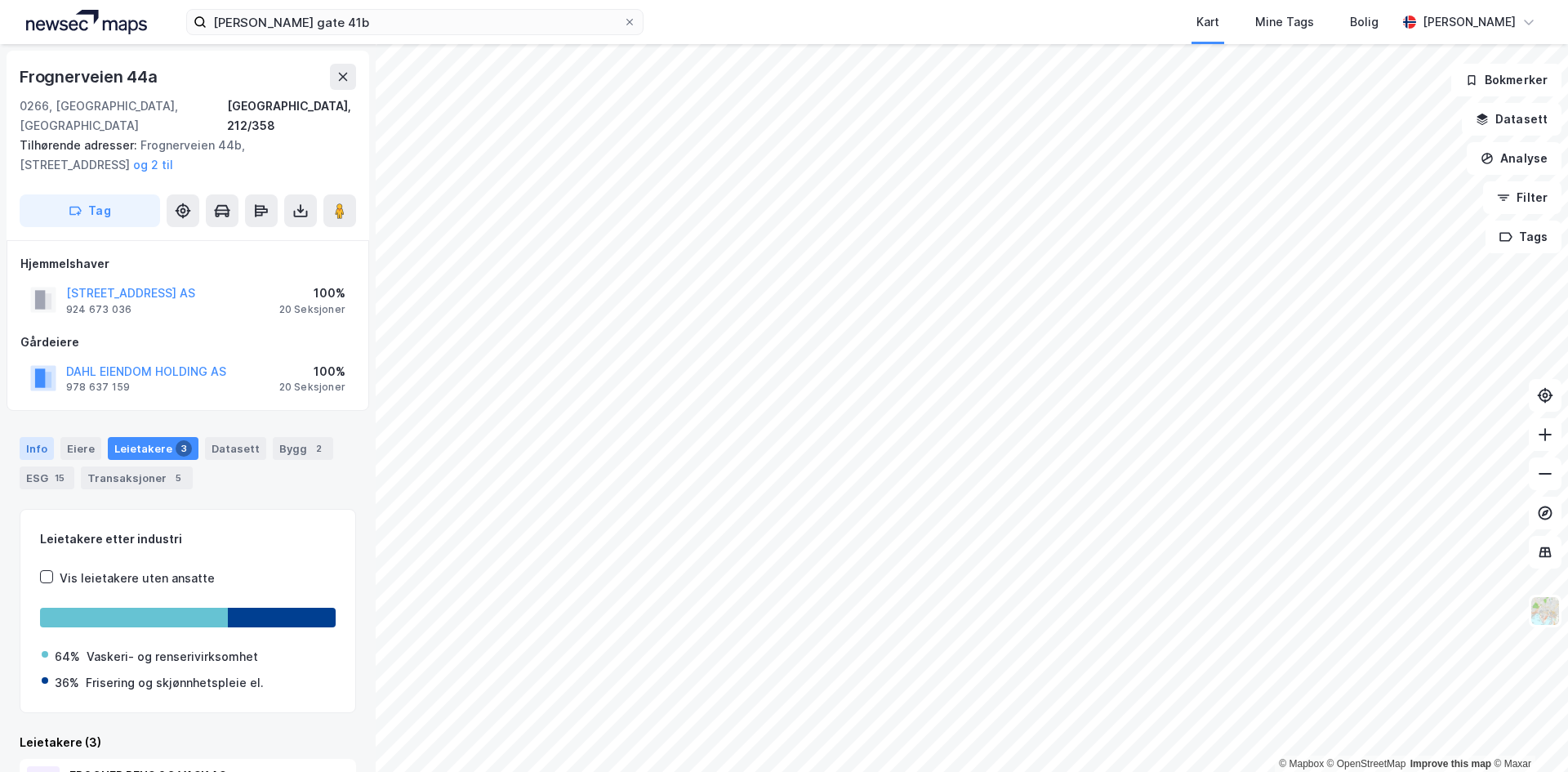
click at [40, 437] on div "Info" at bounding box center [37, 449] width 35 height 23
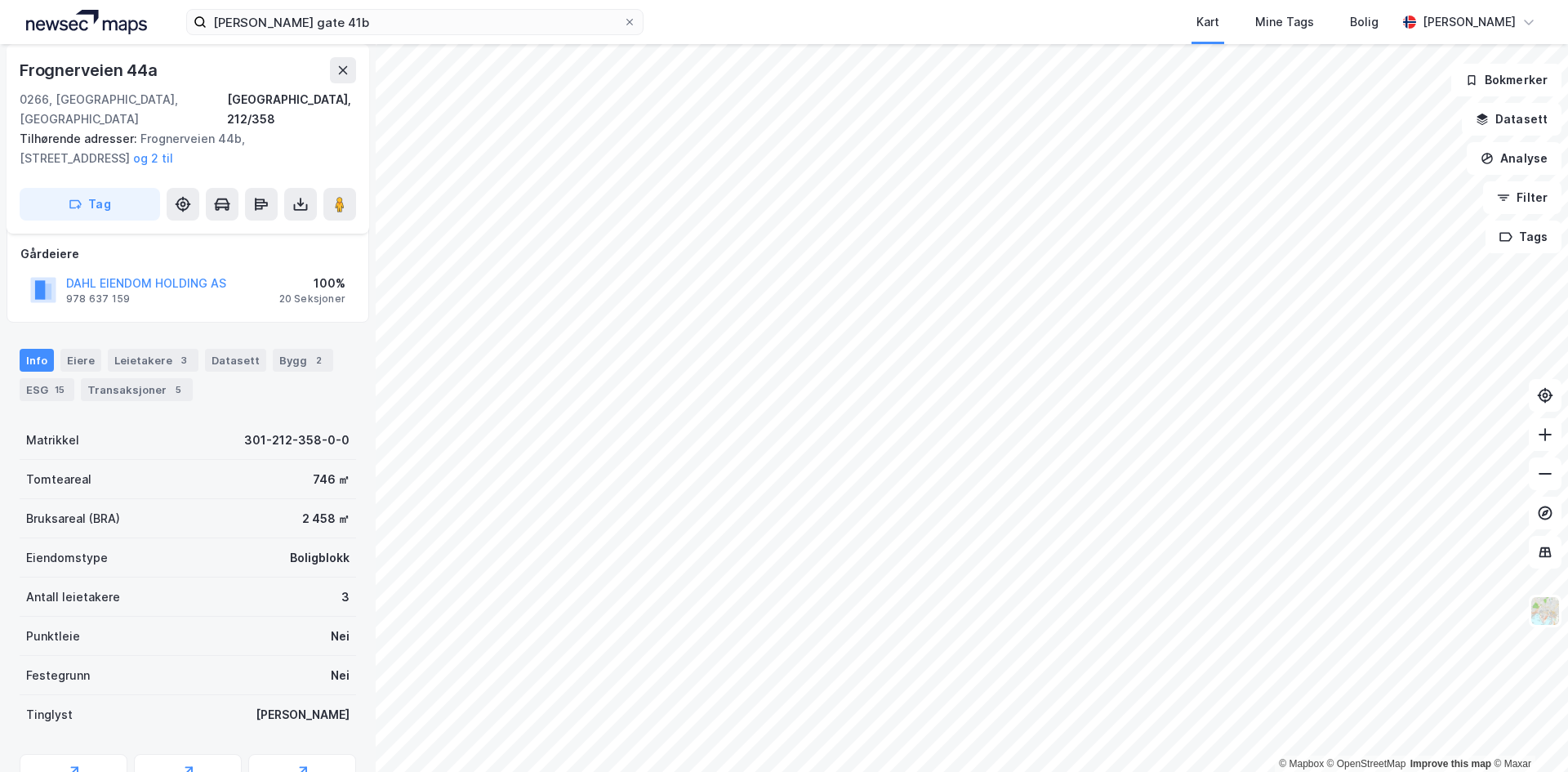
scroll to position [222, 0]
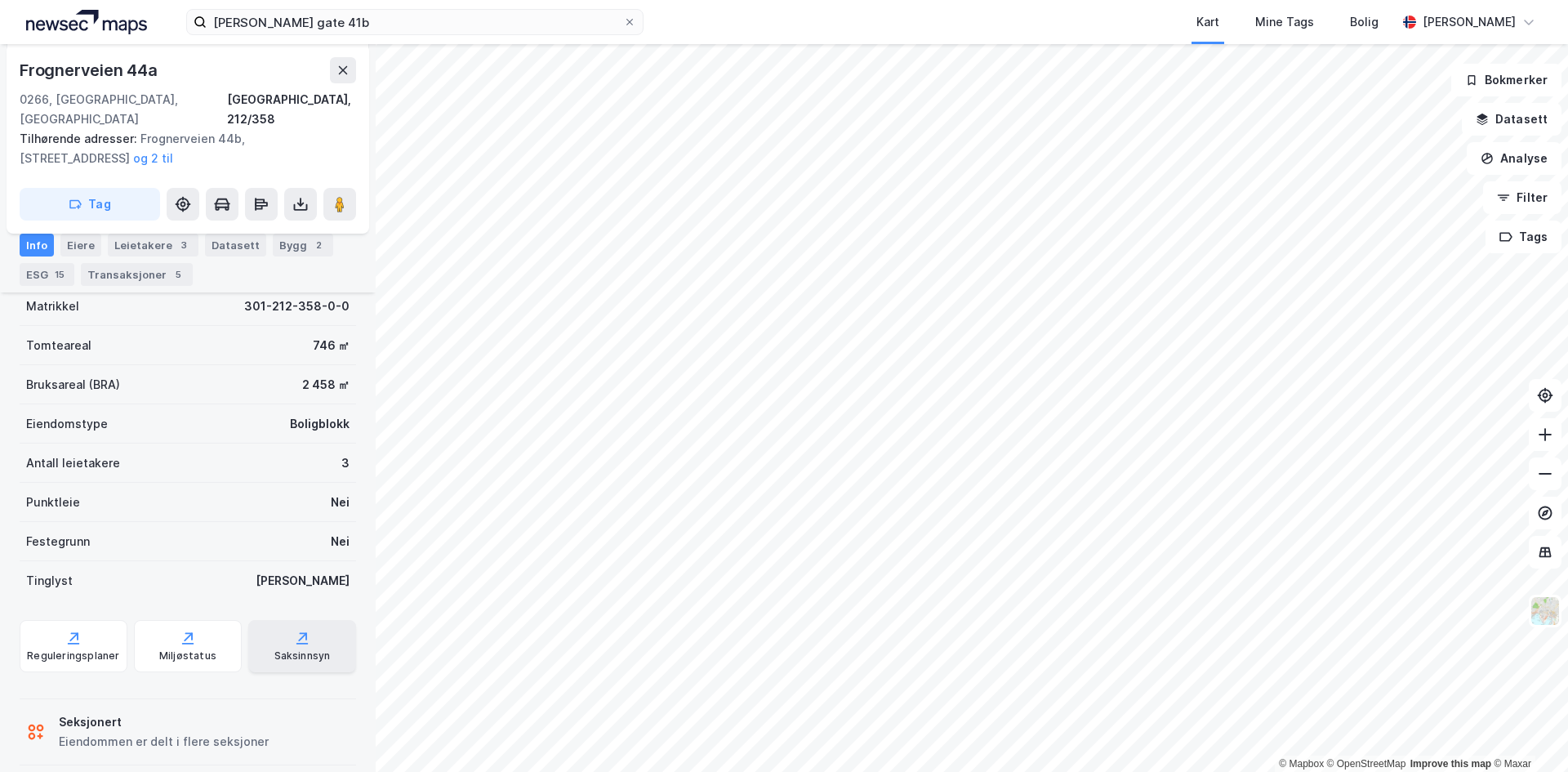
click at [295, 649] on div "Saksinnsyn" at bounding box center [302, 645] width 108 height 52
click at [129, 276] on div "Transaksjoner 5" at bounding box center [137, 274] width 112 height 23
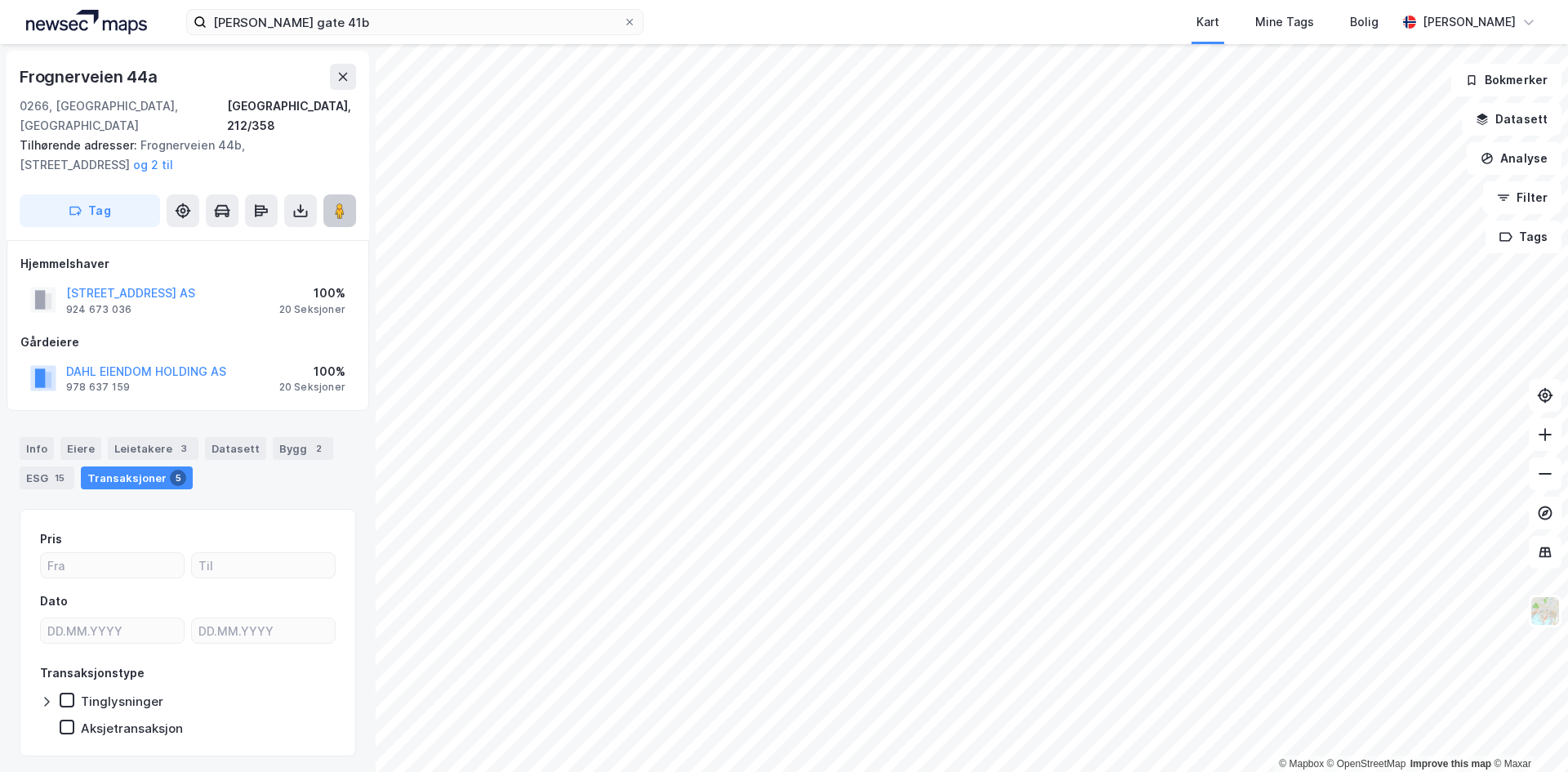
click at [337, 202] on image at bounding box center [340, 211] width 10 height 16
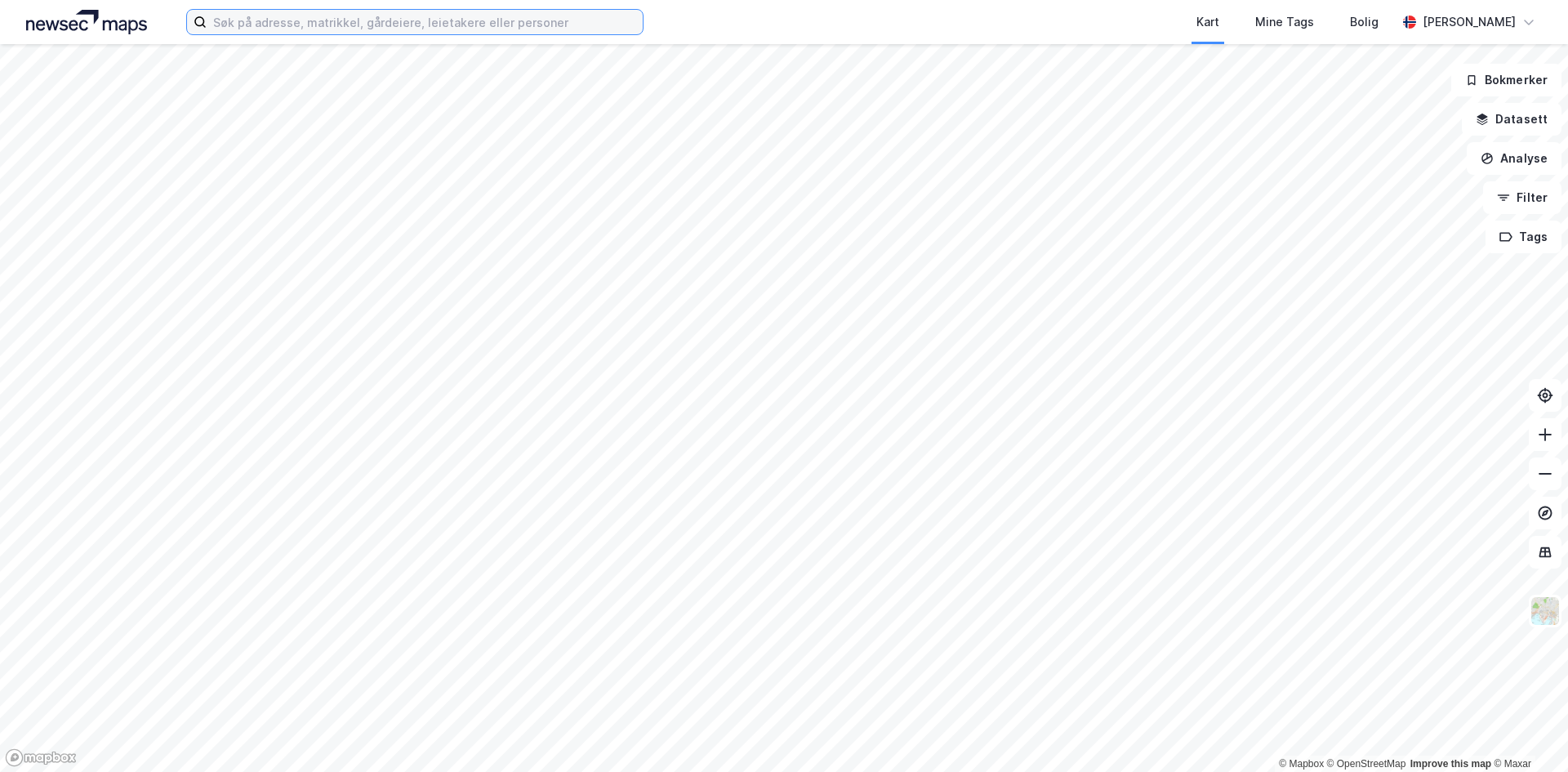
click at [392, 19] on input at bounding box center [425, 22] width 436 height 25
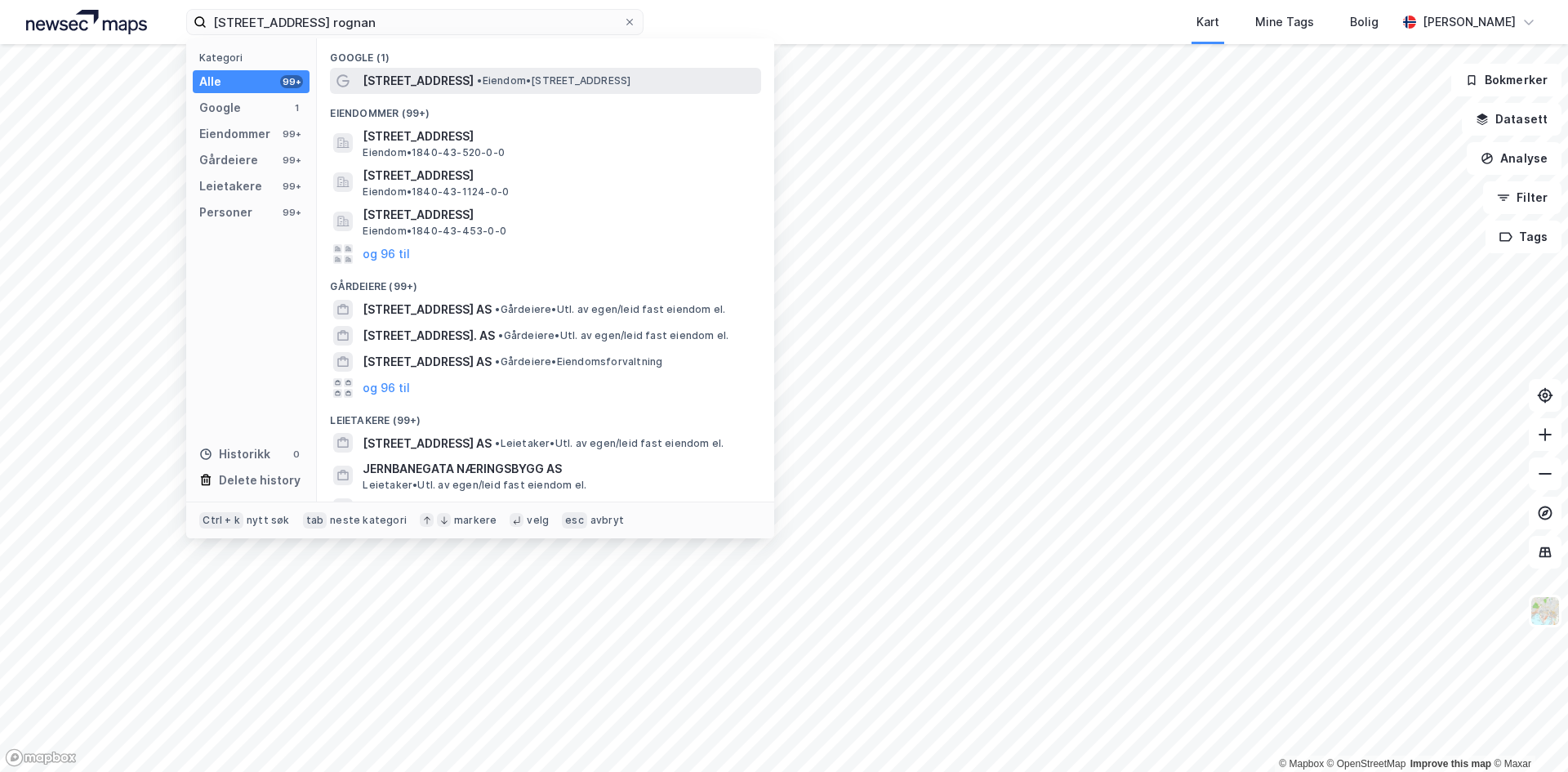
click at [519, 77] on span "• Eiendom • [STREET_ADDRESS]" at bounding box center [553, 81] width 154 height 13
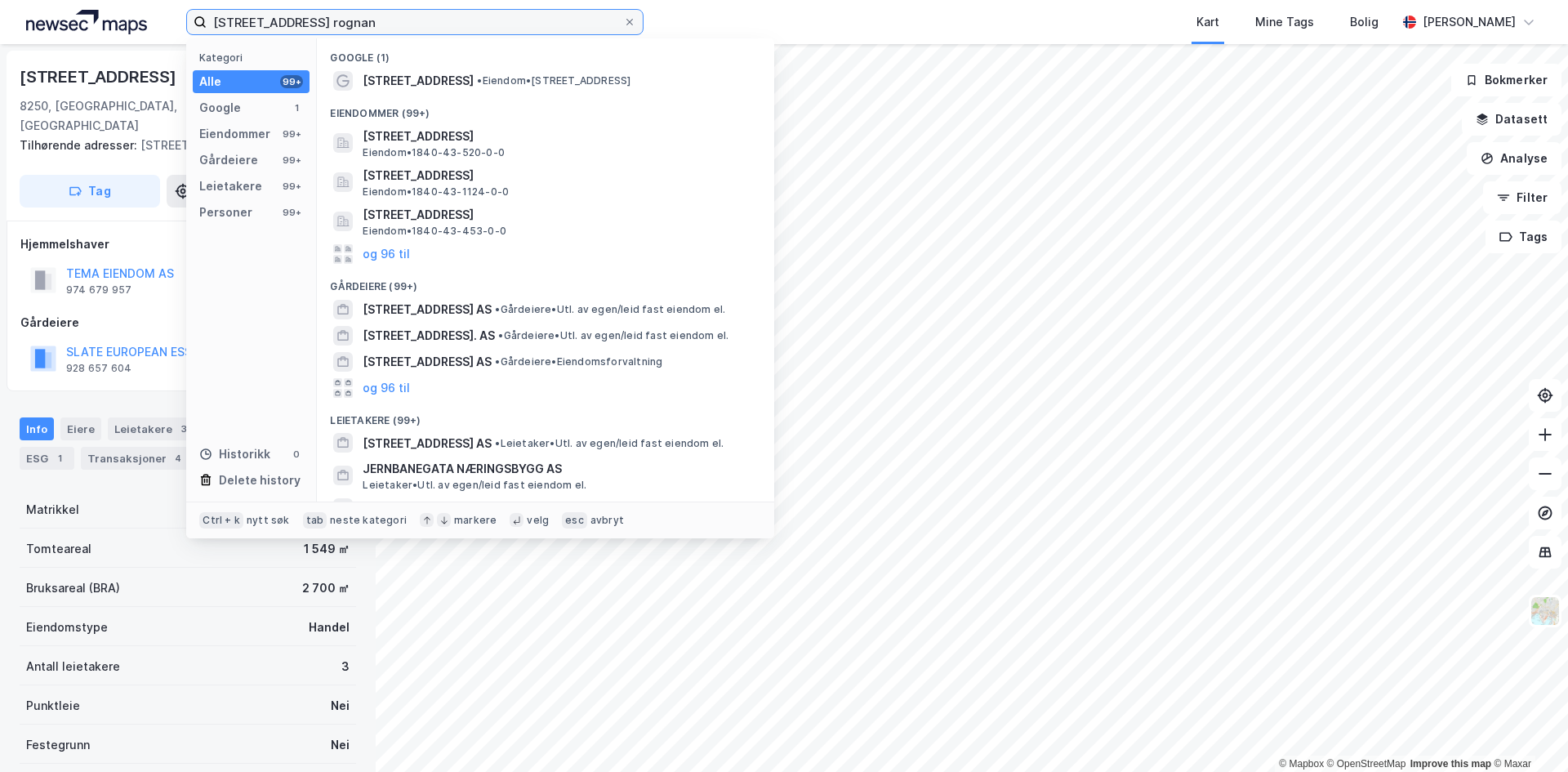
drag, startPoint x: 361, startPoint y: 17, endPoint x: 100, endPoint y: 26, distance: 261.2
click at [100, 26] on div "[STREET_ADDRESS] rognan Kategori Alle 99+ Google 1 Eiendommer 99+ Gårdeiere 99+…" at bounding box center [784, 22] width 1568 height 44
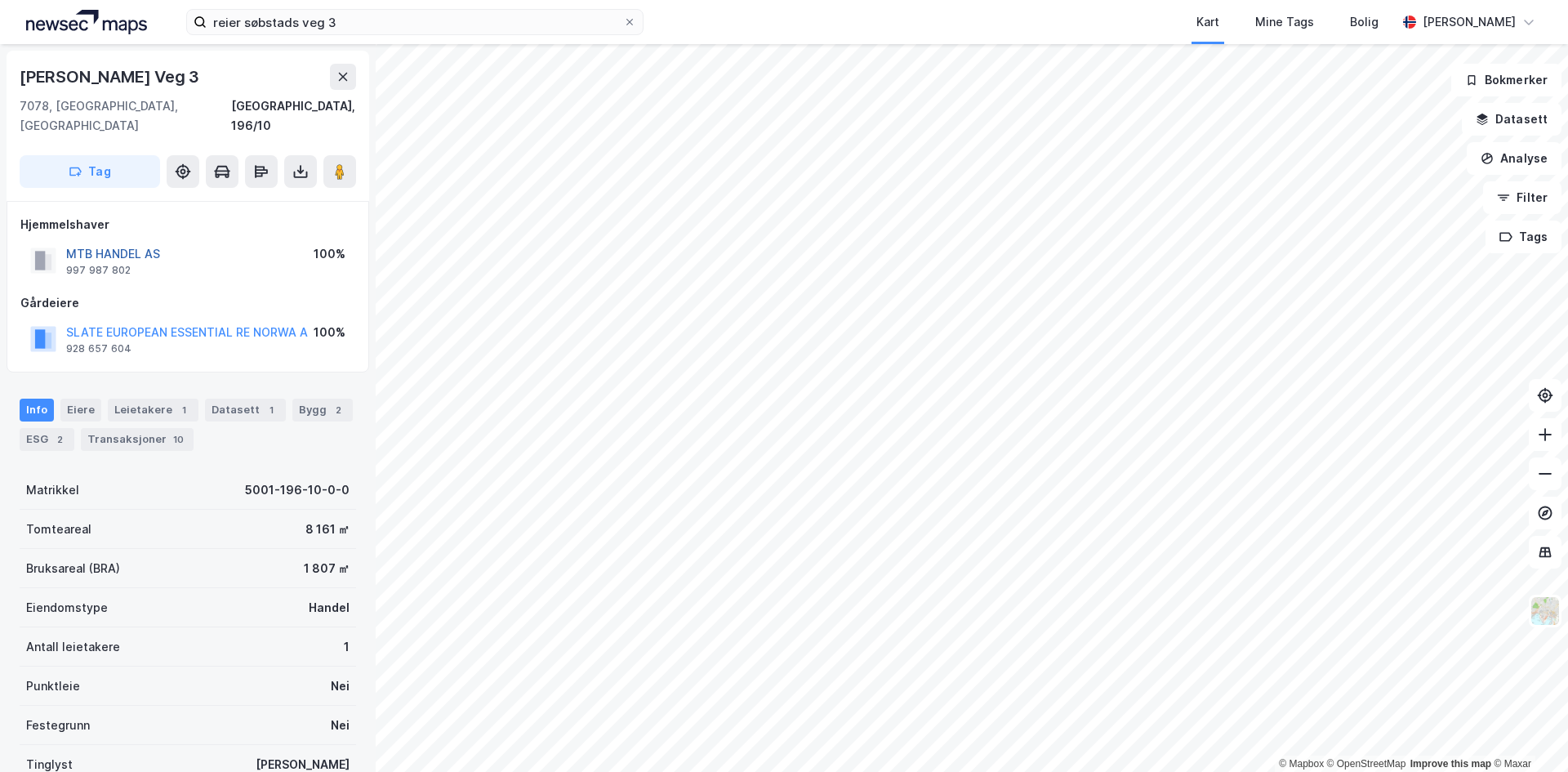
click at [0, 0] on button "MTB HANDEL AS" at bounding box center [0, 0] width 0 height 0
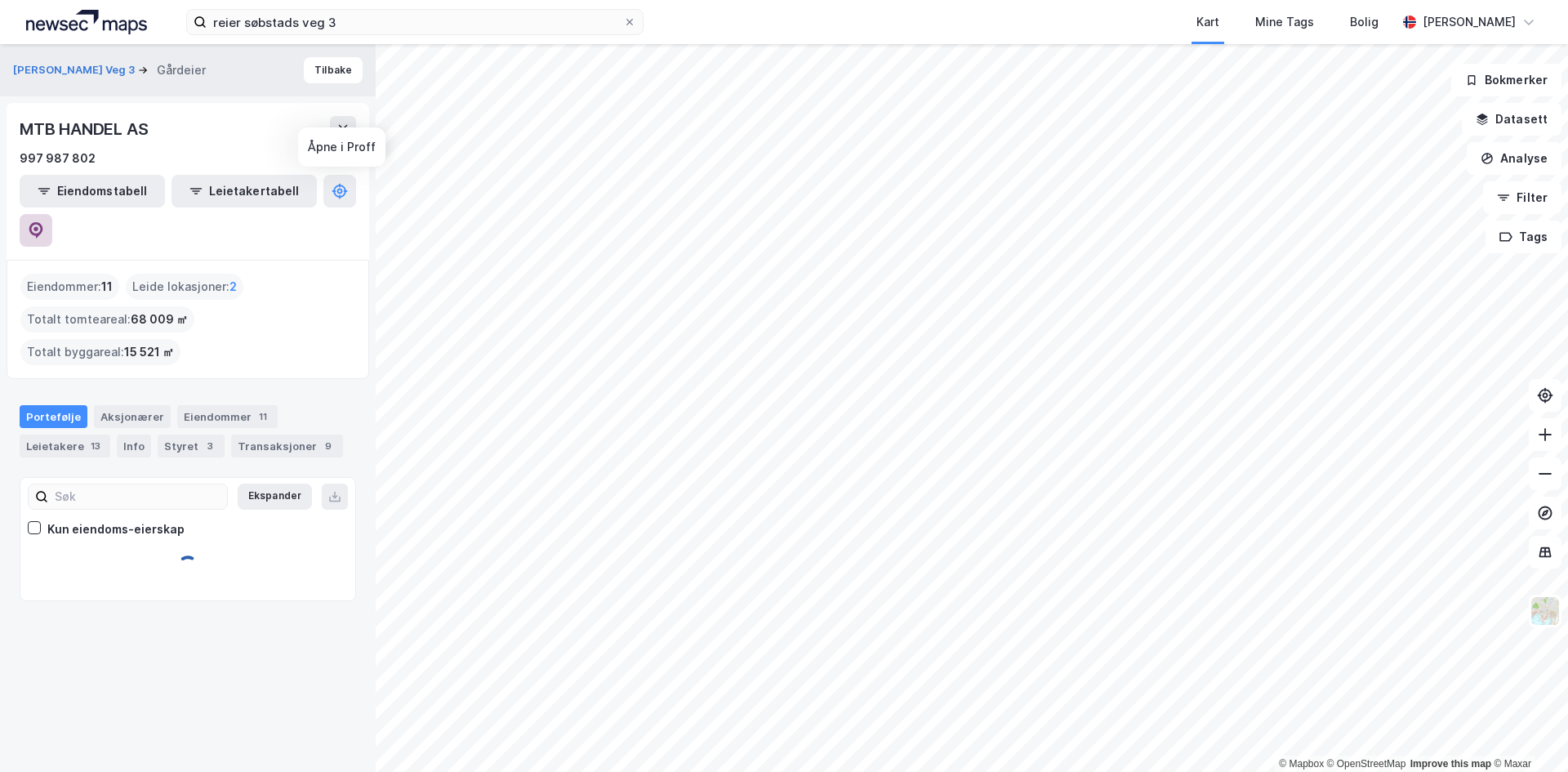
click at [44, 222] on icon at bounding box center [36, 230] width 16 height 16
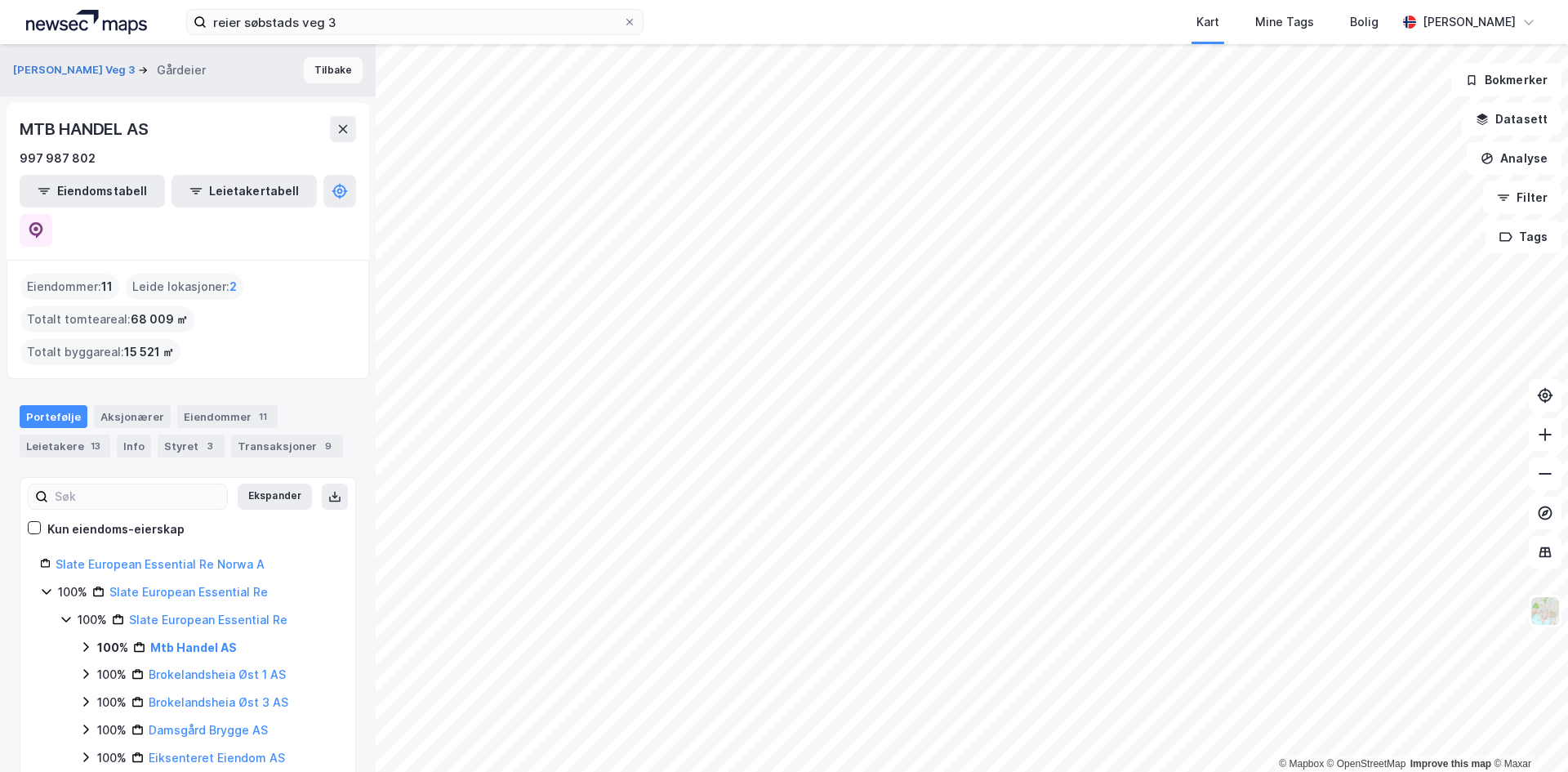
click at [304, 76] on button "Tilbake" at bounding box center [333, 70] width 58 height 26
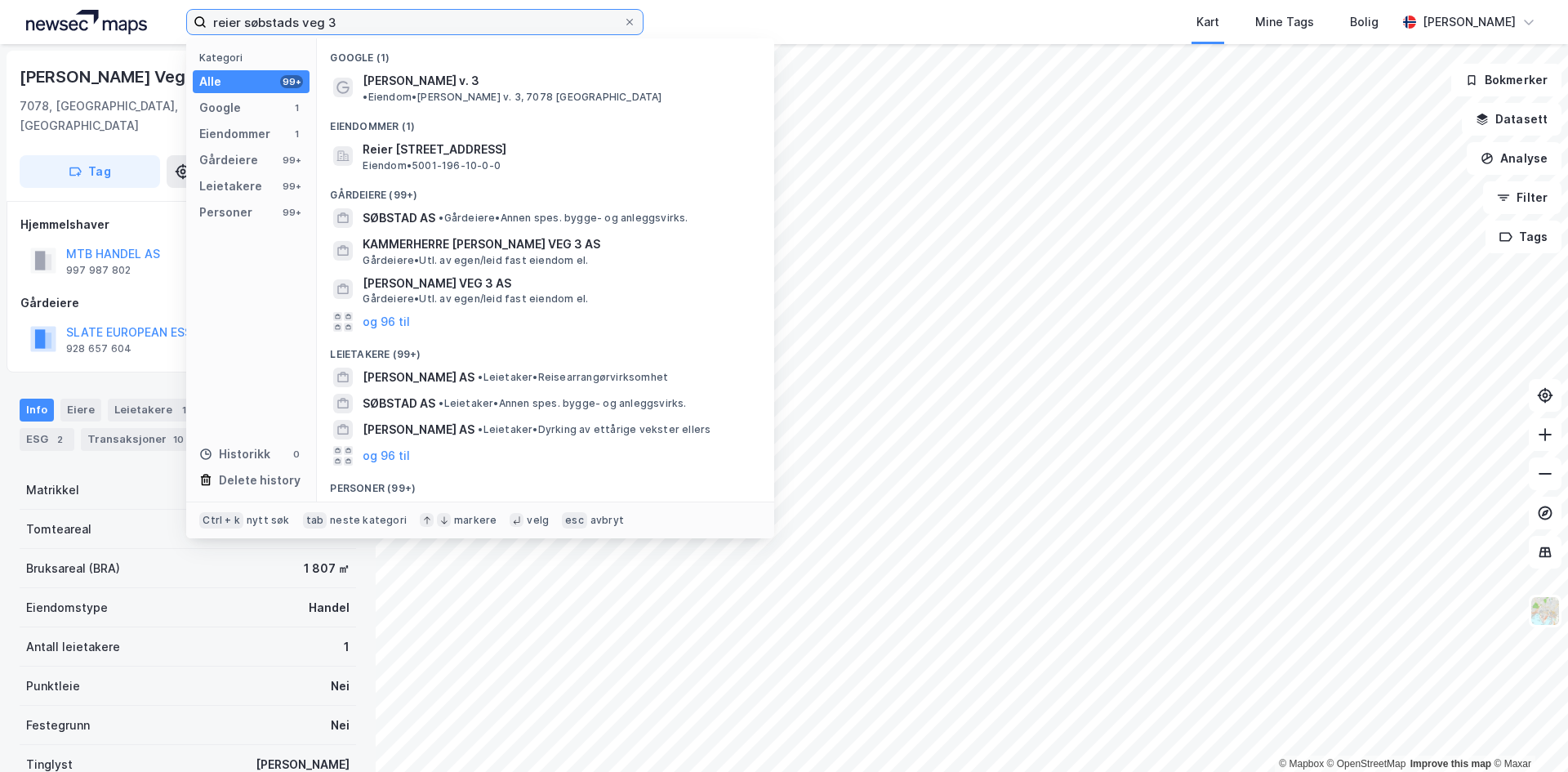
click at [348, 28] on input "reier søbstads veg 3" at bounding box center [415, 22] width 416 height 25
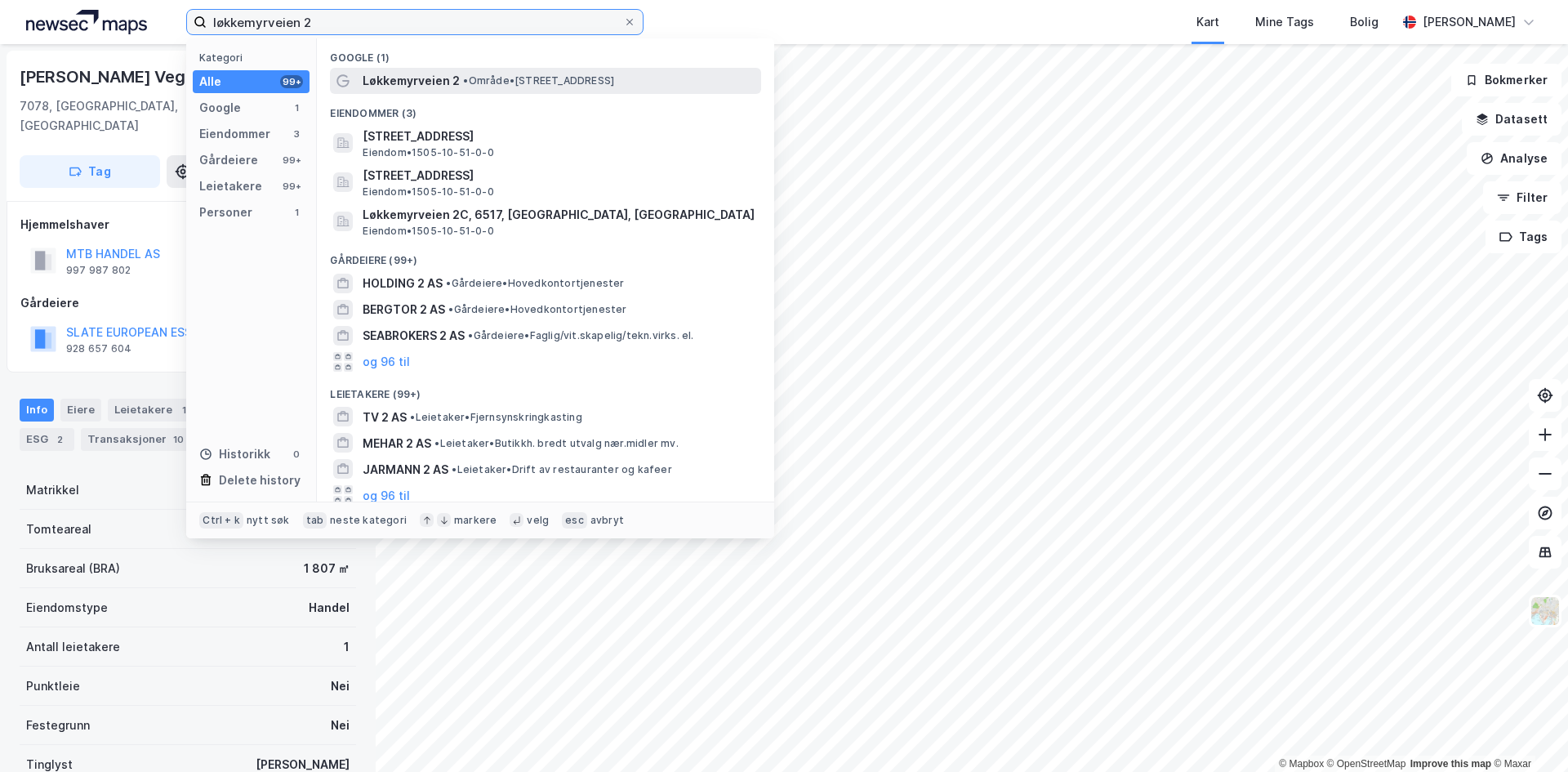
type input "løkkemyrveien 2"
click at [564, 83] on span "• Område • Løkkemyrveien 2, 6517 Kristiansund" at bounding box center [539, 81] width 151 height 13
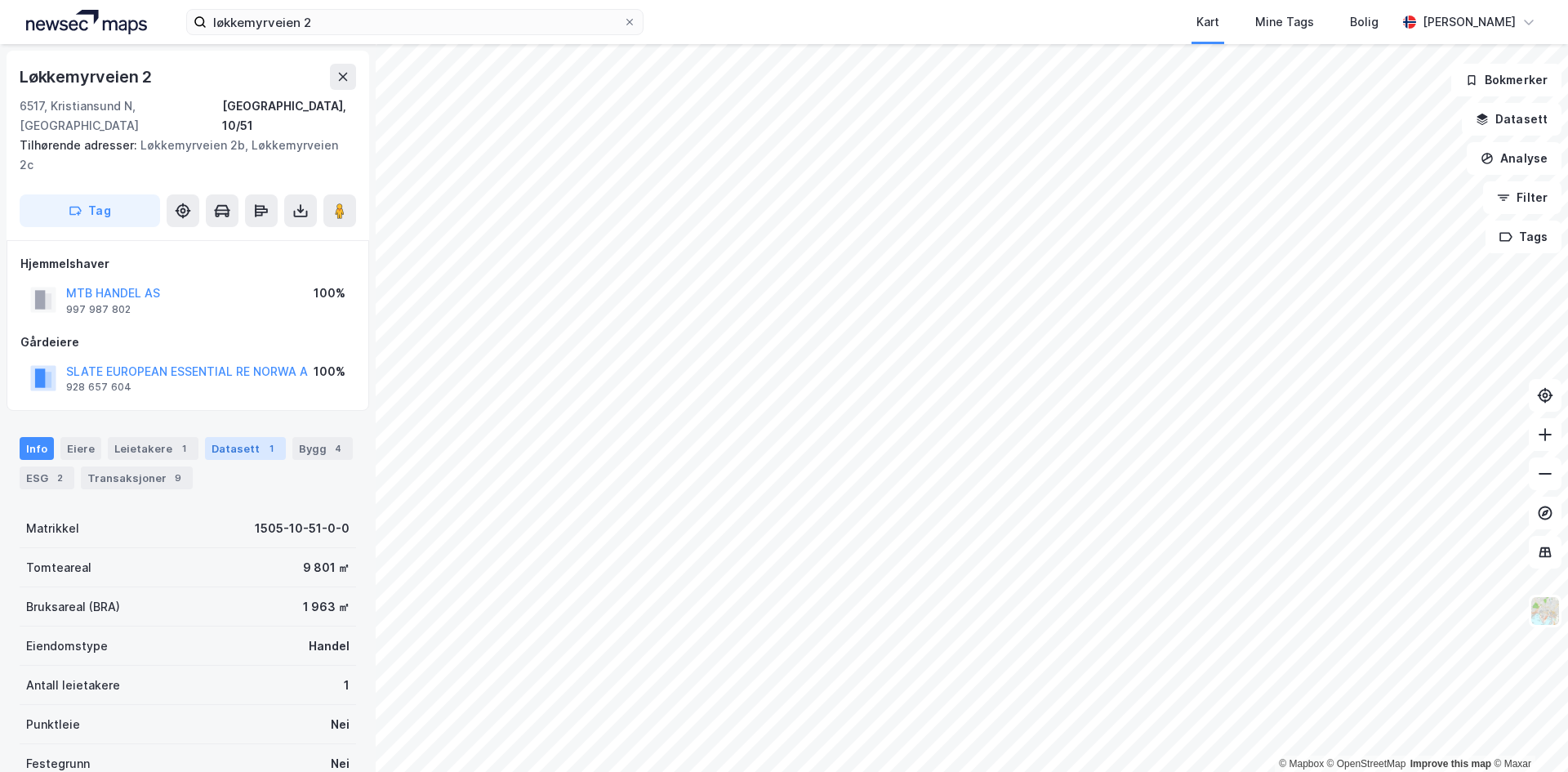
click at [222, 437] on div "Datasett 1" at bounding box center [245, 449] width 81 height 23
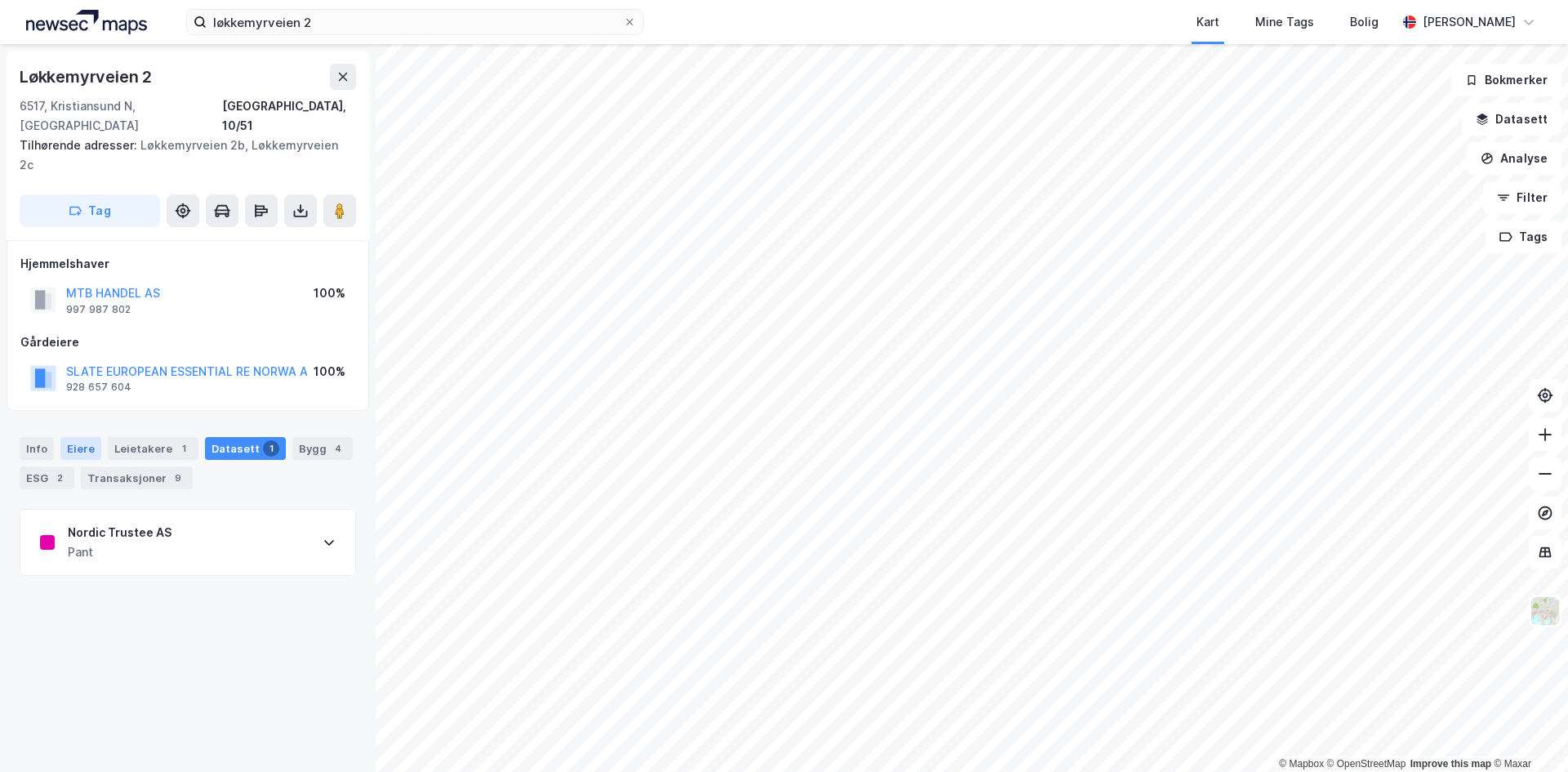
click at [80, 437] on div "Eiere" at bounding box center [81, 449] width 41 height 23
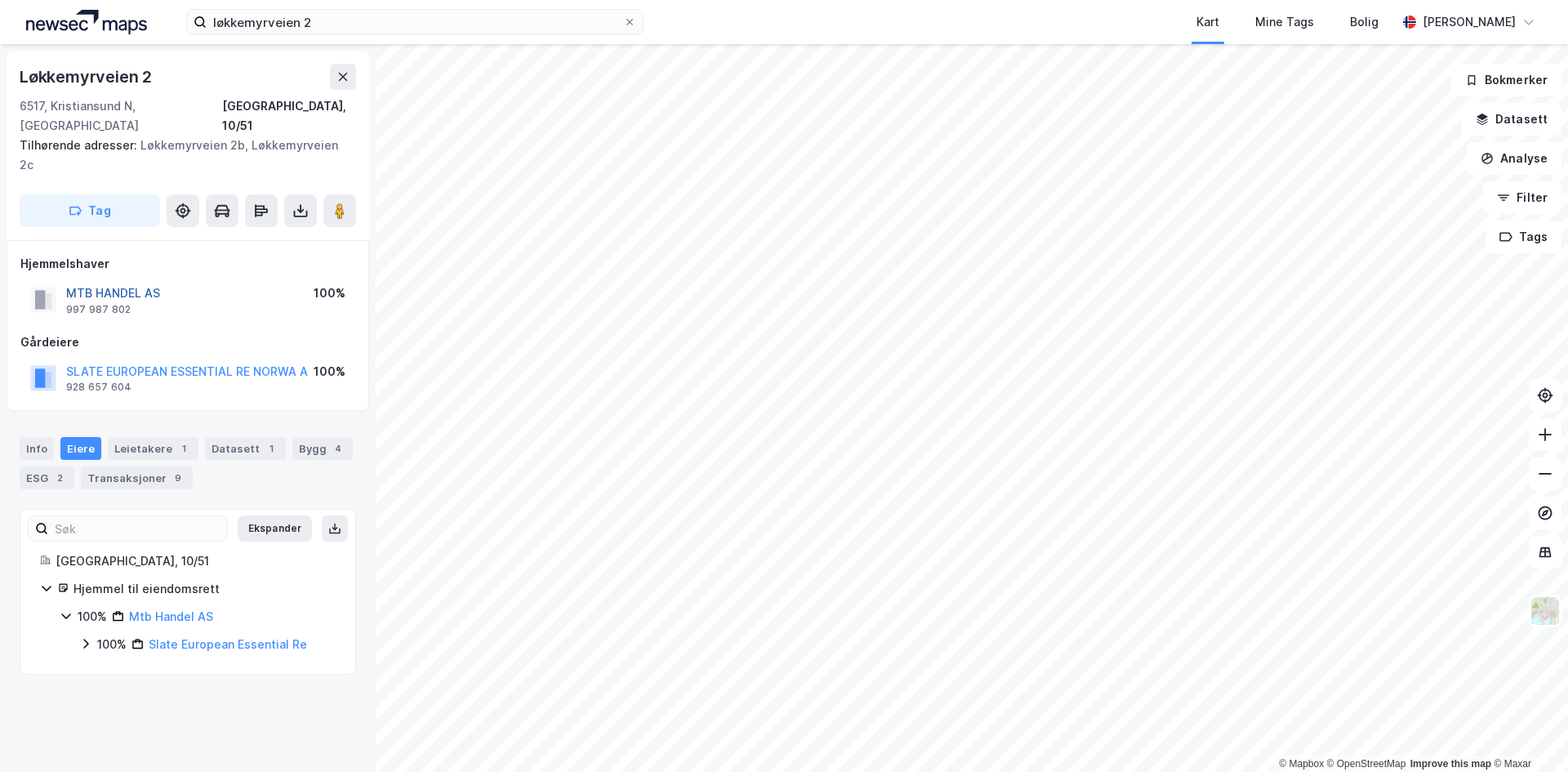
click at [0, 0] on button "MTB HANDEL AS" at bounding box center [0, 0] width 0 height 0
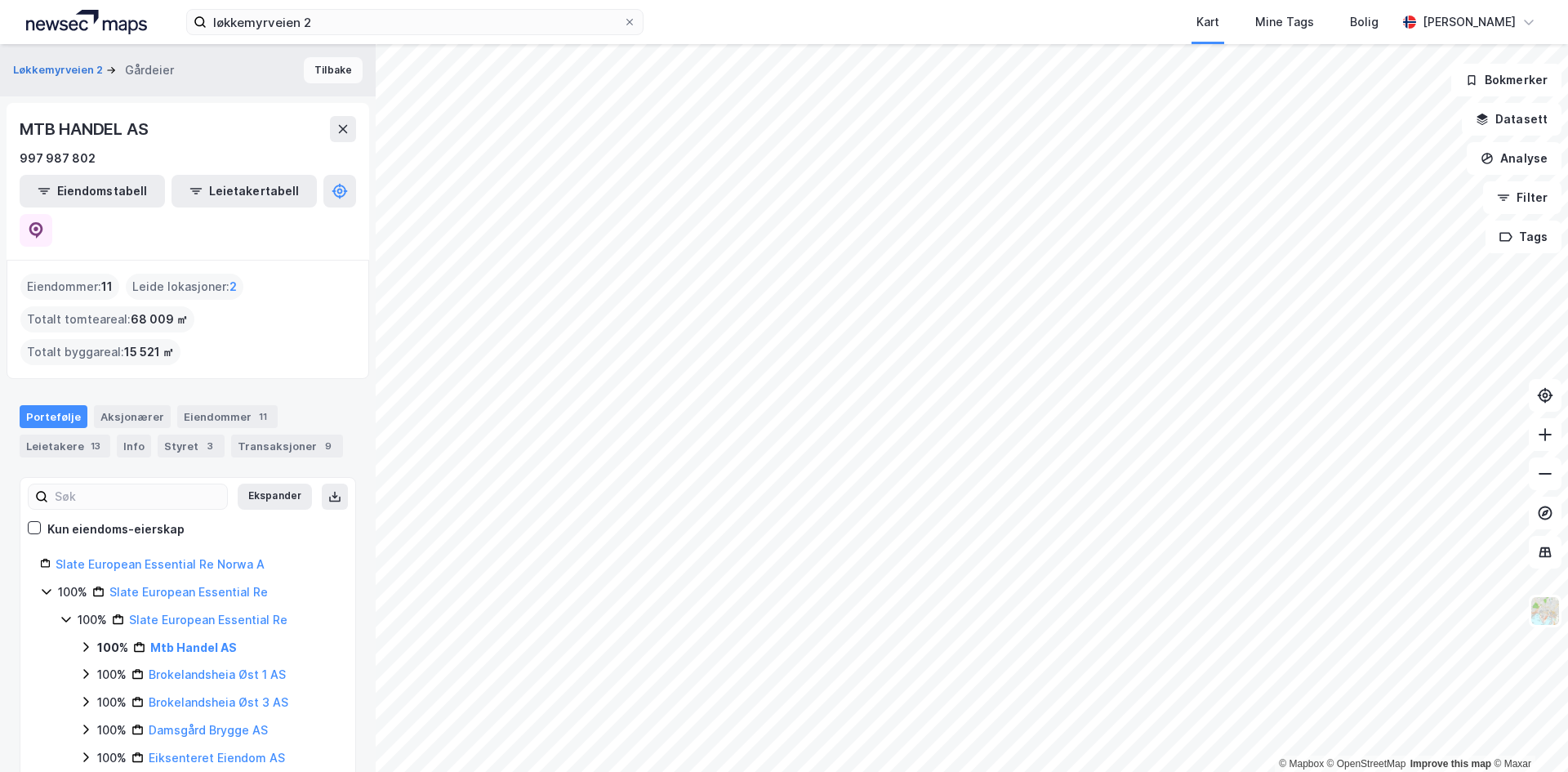
click at [330, 59] on button "Tilbake" at bounding box center [333, 70] width 58 height 26
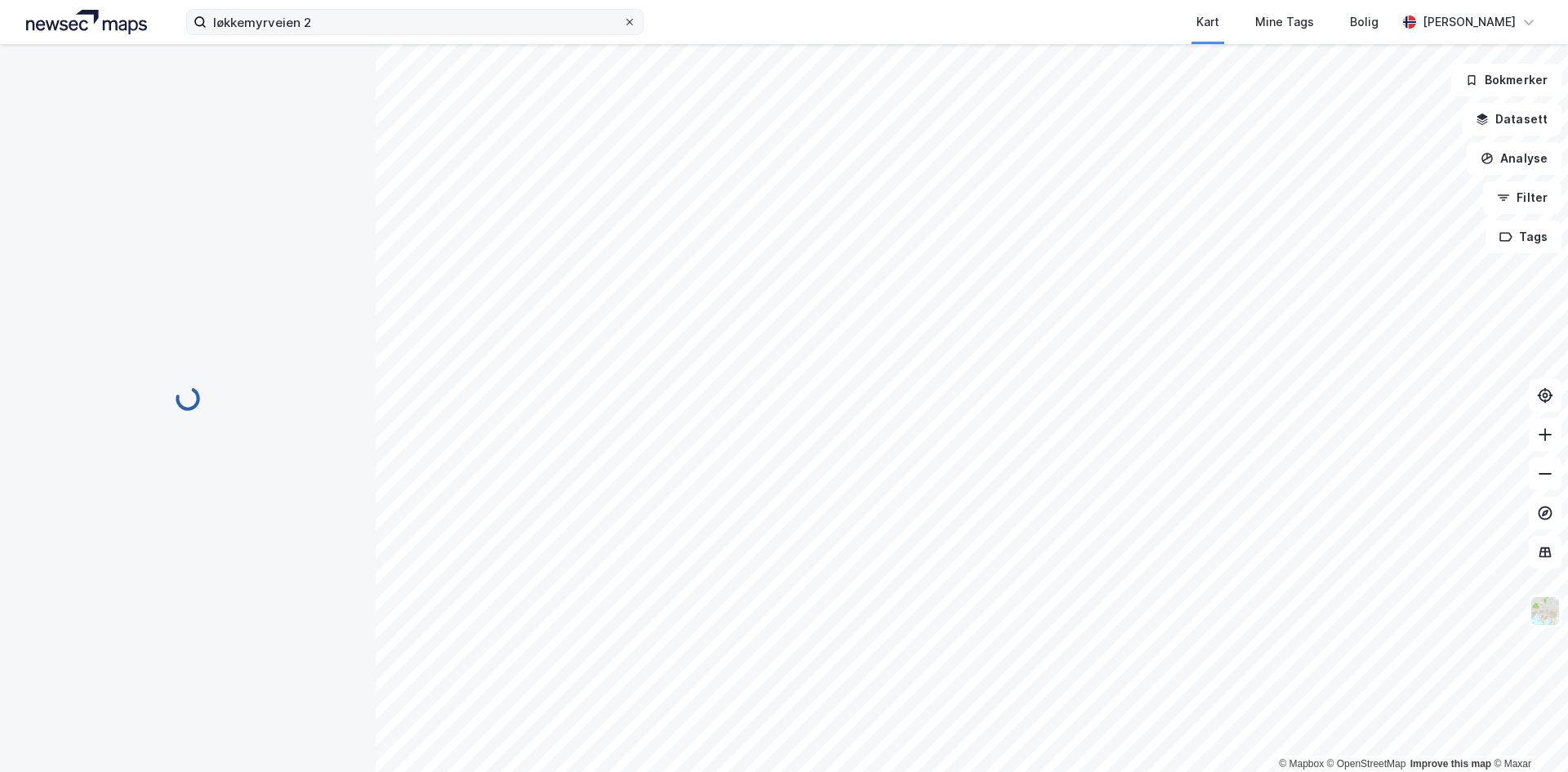
click at [633, 19] on icon at bounding box center [630, 22] width 10 height 10
click at [623, 19] on input "løkkemyrveien 2" at bounding box center [415, 22] width 416 height 25
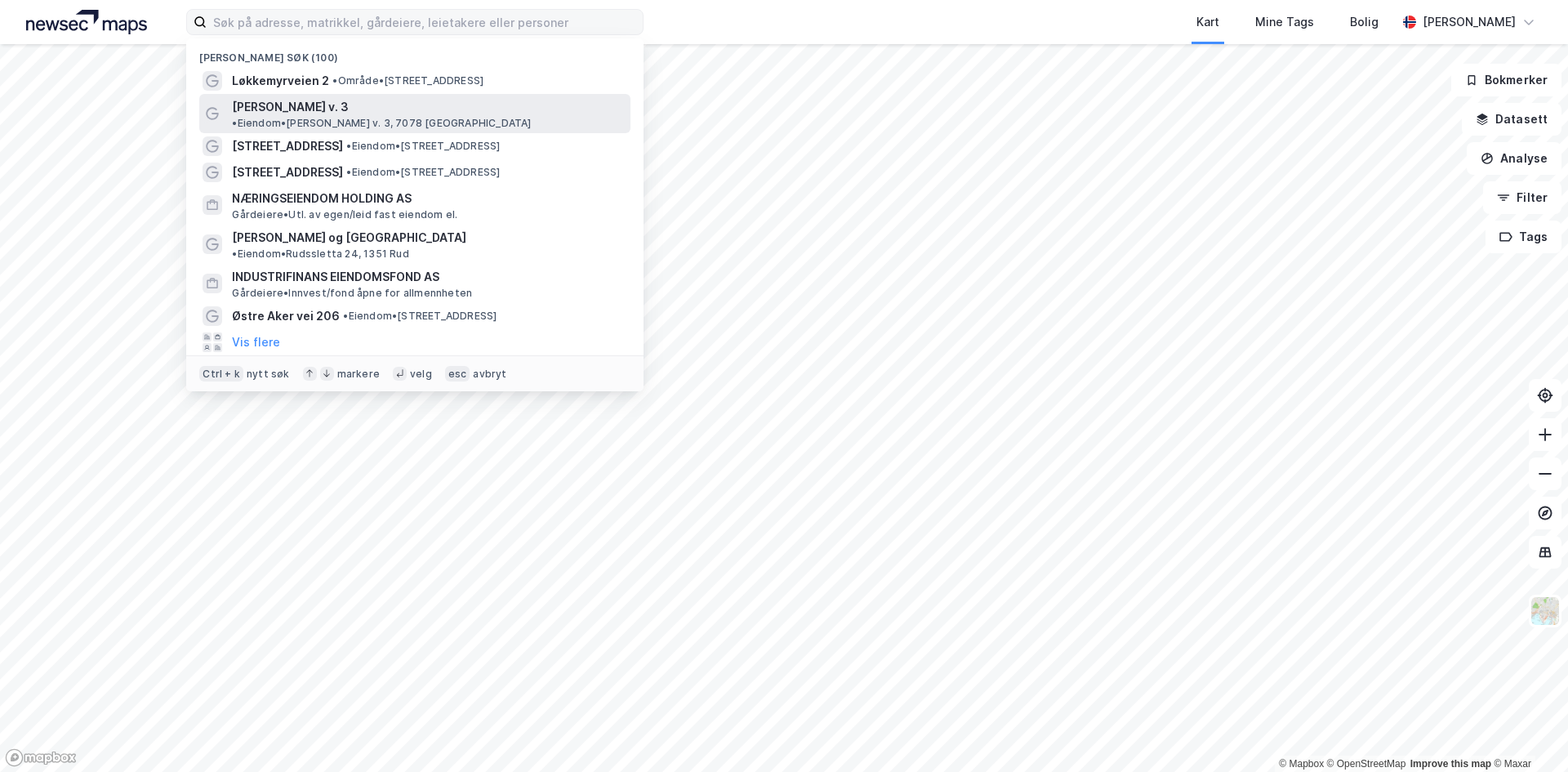
click at [301, 112] on span "Reier Søbstads v. 3" at bounding box center [291, 107] width 117 height 20
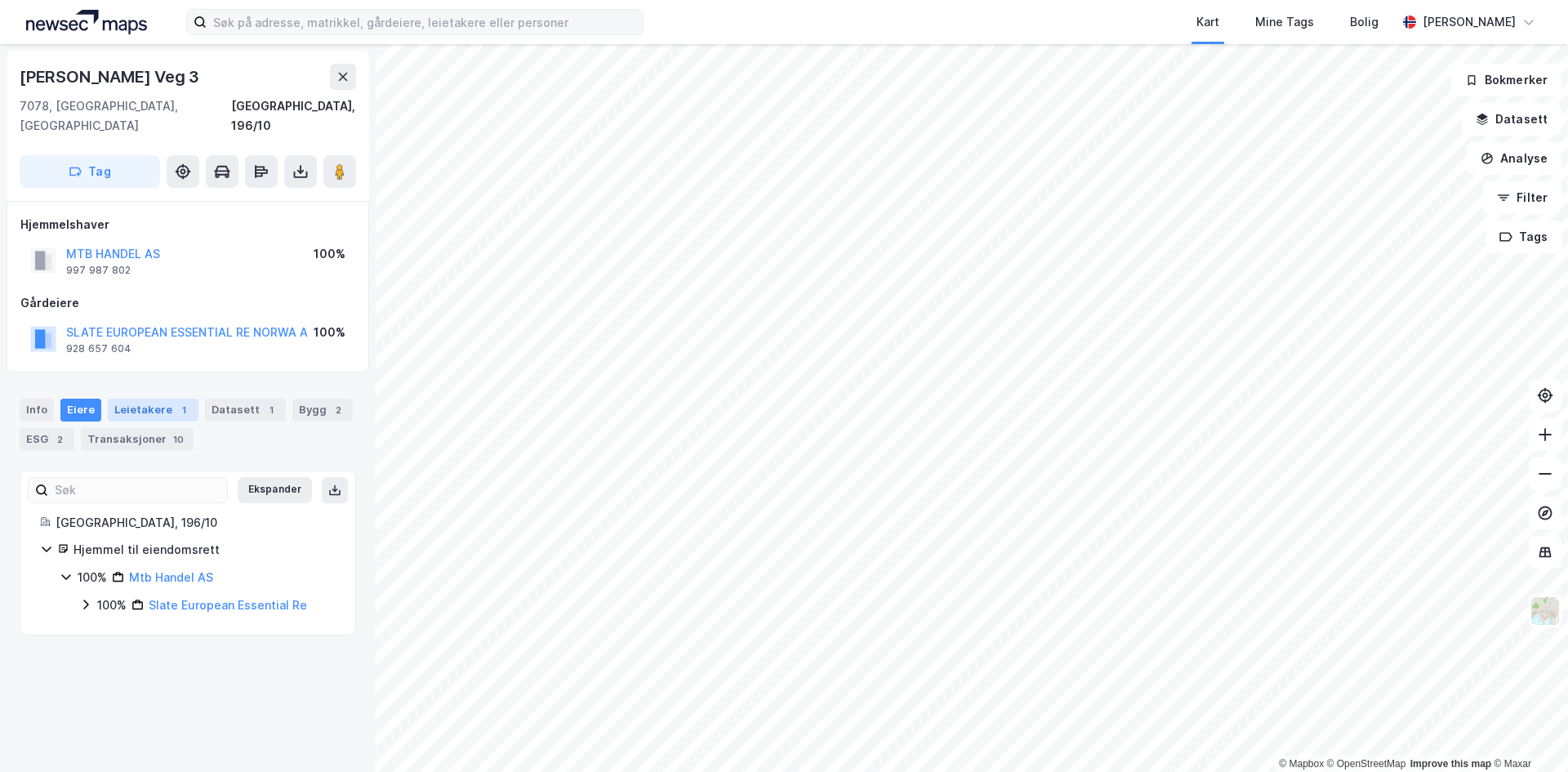
click at [155, 398] on div "Leietakere 1" at bounding box center [153, 410] width 91 height 23
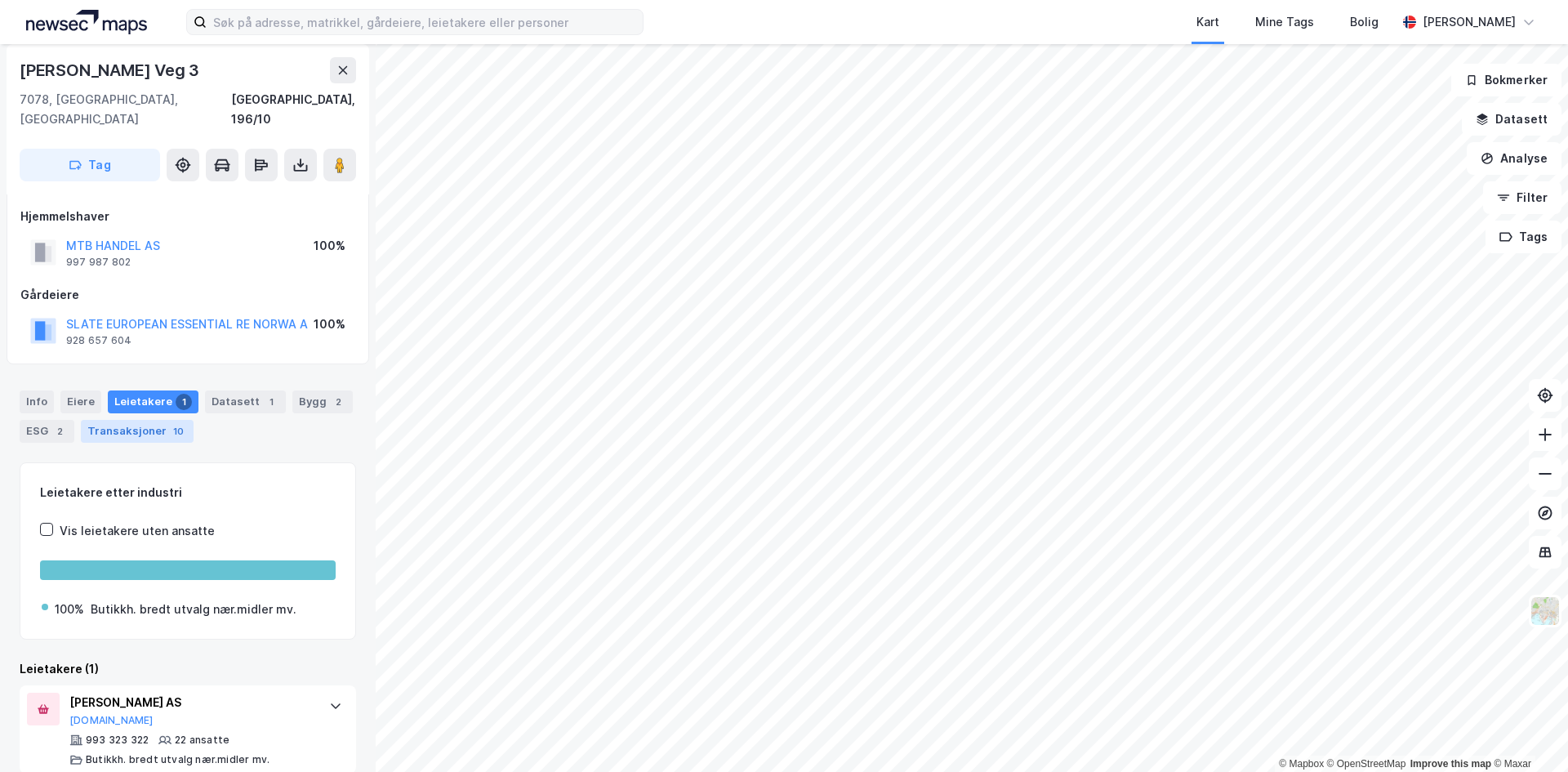
scroll to position [10, 0]
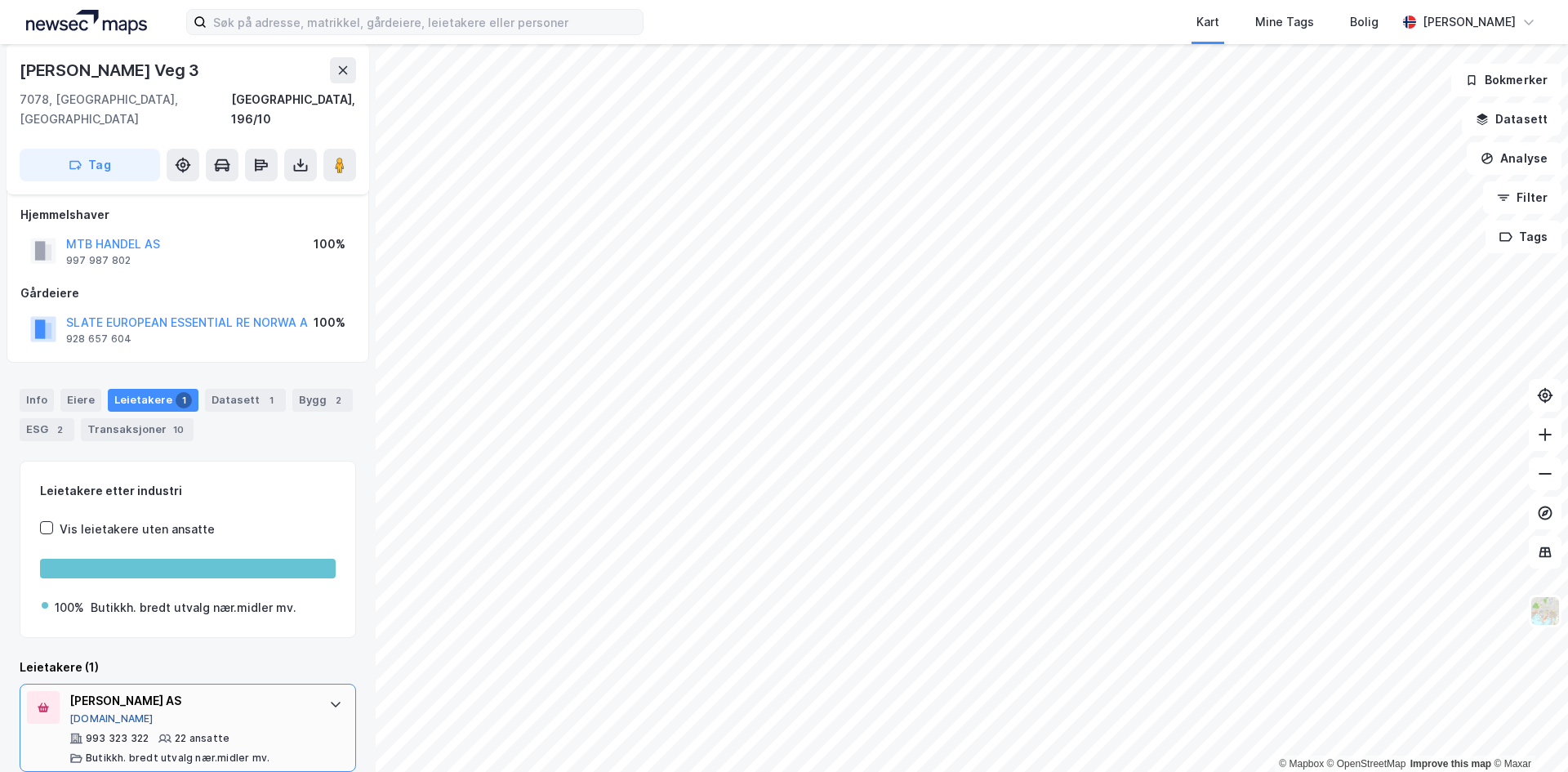
click at [93, 712] on button "[DOMAIN_NAME]" at bounding box center [111, 719] width 84 height 13
click at [495, 12] on input at bounding box center [425, 22] width 436 height 25
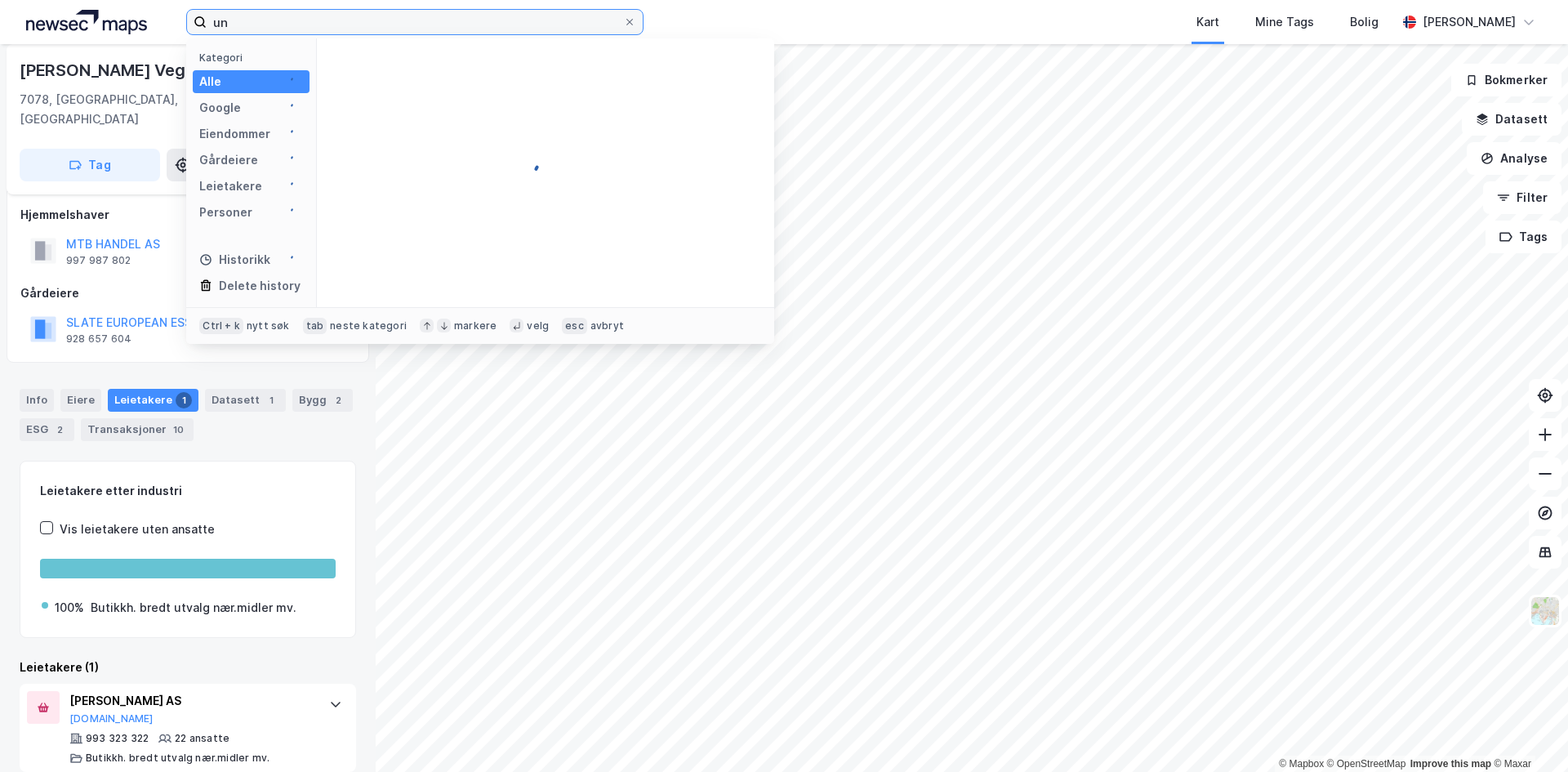
type input "u"
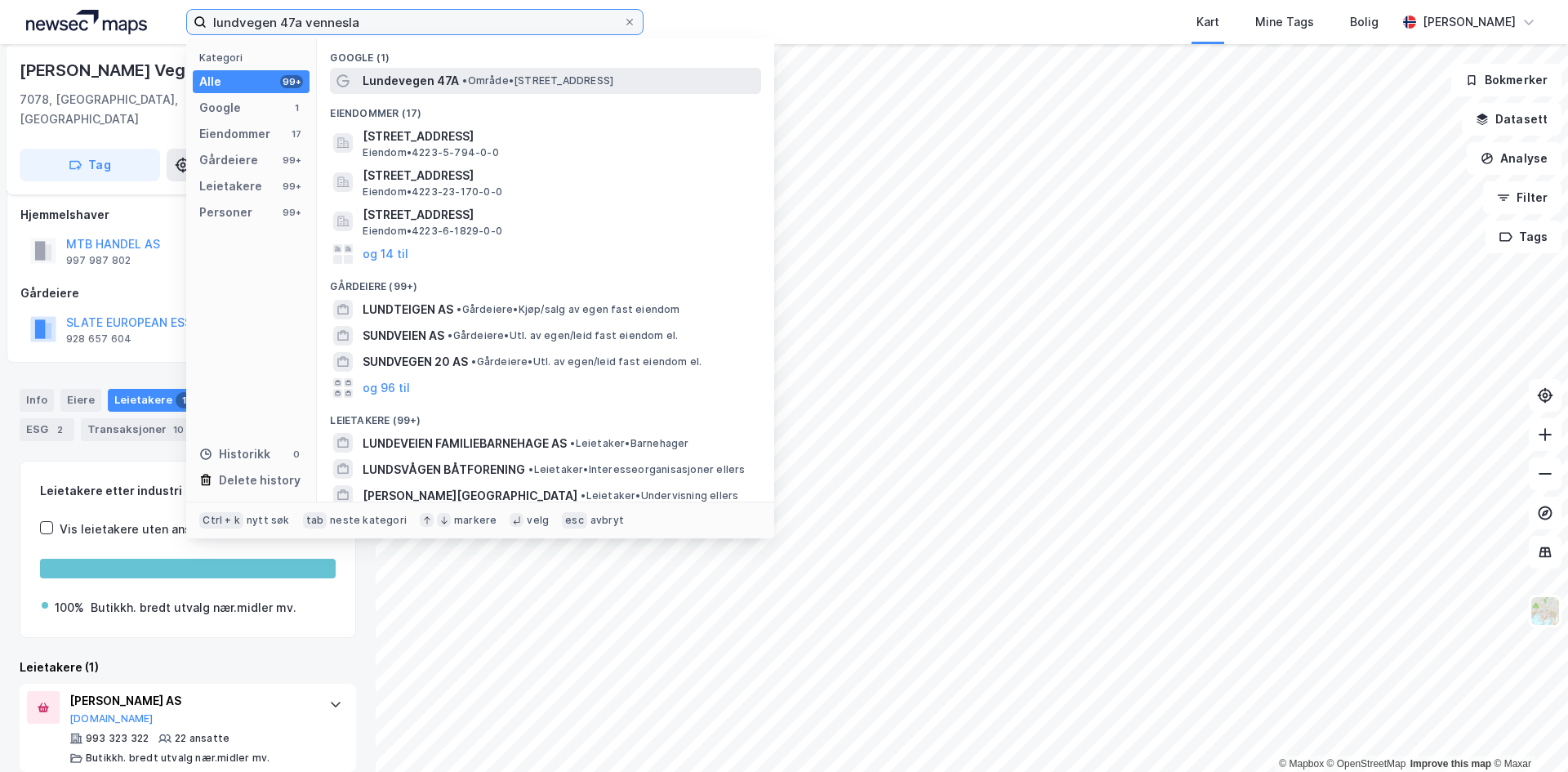
type input "lundvegen 47a vennesla"
click at [458, 75] on div "Lundevegen 47A • Område • Lundevegen 47A, 4708 Vennesla" at bounding box center [560, 81] width 395 height 20
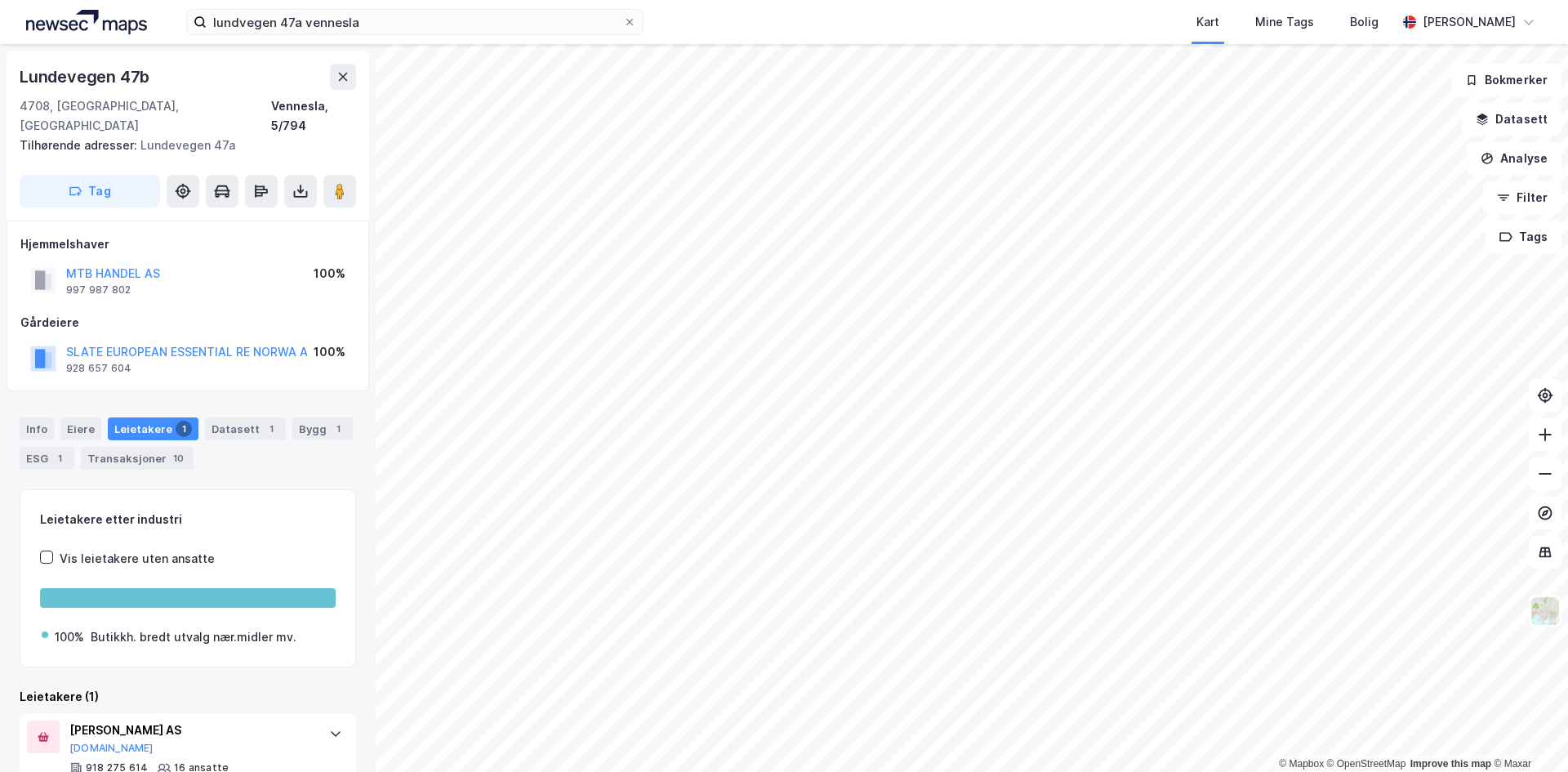
scroll to position [30, 0]
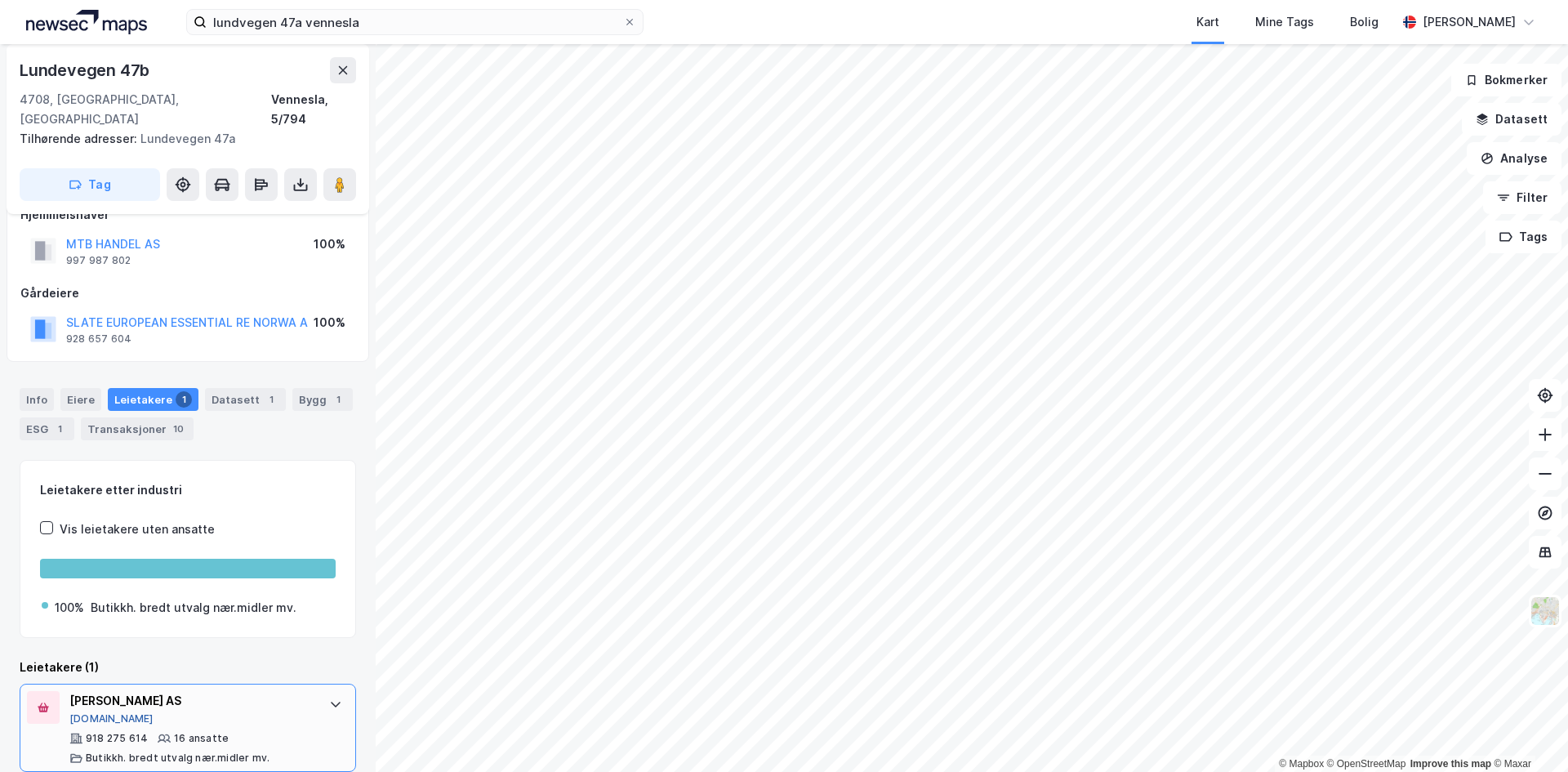
click at [93, 712] on button "[DOMAIN_NAME]" at bounding box center [111, 719] width 84 height 13
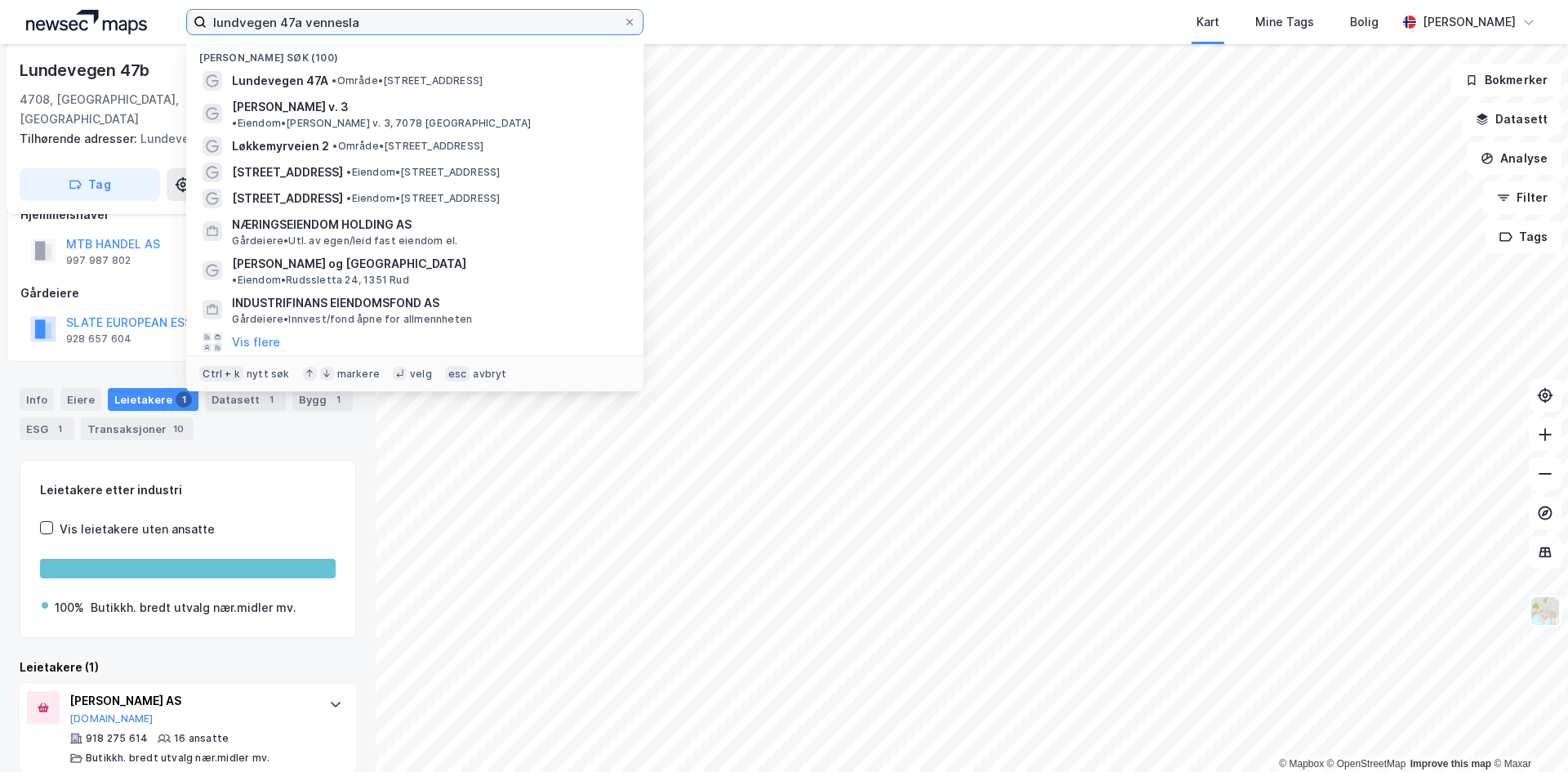
drag, startPoint x: 451, startPoint y: 15, endPoint x: 196, endPoint y: 7, distance: 255.1
click at [196, 7] on div "lundvegen 47a vennesla Nylige søk (100) Lundevegen 47A • Område • Lundevegen 47…" at bounding box center [784, 22] width 1568 height 44
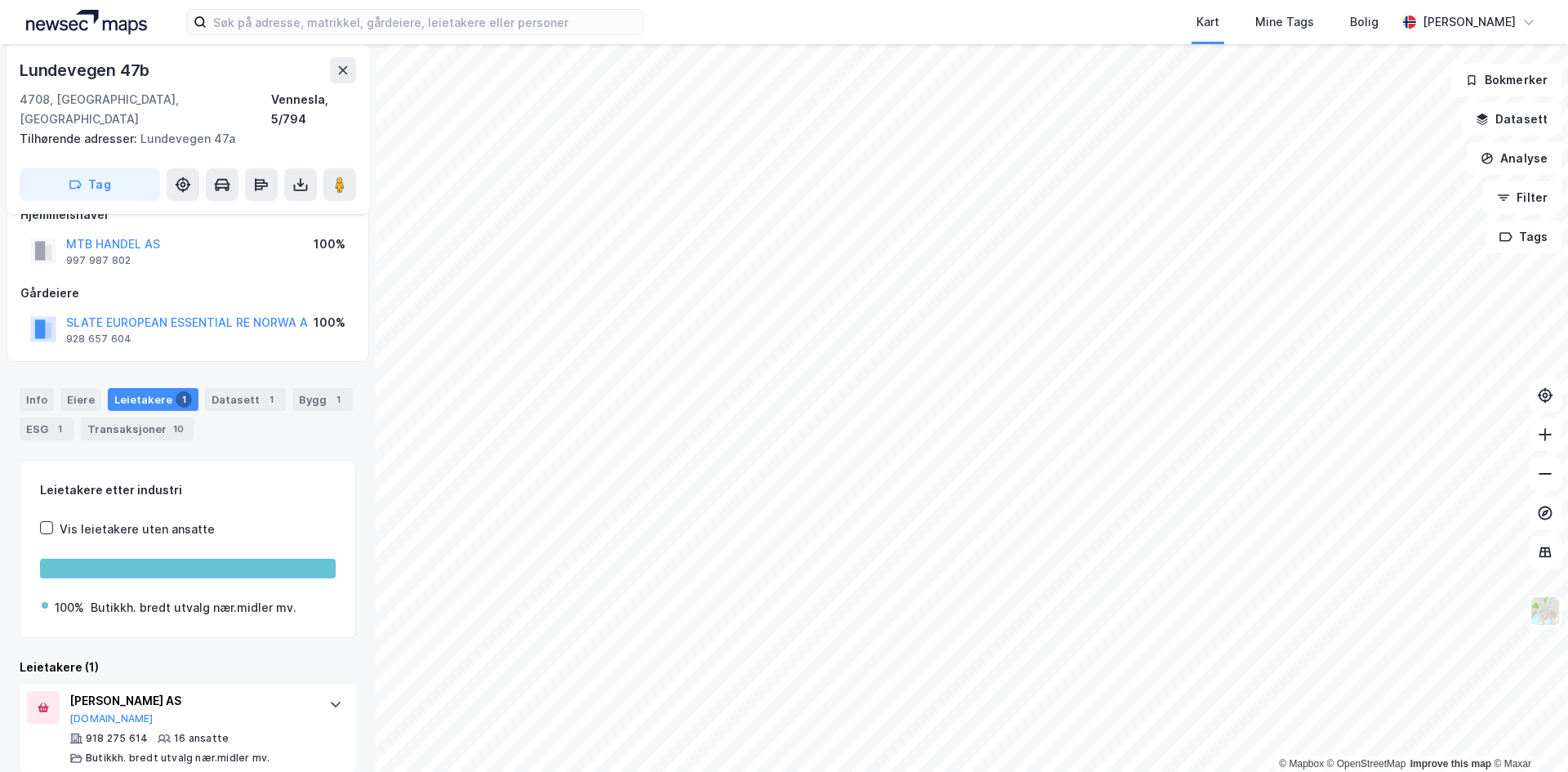
click at [780, 29] on div "Kart Mine Tags Bolig" at bounding box center [1059, 22] width 674 height 44
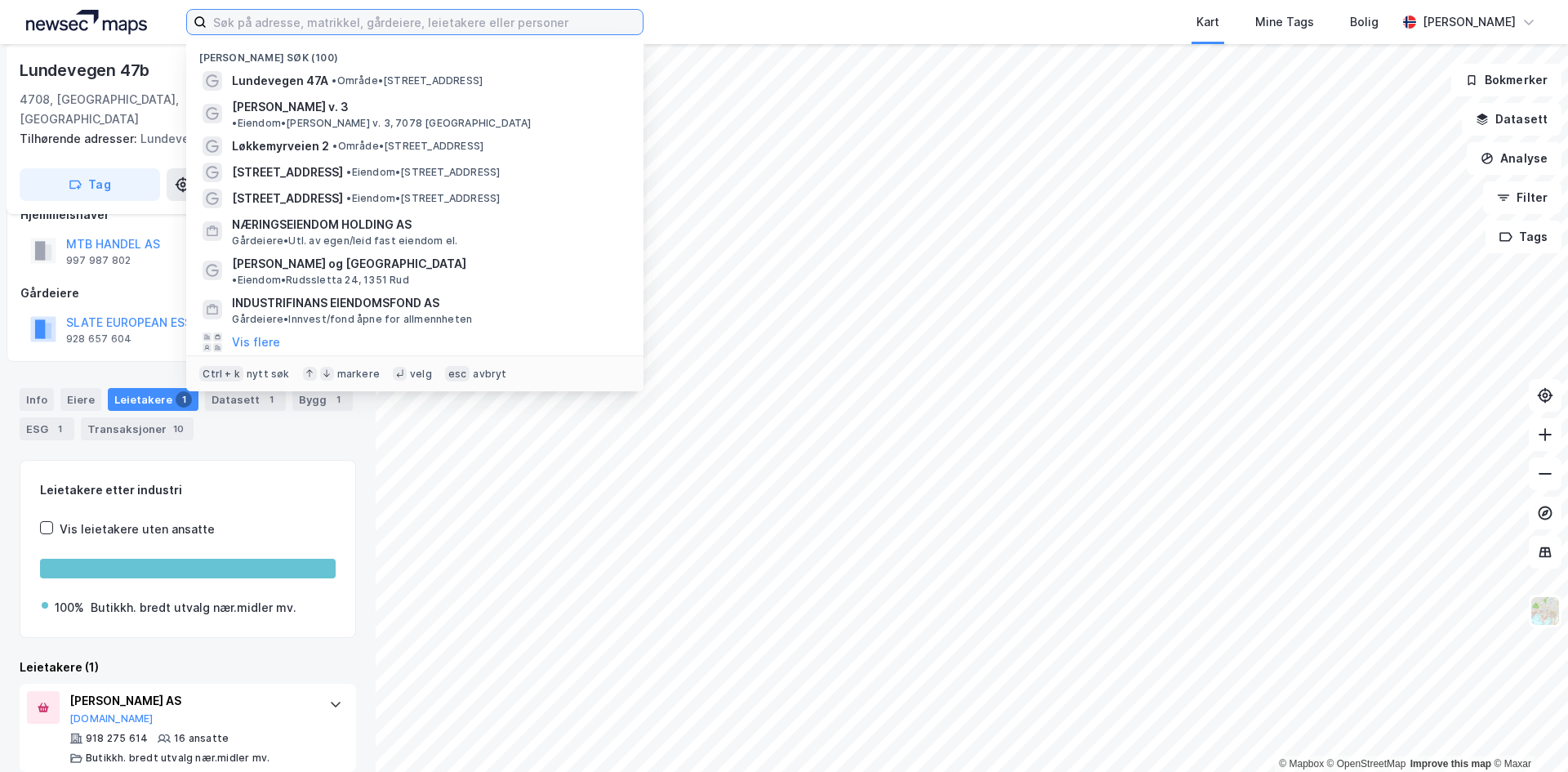
click at [407, 28] on input at bounding box center [425, 22] width 436 height 25
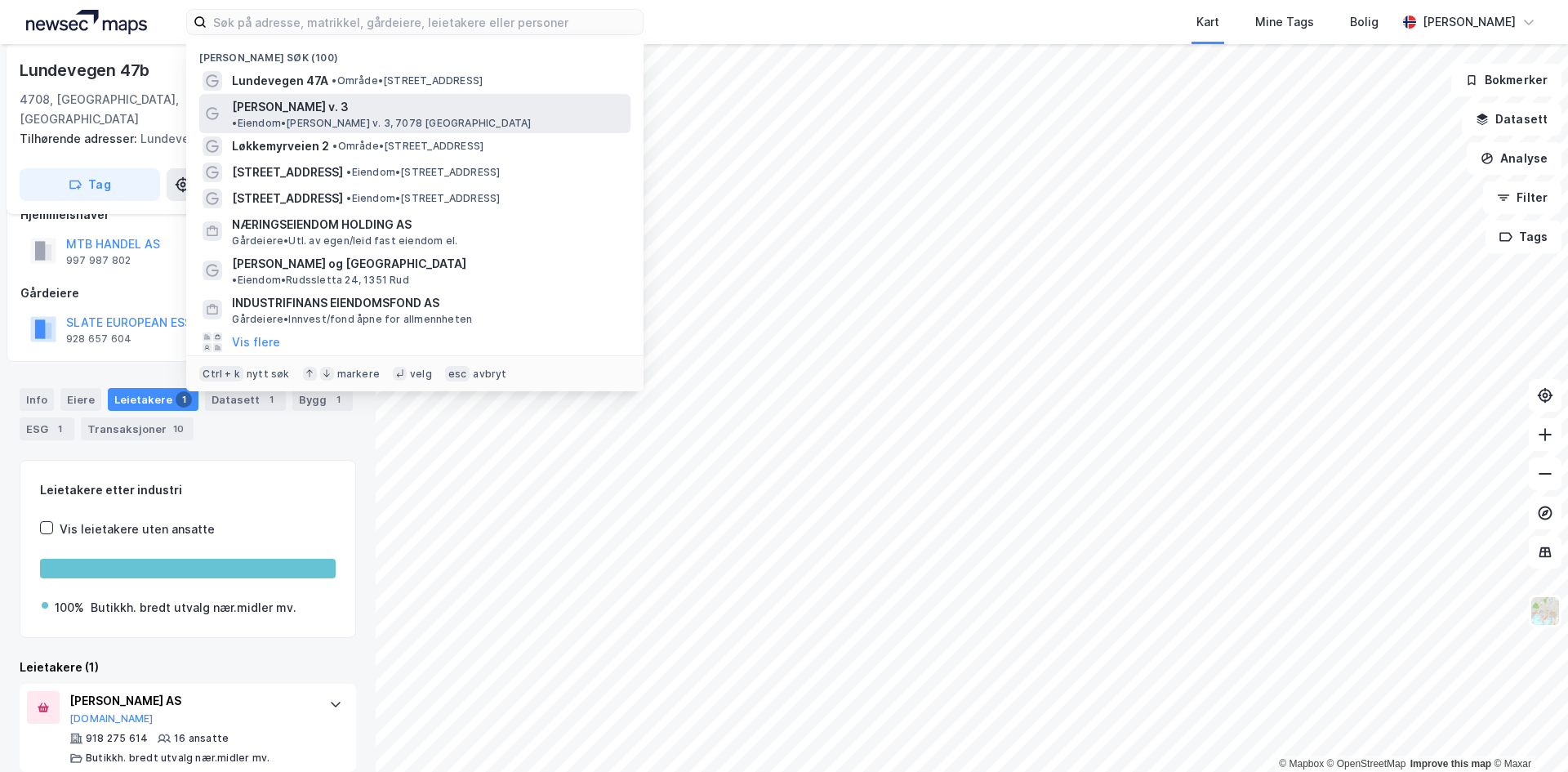
click at [286, 105] on span "Reier Søbstads v. 3" at bounding box center [291, 107] width 117 height 20
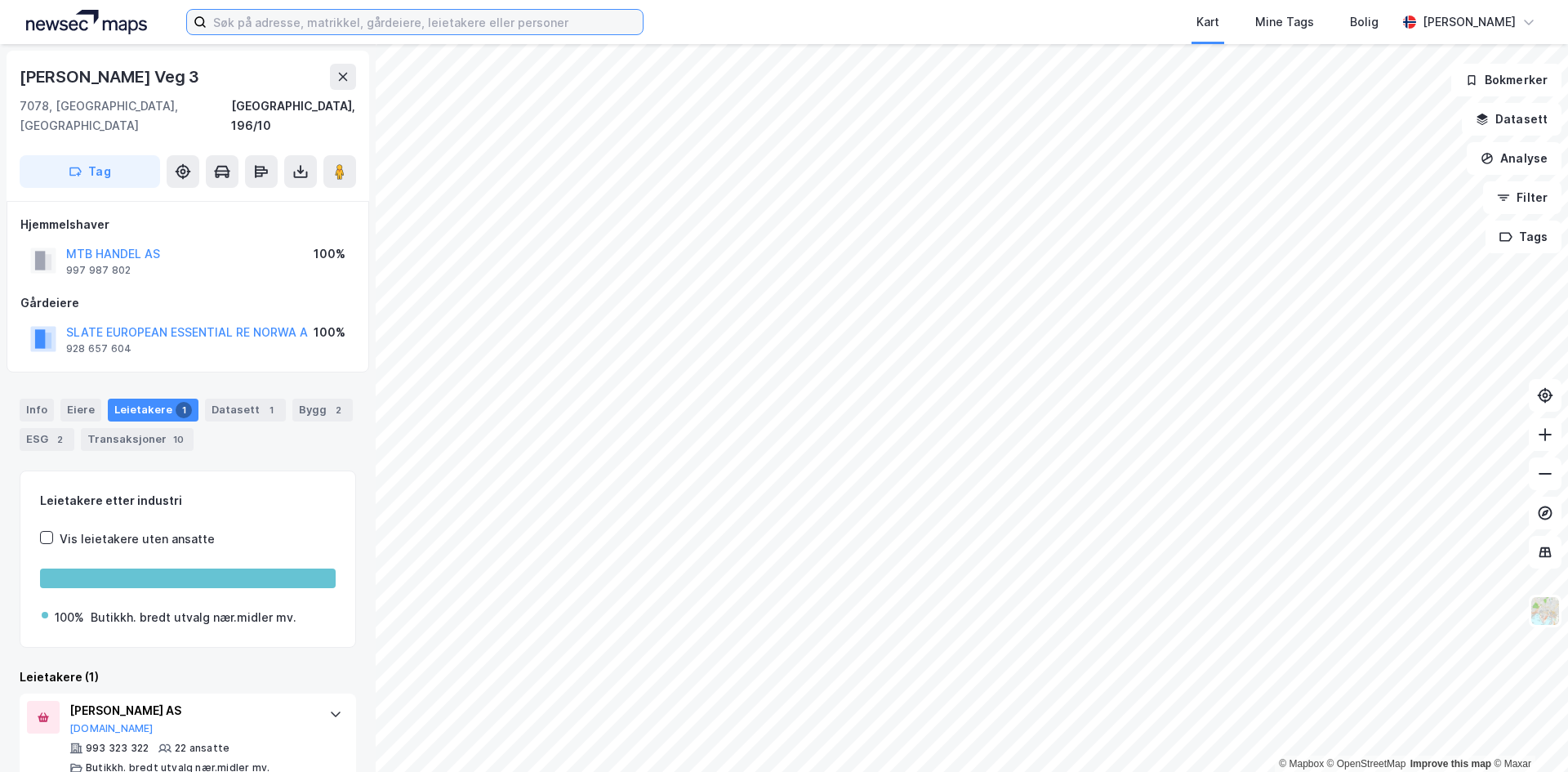
click at [284, 28] on input at bounding box center [425, 22] width 436 height 25
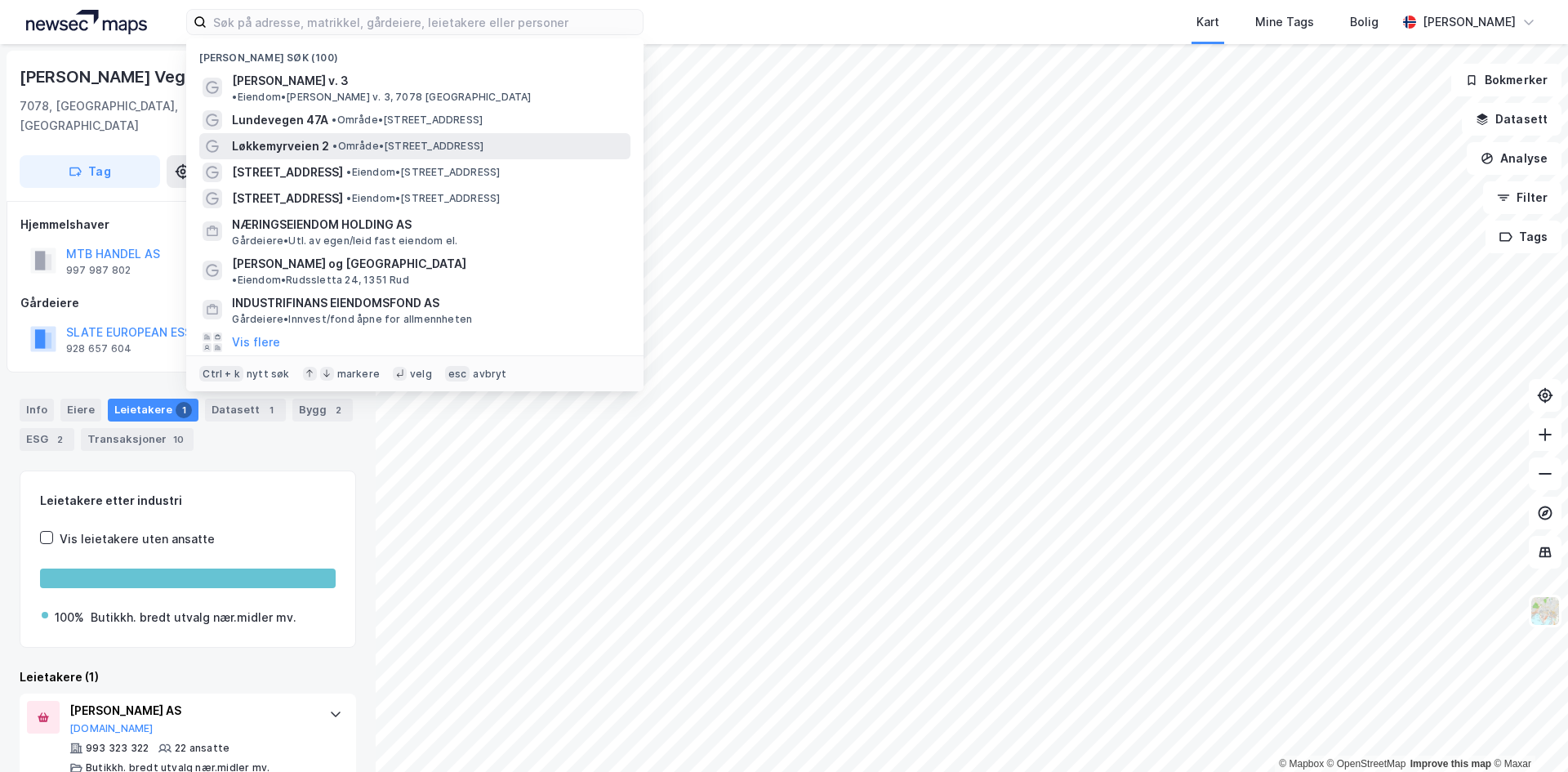
click at [277, 137] on span "Løkkemyrveien 2" at bounding box center [281, 146] width 97 height 20
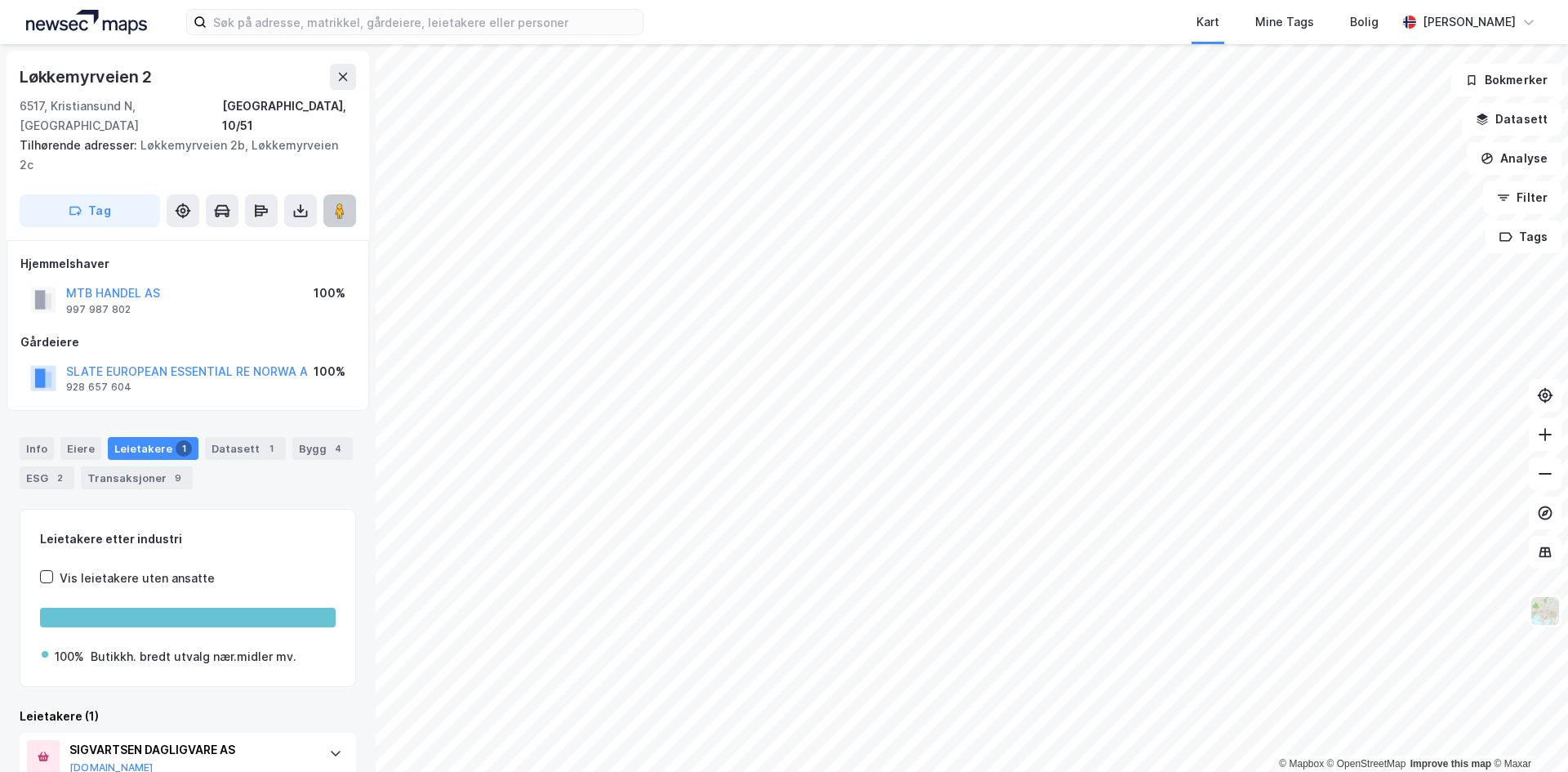
click at [347, 194] on button at bounding box center [340, 211] width 33 height 33
click at [33, 437] on div "Info" at bounding box center [37, 449] width 35 height 23
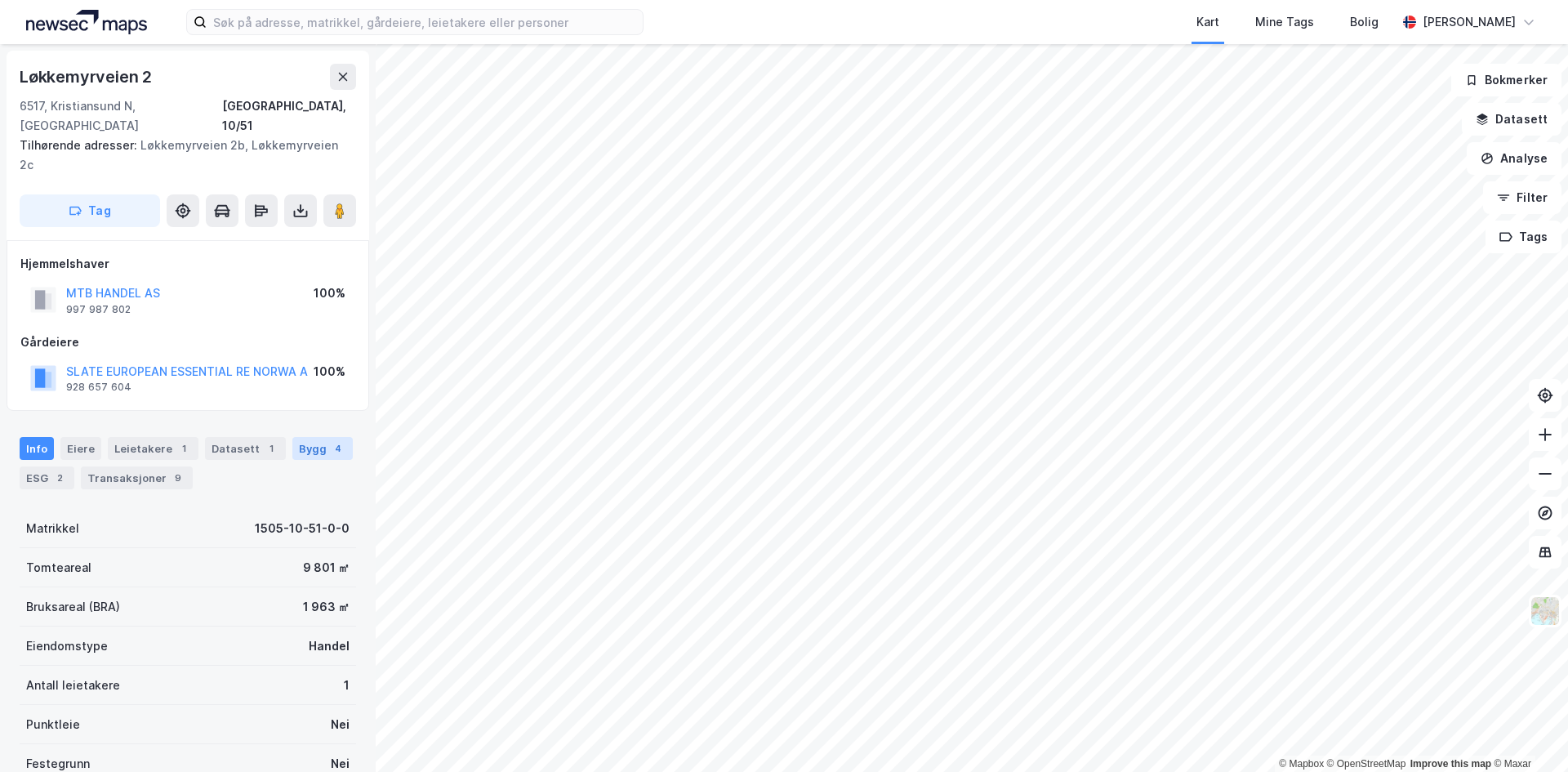
click at [323, 437] on div "Bygg 4" at bounding box center [322, 449] width 60 height 23
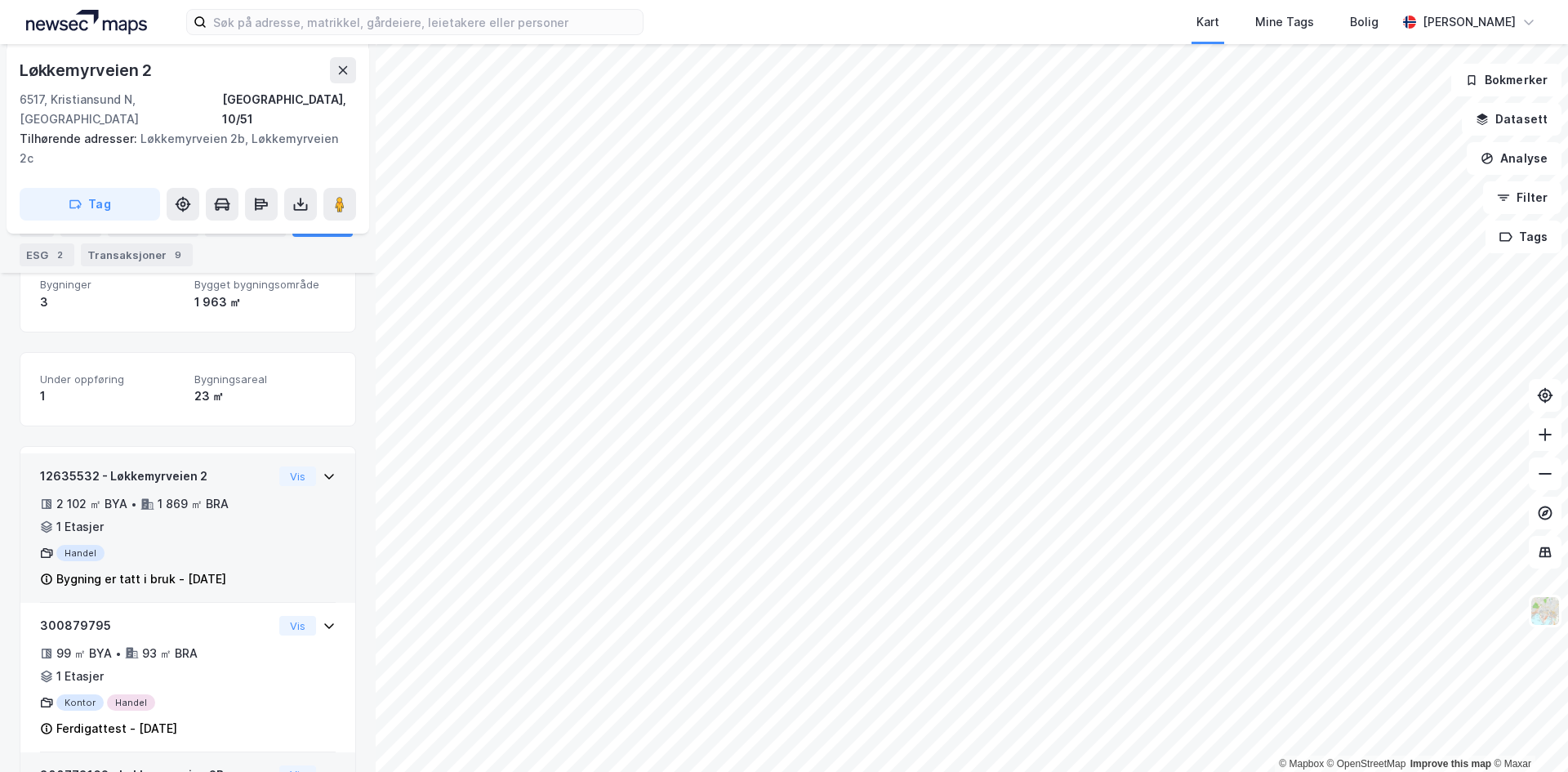
scroll to position [249, 0]
click at [251, 496] on div "2 102 ㎡ BYA • 1 869 ㎡ BRA • 1 Etasjer" at bounding box center [156, 518] width 233 height 43
